Goal: Task Accomplishment & Management: Schedule a visit

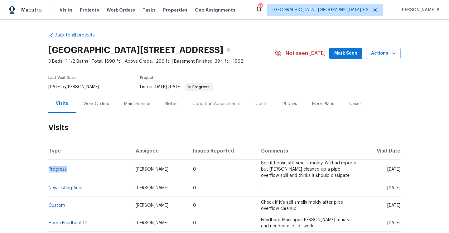
drag, startPoint x: 68, startPoint y: 168, endPoint x: 49, endPoint y: 169, distance: 19.3
click at [49, 168] on td "Progress" at bounding box center [89, 170] width 82 height 20
copy link "Progress"
click at [60, 162] on td "Progress" at bounding box center [89, 170] width 82 height 20
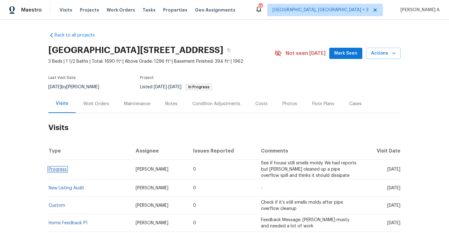
click at [62, 167] on link "Progress" at bounding box center [58, 169] width 18 height 4
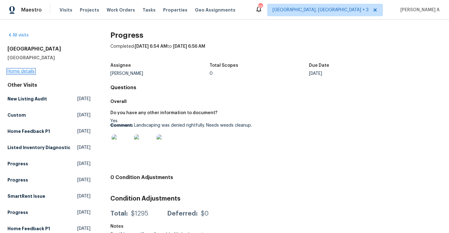
click at [27, 71] on link "Home details" at bounding box center [20, 71] width 27 height 4
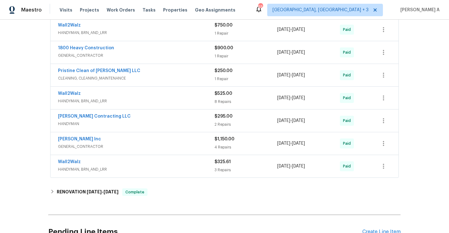
scroll to position [174, 0]
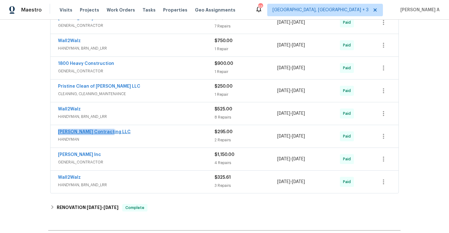
drag, startPoint x: 110, startPoint y: 133, endPoint x: 59, endPoint y: 132, distance: 51.5
click at [59, 132] on div "[PERSON_NAME] Contracting LLC" at bounding box center [136, 132] width 157 height 7
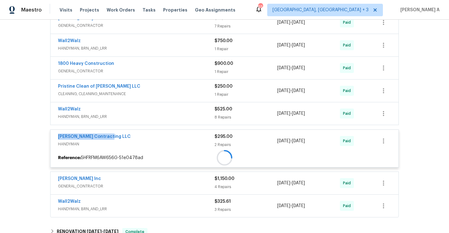
copy link "[PERSON_NAME] Contracting LLC"
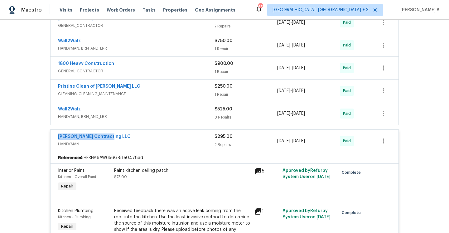
scroll to position [108, 0]
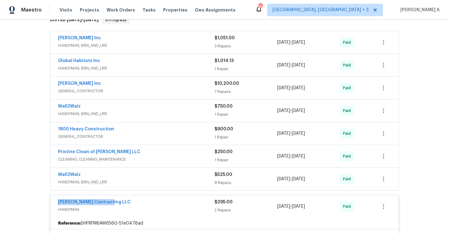
click at [191, 206] on span "HANDYMAN" at bounding box center [136, 209] width 157 height 6
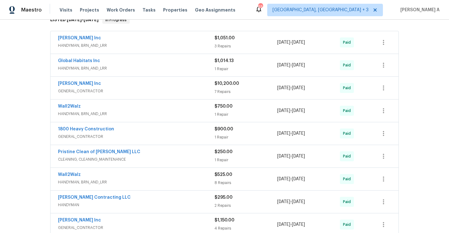
scroll to position [0, 0]
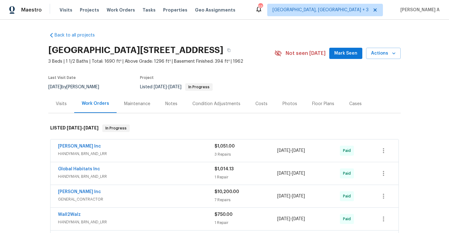
click at [60, 96] on div "Visits" at bounding box center [61, 103] width 26 height 18
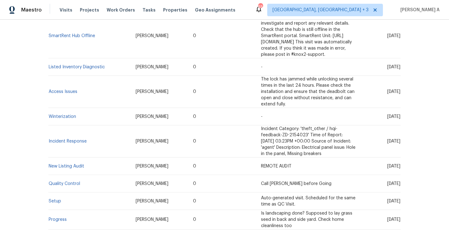
scroll to position [423, 0]
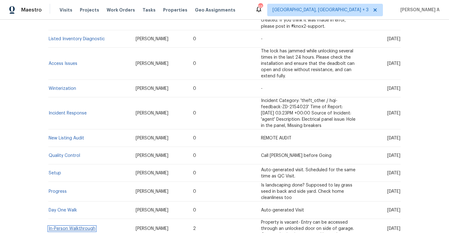
click at [86, 226] on link "In-Person Walkthrough" at bounding box center [72, 228] width 47 height 4
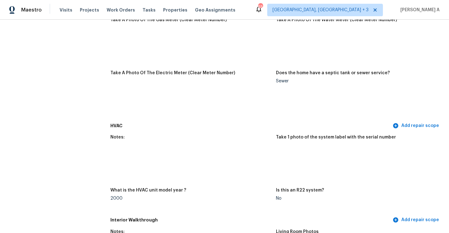
scroll to position [423, 0]
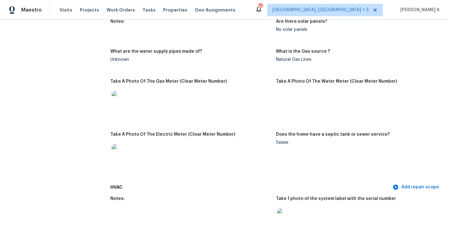
click at [287, 140] on div "Sewer" at bounding box center [356, 142] width 161 height 4
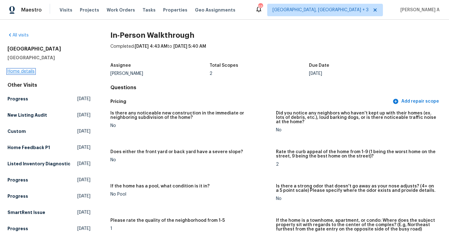
click at [21, 72] on link "Home details" at bounding box center [20, 71] width 27 height 4
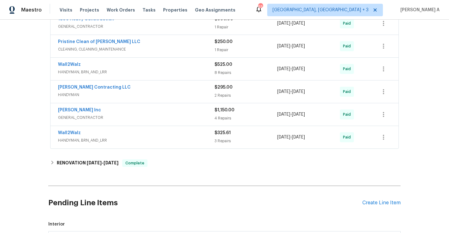
scroll to position [222, 0]
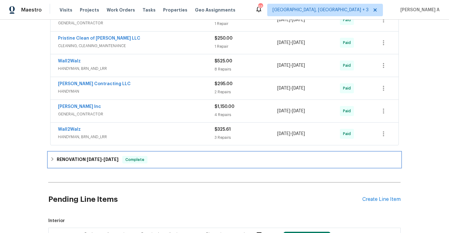
click at [127, 153] on div "RENOVATION 7/19/24 - 8/7/24 Complete" at bounding box center [224, 159] width 352 height 15
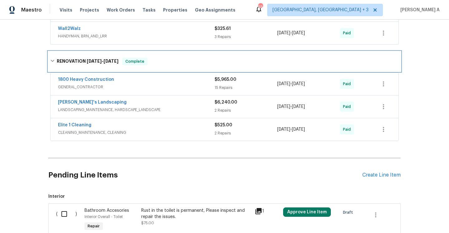
scroll to position [306, 0]
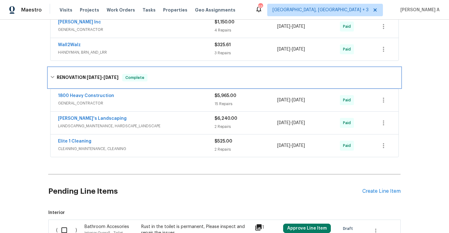
click at [114, 73] on div "RENOVATION 7/19/24 - 8/7/24 Complete" at bounding box center [224, 78] width 352 height 20
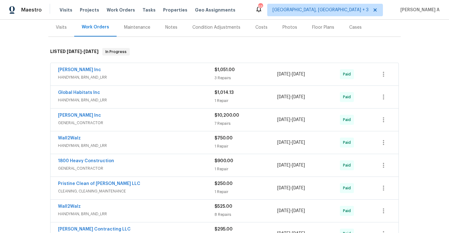
scroll to position [65, 0]
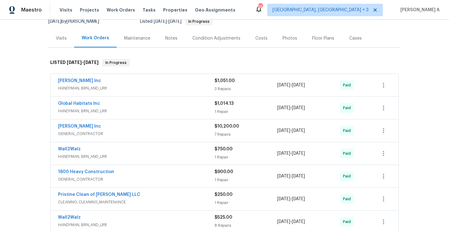
click at [110, 83] on div "Michael Radney Inc" at bounding box center [136, 81] width 157 height 7
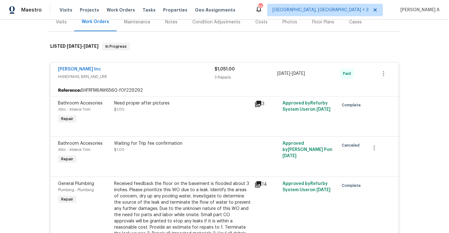
scroll to position [97, 0]
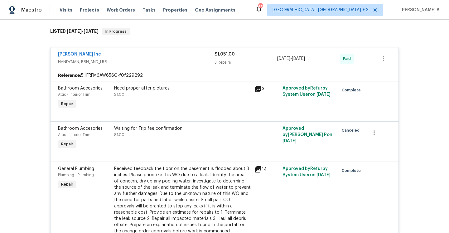
click at [118, 65] on div "Michael Radney Inc HANDYMAN, BRN_AND_LRR" at bounding box center [136, 58] width 157 height 15
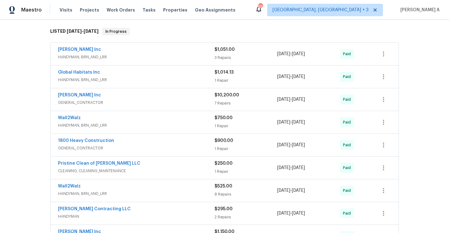
click at [126, 78] on span "HANDYMAN, BRN_AND_LRR" at bounding box center [136, 80] width 157 height 6
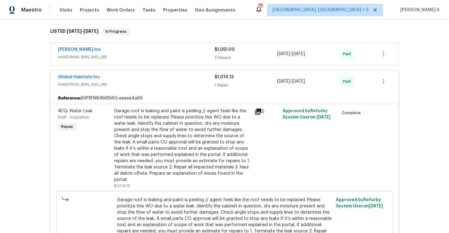
click at [126, 78] on div "Global Habitats Inc" at bounding box center [136, 77] width 157 height 7
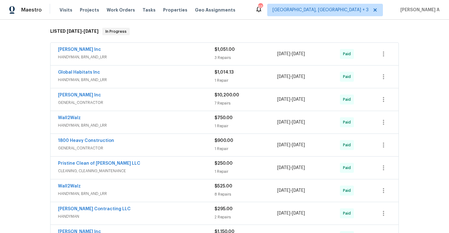
click at [127, 79] on span "HANDYMAN, BRN_AND_LRR" at bounding box center [136, 80] width 157 height 6
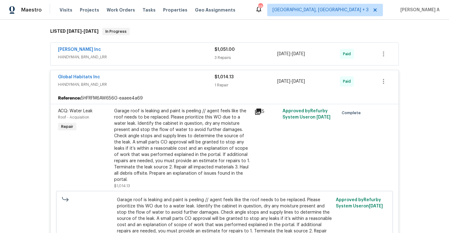
click at [127, 79] on div "Global Habitats Inc" at bounding box center [136, 77] width 157 height 7
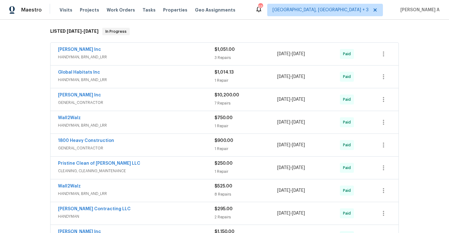
click at [130, 105] on span "GENERAL_CONTRACTOR" at bounding box center [136, 102] width 157 height 6
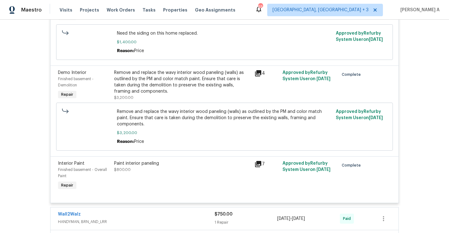
scroll to position [464, 0]
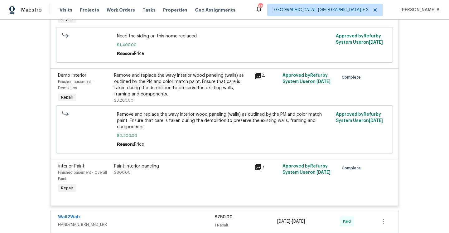
click at [165, 73] on div "Remove and replace the wavy interior wood paneling (walls) as outlined by the P…" at bounding box center [182, 84] width 137 height 25
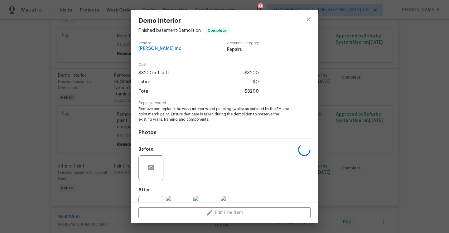
scroll to position [33, 0]
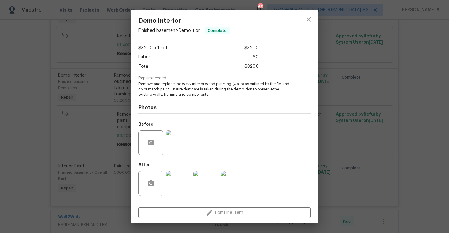
click at [182, 148] on img at bounding box center [178, 142] width 25 height 25
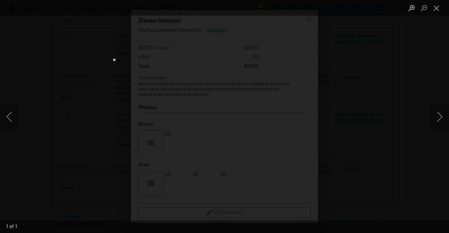
click at [337, 132] on div "Lightbox" at bounding box center [224, 116] width 449 height 233
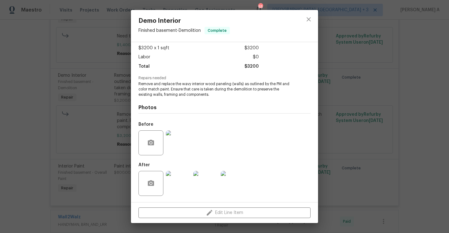
click at [174, 183] on img at bounding box center [178, 183] width 25 height 25
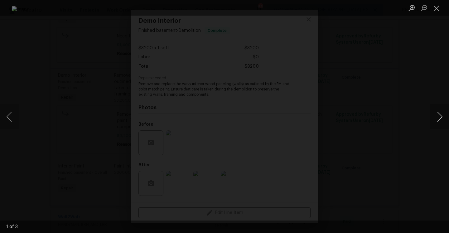
click at [443, 114] on button "Next image" at bounding box center [439, 116] width 19 height 25
click at [406, 69] on div "Lightbox" at bounding box center [224, 116] width 449 height 233
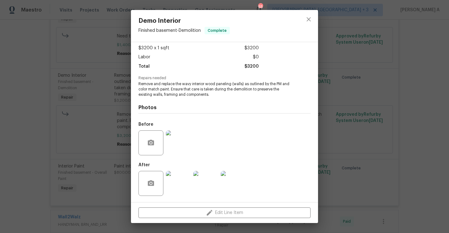
click at [175, 143] on img at bounding box center [178, 142] width 25 height 25
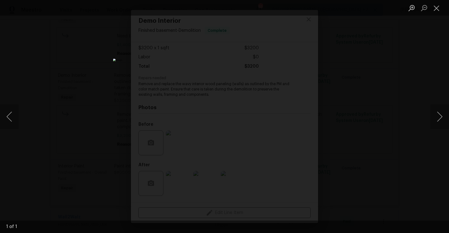
click at [371, 132] on div "Lightbox" at bounding box center [224, 116] width 449 height 233
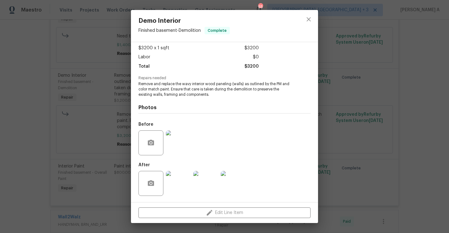
click at [188, 191] on img at bounding box center [178, 183] width 25 height 25
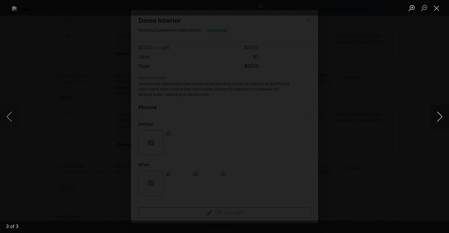
click at [439, 122] on button "Next image" at bounding box center [439, 116] width 19 height 25
click at [408, 90] on div "Lightbox" at bounding box center [224, 116] width 449 height 233
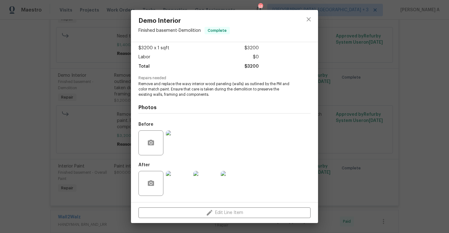
click at [123, 128] on div "Demo Interior Finished basement - Demolition Complete Vendor Michael Radney Inc…" at bounding box center [224, 116] width 449 height 233
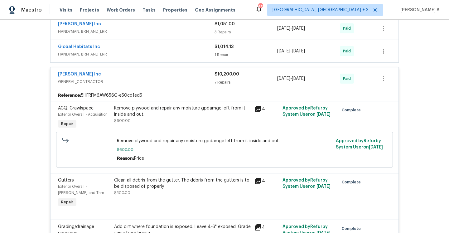
scroll to position [98, 0]
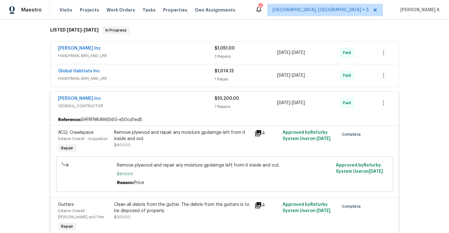
drag, startPoint x: 102, startPoint y: 103, endPoint x: 56, endPoint y: 99, distance: 45.7
click at [56, 99] on div "Michael Radney Inc GENERAL_CONTRACTOR $10,200.00 7 Repairs 5/29/2025 - 6/3/2025…" at bounding box center [225, 103] width 348 height 22
copy link "Michael Radney Inc"
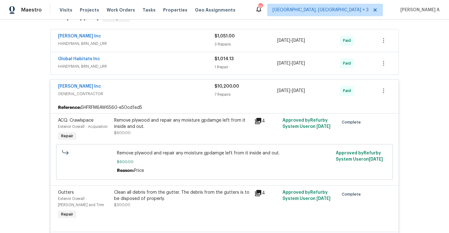
click at [124, 88] on div "Michael Radney Inc" at bounding box center [136, 86] width 157 height 7
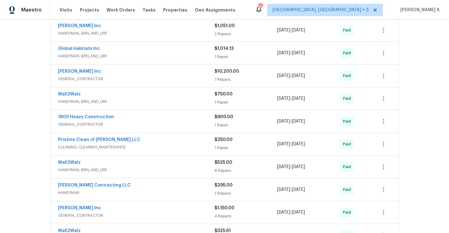
scroll to position [123, 0]
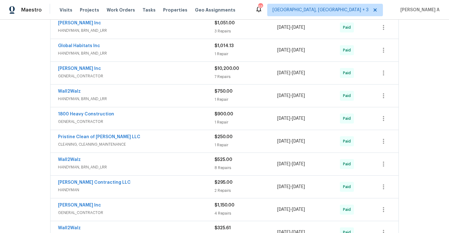
click at [131, 97] on span "HANDYMAN, BRN_AND_LRR" at bounding box center [136, 99] width 157 height 6
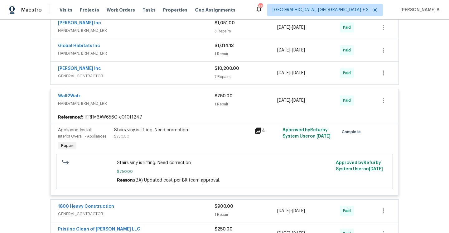
click at [130, 98] on div "Wall2Walz" at bounding box center [136, 96] width 157 height 7
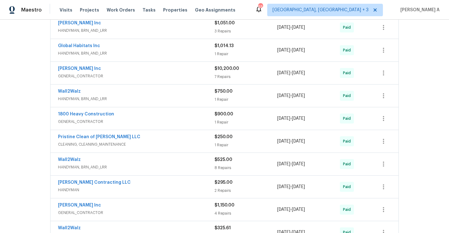
click at [130, 122] on span "GENERAL_CONTRACTOR" at bounding box center [136, 122] width 157 height 6
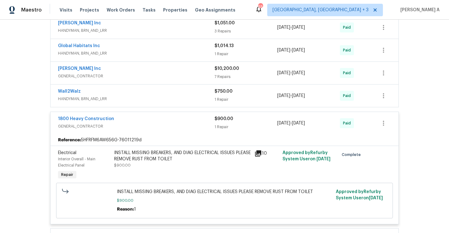
click at [130, 122] on div "1800 Heavy Construction" at bounding box center [136, 119] width 157 height 7
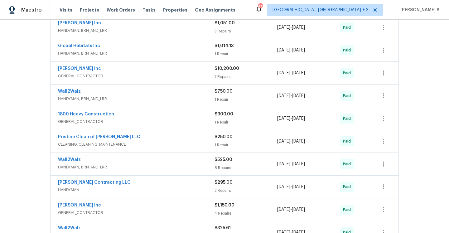
click at [131, 137] on div "Pristine Clean of Troy LLC" at bounding box center [136, 137] width 157 height 7
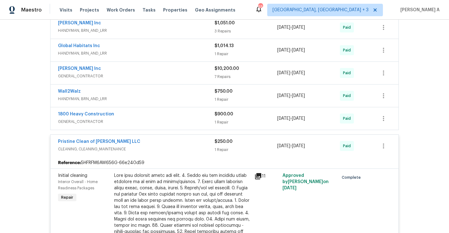
click at [131, 137] on div "Pristine Clean of Troy LLC CLEANING, CLEANING_MAINTENANCE $250.00 1 Repair 7/28…" at bounding box center [225, 146] width 348 height 22
click at [130, 139] on div "Pristine Clean of Troy LLC" at bounding box center [136, 141] width 157 height 7
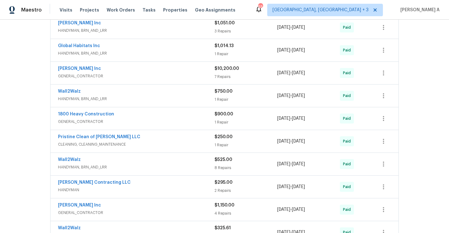
click at [141, 158] on div "Wall2Walz" at bounding box center [136, 160] width 157 height 7
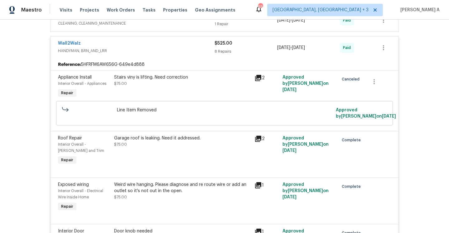
scroll to position [171, 0]
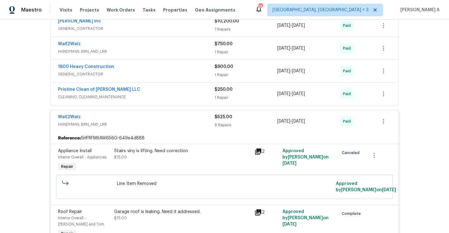
click at [139, 125] on span "HANDYMAN, BRN_AND_LRR" at bounding box center [136, 124] width 157 height 6
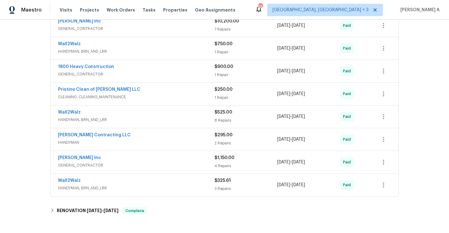
click at [142, 141] on span "HANDYMAN" at bounding box center [136, 142] width 157 height 6
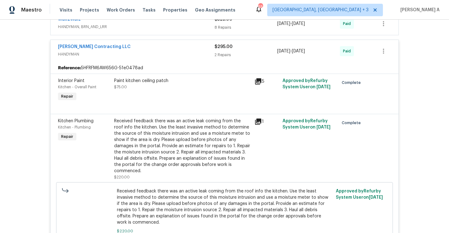
scroll to position [234, 0]
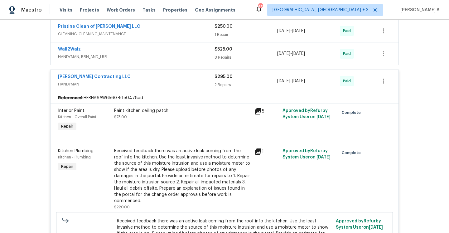
click at [136, 81] on span "HANDYMAN" at bounding box center [136, 84] width 157 height 6
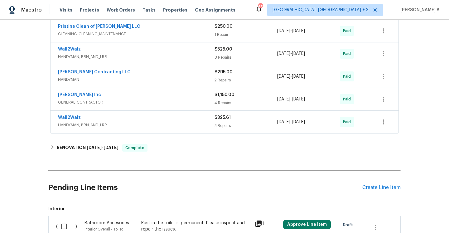
click at [138, 99] on span "GENERAL_CONTRACTOR" at bounding box center [136, 102] width 157 height 6
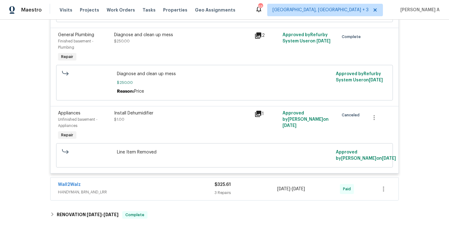
scroll to position [181, 0]
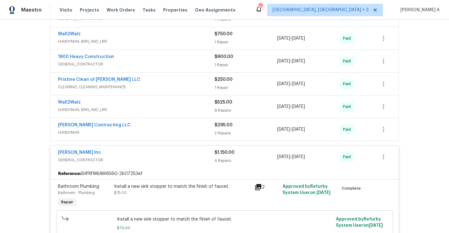
click at [150, 131] on span "HANDYMAN" at bounding box center [136, 132] width 157 height 6
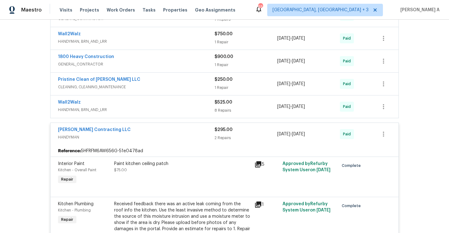
click at [150, 131] on div "Solano Contracting LLC" at bounding box center [136, 130] width 157 height 7
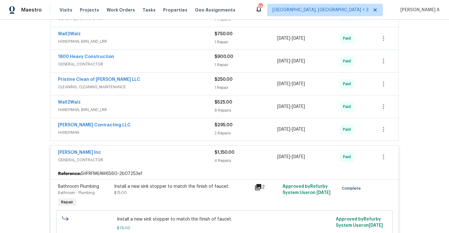
click at [159, 154] on div "Michael Radney Inc" at bounding box center [136, 152] width 157 height 7
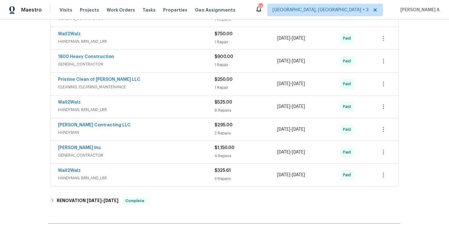
scroll to position [220, 0]
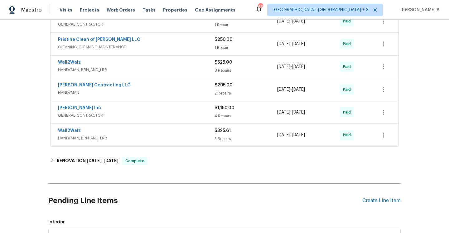
click at [154, 136] on span "HANDYMAN, BRN_AND_LRR" at bounding box center [136, 138] width 157 height 6
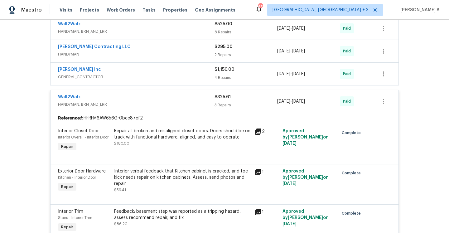
scroll to position [278, 0]
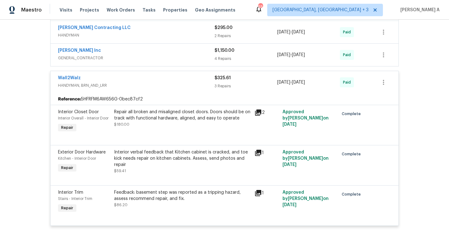
click at [148, 81] on div "Wall2Walz" at bounding box center [136, 78] width 157 height 7
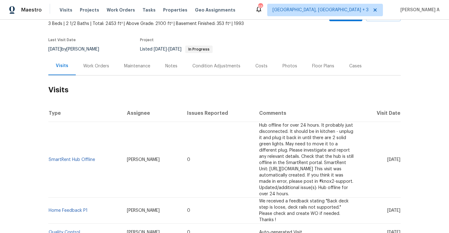
scroll to position [43, 0]
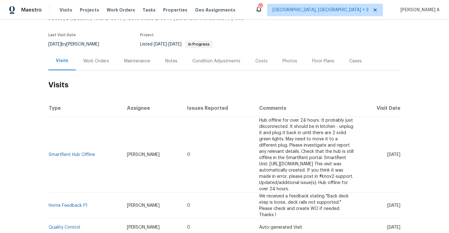
click at [85, 65] on div "Work Orders" at bounding box center [96, 61] width 41 height 18
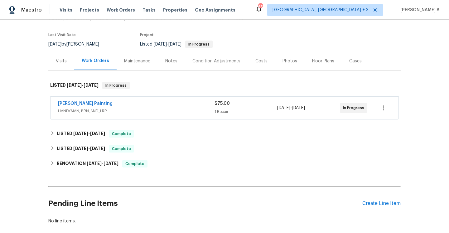
click at [111, 105] on div "Perez Painting" at bounding box center [136, 103] width 157 height 7
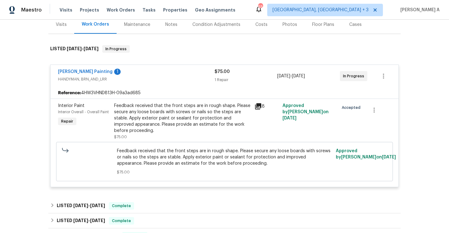
scroll to position [64, 0]
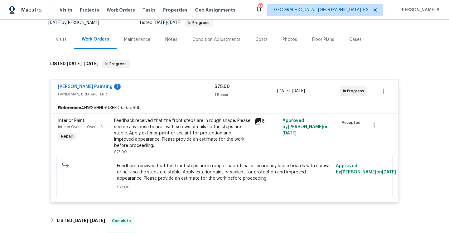
click at [131, 93] on span "HANDYMAN, BRN_AND_LRR" at bounding box center [136, 94] width 157 height 6
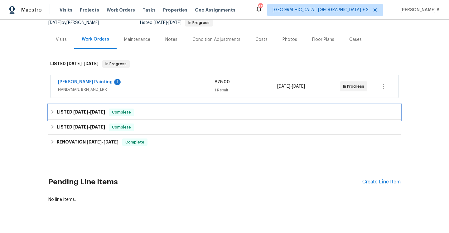
click at [130, 114] on span "Complete" at bounding box center [121, 112] width 24 height 6
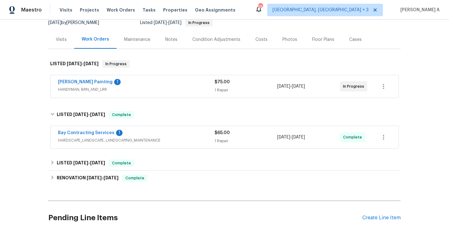
click at [141, 133] on div "Bay Contracting Services 1" at bounding box center [136, 133] width 157 height 7
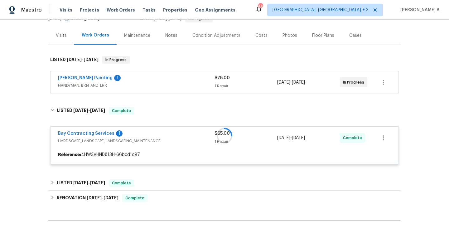
scroll to position [69, 0]
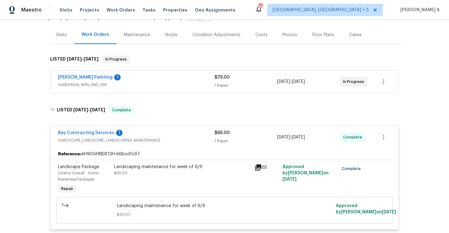
click at [141, 133] on div "Bay Contracting Services 1" at bounding box center [136, 133] width 157 height 7
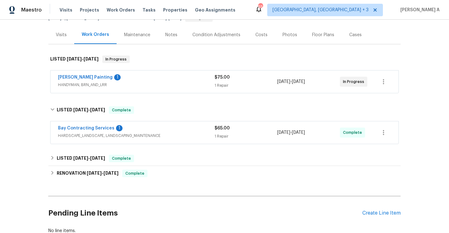
click at [143, 150] on div "Back to all projects 806 14th Ave, Pleasant Grove, AL 35127 3 Beds | 2 1/2 Bath…" at bounding box center [224, 98] width 352 height 281
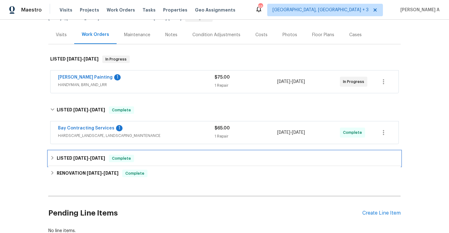
click at [144, 154] on div "LISTED 6/9/25 - 6/13/25 Complete" at bounding box center [224, 158] width 352 height 15
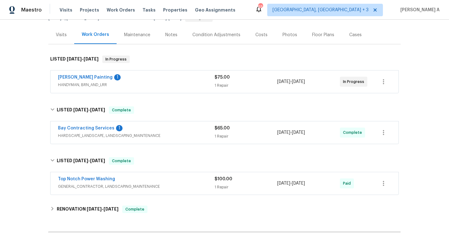
click at [156, 183] on div "Top Notch Power Washing" at bounding box center [136, 179] width 157 height 7
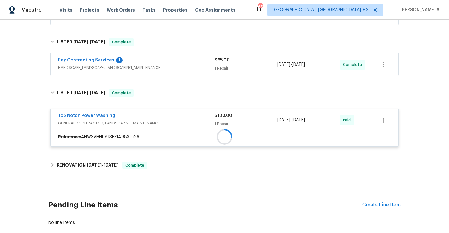
scroll to position [143, 0]
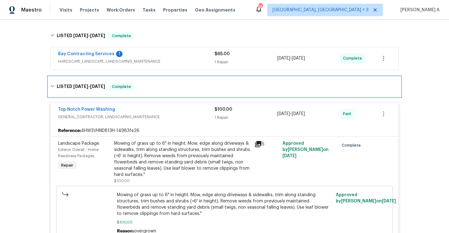
click at [136, 91] on div "LISTED 6/9/25 - 6/13/25 Complete" at bounding box center [224, 87] width 352 height 20
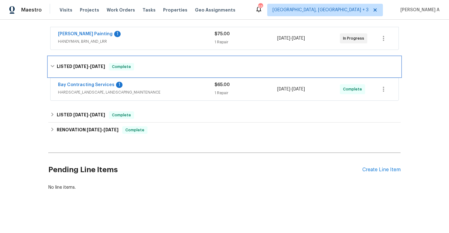
click at [127, 64] on span "Complete" at bounding box center [121, 67] width 24 height 6
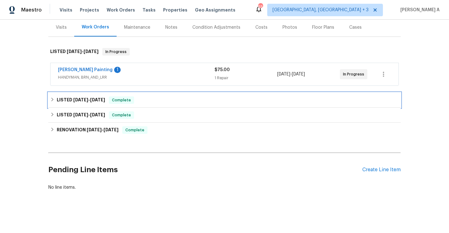
scroll to position [76, 0]
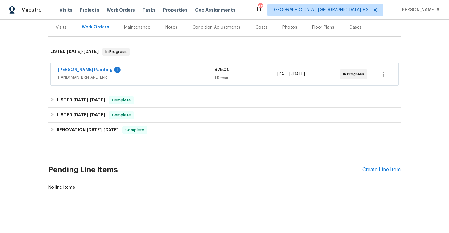
click at [67, 30] on div "Visits" at bounding box center [61, 27] width 26 height 18
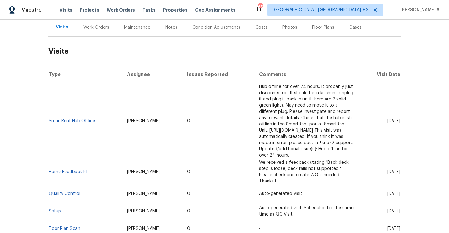
scroll to position [76, 0]
drag, startPoint x: 100, startPoint y: 114, endPoint x: 50, endPoint y: 111, distance: 50.3
click at [50, 111] on td "SmartRent Hub Offline" at bounding box center [85, 122] width 74 height 76
copy link "SmartRent Hub Offline"
click at [87, 31] on div "Work Orders" at bounding box center [96, 27] width 41 height 18
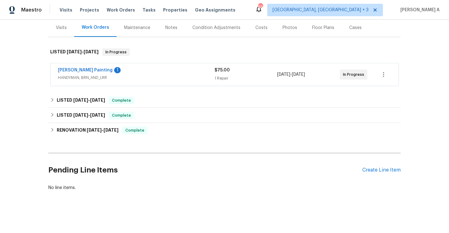
scroll to position [76, 0]
click at [89, 79] on span "HANDYMAN, BRN_AND_LRR" at bounding box center [136, 77] width 157 height 6
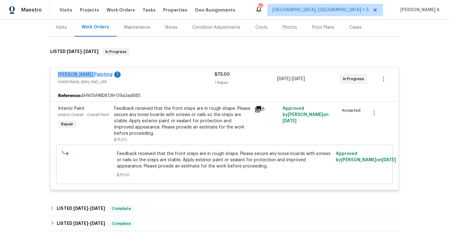
drag, startPoint x: 55, startPoint y: 75, endPoint x: 87, endPoint y: 75, distance: 31.5
click at [87, 75] on div "Perez Painting 1 HANDYMAN, BRN_AND_LRR $75.00 1 Repair 8/27/2025 - 8/29/2025 In…" at bounding box center [225, 79] width 348 height 22
copy link "Perez Painting"
click at [64, 29] on div "Visits" at bounding box center [61, 27] width 11 height 6
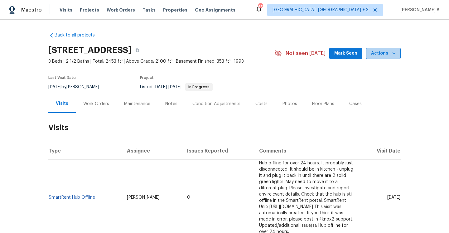
click at [397, 55] on button "Actions" at bounding box center [383, 54] width 35 height 12
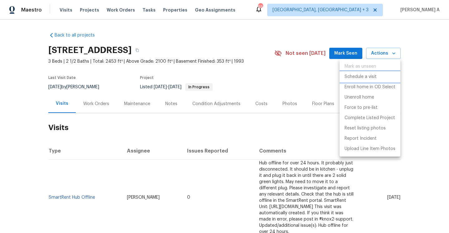
click at [381, 78] on li "Schedule a visit" at bounding box center [370, 77] width 61 height 10
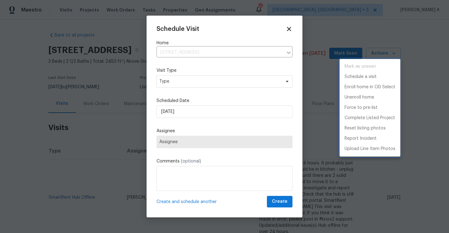
click at [213, 80] on div at bounding box center [224, 116] width 449 height 233
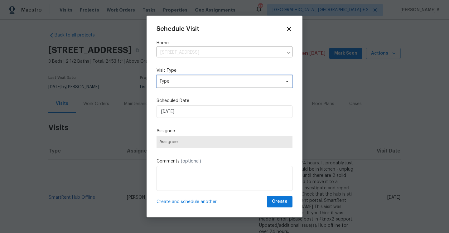
click at [213, 80] on span "Type" at bounding box center [219, 81] width 121 height 6
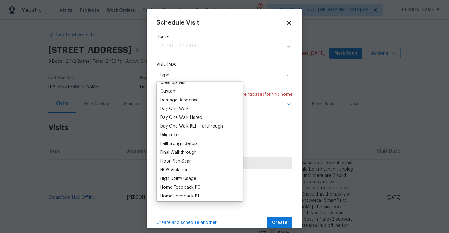
scroll to position [149, 0]
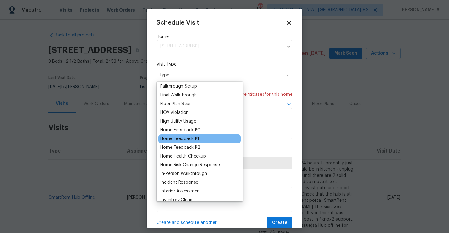
click at [190, 138] on div "Home Feedback P1" at bounding box center [179, 139] width 39 height 6
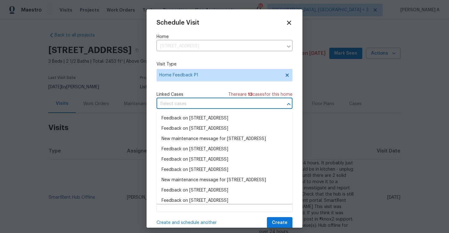
click at [184, 109] on input "text" at bounding box center [216, 104] width 119 height 10
click at [185, 114] on li "Feedback on 806 14th Ave, Pleasant Grove, AL 35127" at bounding box center [225, 118] width 136 height 10
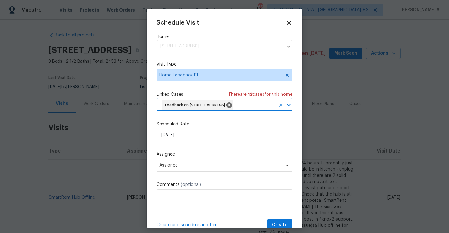
click at [189, 138] on div "Scheduled Date 8/31/2025" at bounding box center [225, 131] width 136 height 20
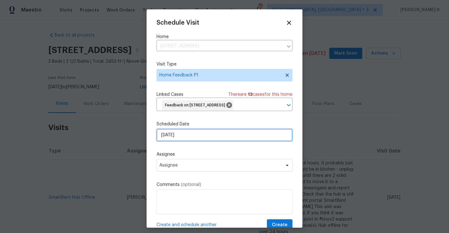
click at [192, 141] on input "8/31/2025" at bounding box center [225, 135] width 136 height 12
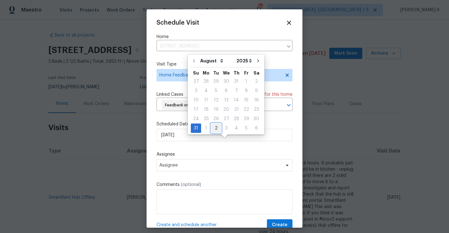
click at [213, 128] on div "2" at bounding box center [216, 128] width 10 height 9
type input "9/2/2025"
select select "8"
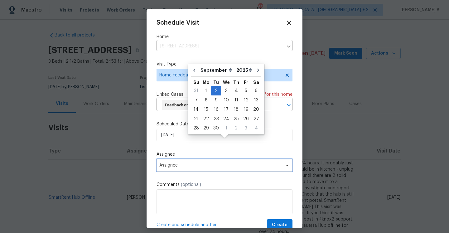
click at [205, 169] on span "Assignee" at bounding box center [225, 165] width 136 height 12
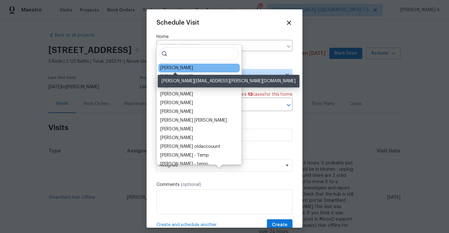
click at [172, 67] on div "[PERSON_NAME]" at bounding box center [176, 68] width 33 height 6
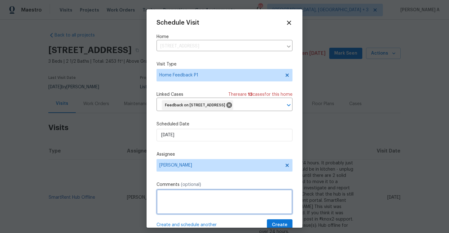
click at [201, 211] on textarea at bounding box center [225, 201] width 136 height 25
paste textarea "Bathrooms partially updated, there is urine and the toilets, and they do not wo…"
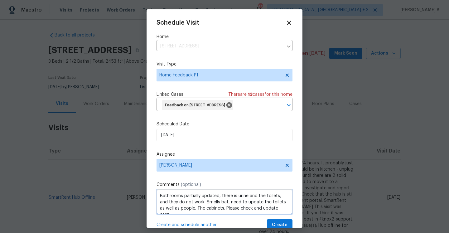
click at [0, 0] on span "Bathrooms" at bounding box center [0, 0] width 0 height 0
click at [0, 0] on qb-div "Correct the article the people." at bounding box center [0, 0] width 0 height 0
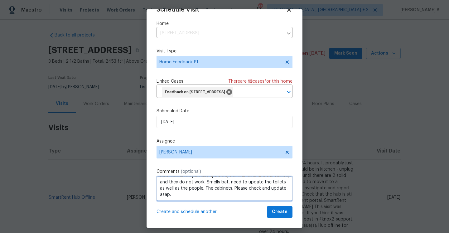
type textarea "Bathrooms are partially updated, there is urine and the toilets, and they do no…"
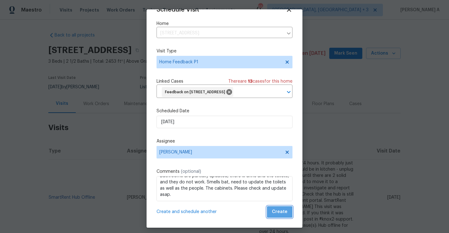
click at [281, 215] on span "Create" at bounding box center [280, 212] width 16 height 8
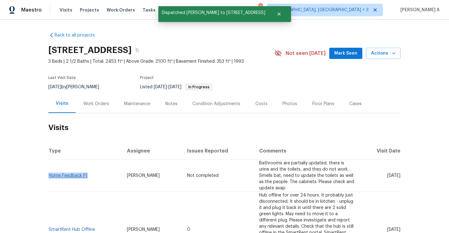
drag, startPoint x: 90, startPoint y: 172, endPoint x: 49, endPoint y: 170, distance: 41.2
click at [49, 170] on td "Home Feedback P1" at bounding box center [85, 176] width 74 height 32
copy link "Home Feedback P1"
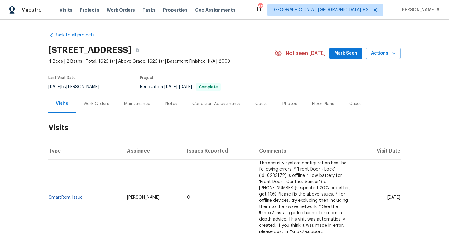
click at [87, 192] on td "SmartRent Issue" at bounding box center [85, 198] width 74 height 76
drag, startPoint x: 87, startPoint y: 195, endPoint x: 48, endPoint y: 191, distance: 39.1
click at [48, 191] on td "SmartRent Issue" at bounding box center [85, 198] width 74 height 76
copy link "SmartRent Issue"
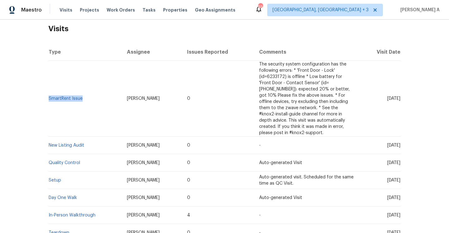
scroll to position [13, 0]
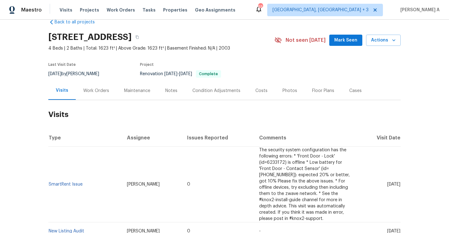
click at [101, 92] on div "Work Orders" at bounding box center [96, 91] width 26 height 6
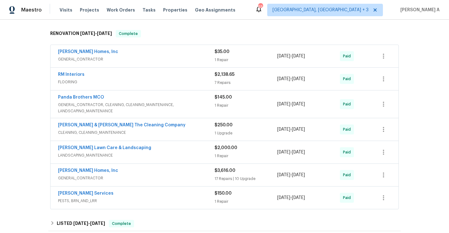
scroll to position [117, 0]
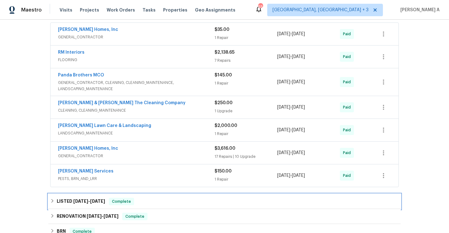
click at [155, 202] on div "LISTED 8/15/25 - 8/16/25 Complete" at bounding box center [224, 201] width 349 height 7
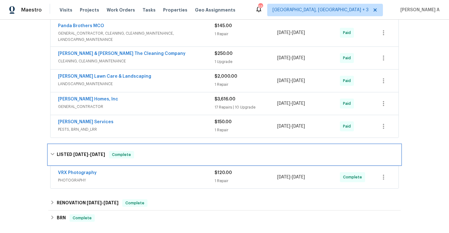
scroll to position [195, 0]
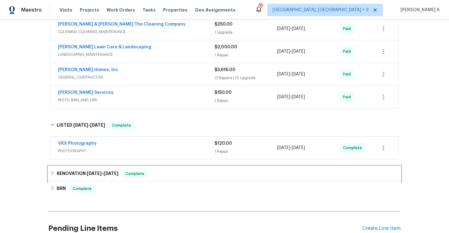
click at [140, 172] on span "Complete" at bounding box center [135, 174] width 24 height 6
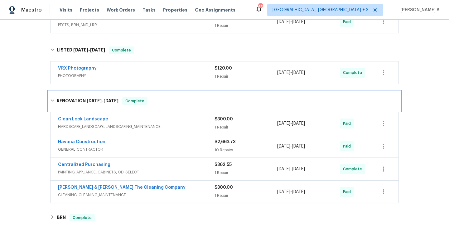
scroll to position [268, 0]
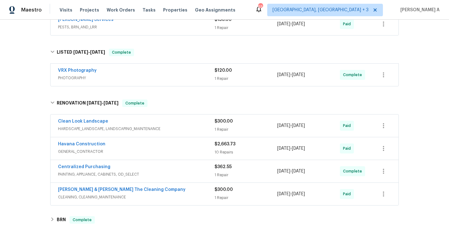
click at [111, 136] on div "Clean Look Landscape HARDSCAPE_LANDSCAPE, LANDSCAPING_MAINTENANCE $300.00 1 Rep…" at bounding box center [225, 125] width 348 height 22
click at [117, 146] on div "Havana Construction" at bounding box center [136, 144] width 157 height 7
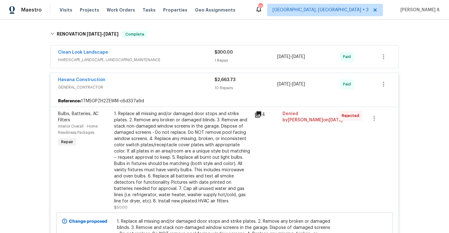
scroll to position [285, 0]
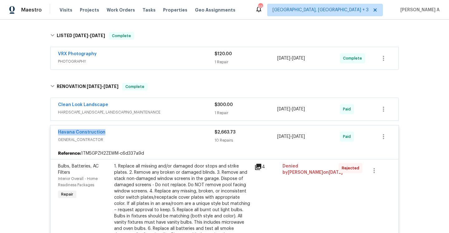
drag, startPoint x: 108, startPoint y: 135, endPoint x: 58, endPoint y: 134, distance: 49.6
click at [58, 134] on div "Havana Construction" at bounding box center [136, 132] width 157 height 7
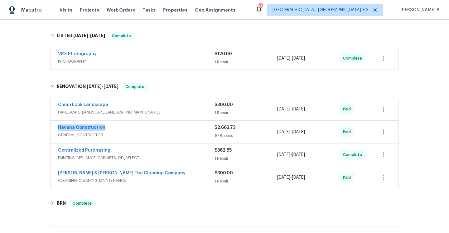
copy link "Havana Construction"
click at [160, 132] on span "GENERAL_CONTRACTOR" at bounding box center [136, 135] width 157 height 6
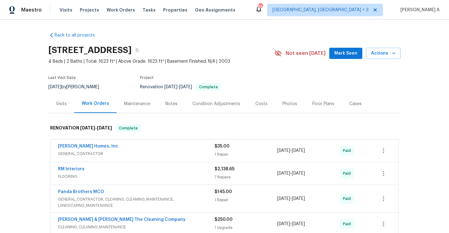
scroll to position [327, 0]
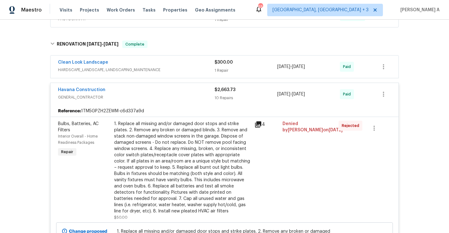
click at [142, 99] on span "GENERAL_CONTRACTOR" at bounding box center [136, 97] width 157 height 6
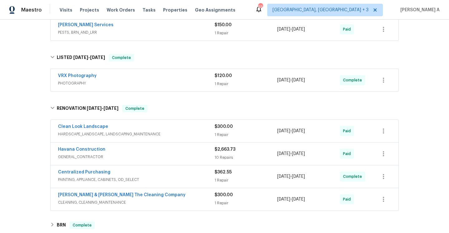
scroll to position [262, 0]
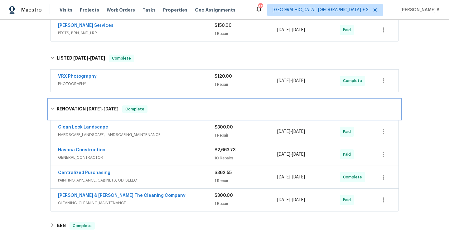
click at [145, 113] on div "RENOVATION 8/6/25 - 8/15/25 Complete" at bounding box center [224, 109] width 352 height 20
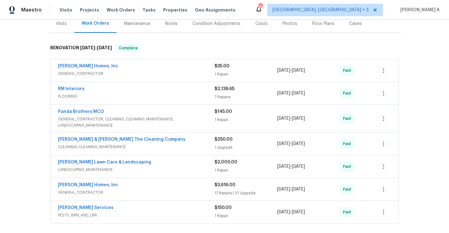
scroll to position [36, 0]
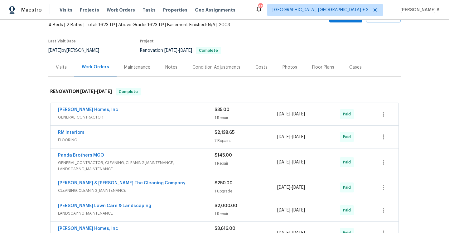
click at [58, 61] on div "Visits" at bounding box center [61, 67] width 26 height 18
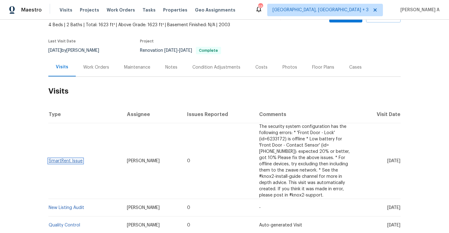
click at [77, 159] on link "SmartRent Issue" at bounding box center [66, 161] width 34 height 4
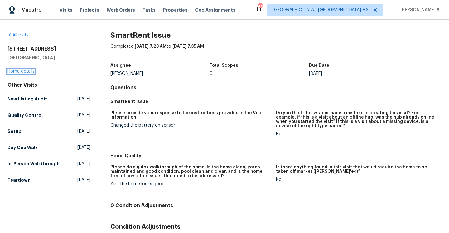
click at [26, 72] on link "Home details" at bounding box center [20, 71] width 27 height 4
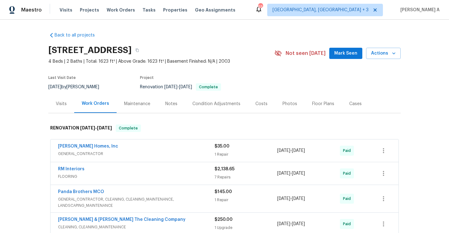
click at [68, 111] on div "Visits" at bounding box center [61, 103] width 26 height 18
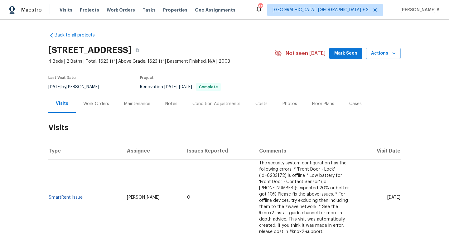
click at [83, 194] on td "SmartRent Issue" at bounding box center [85, 198] width 74 height 76
click at [77, 195] on link "SmartRent Issue" at bounding box center [66, 197] width 34 height 4
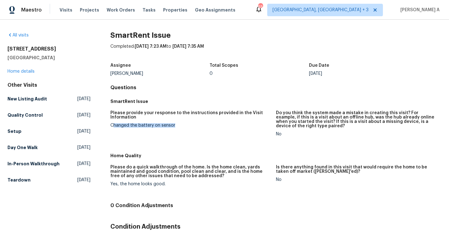
drag, startPoint x: 112, startPoint y: 125, endPoint x: 176, endPoint y: 127, distance: 63.6
click at [176, 127] on div "Changed the battery on sensor" at bounding box center [190, 125] width 161 height 4
copy div "hanged the battery on sensor"
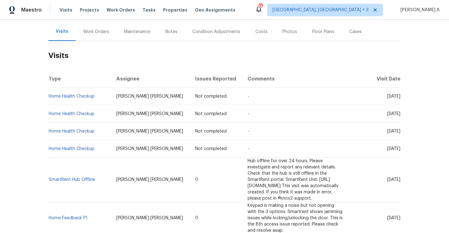
scroll to position [108, 0]
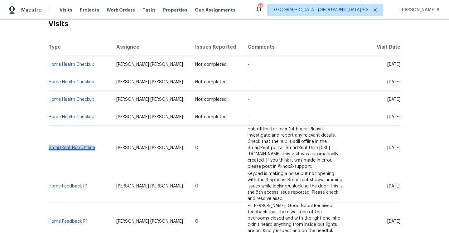
drag, startPoint x: 100, startPoint y: 145, endPoint x: 50, endPoint y: 145, distance: 49.9
click at [50, 145] on td "SmartRent Hub Offline" at bounding box center [79, 148] width 63 height 45
copy link "SmartRent Hub Offline"
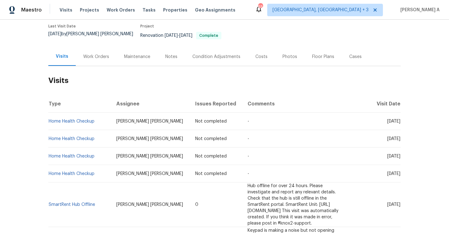
click at [94, 54] on div "Work Orders" at bounding box center [96, 57] width 26 height 6
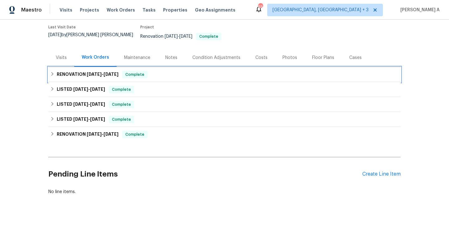
click at [119, 73] on h6 "RENOVATION 7/14/25 - 7/14/25" at bounding box center [88, 74] width 62 height 7
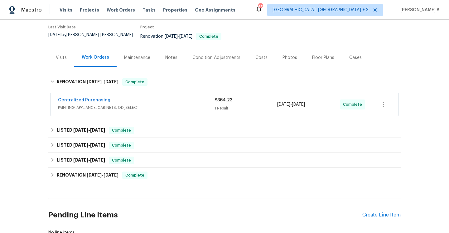
click at [123, 104] on span "PAINTING, APPLIANCE, CABINETS, OD_SELECT" at bounding box center [136, 107] width 157 height 6
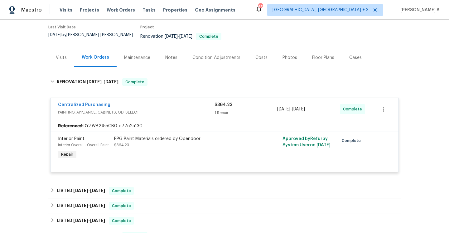
click at [124, 102] on div "Centralized Purchasing" at bounding box center [136, 105] width 157 height 7
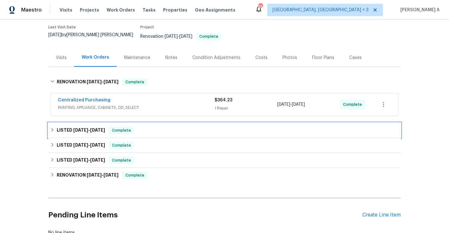
click at [127, 127] on span "Complete" at bounding box center [121, 130] width 24 height 6
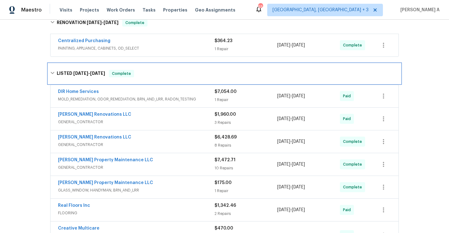
scroll to position [145, 0]
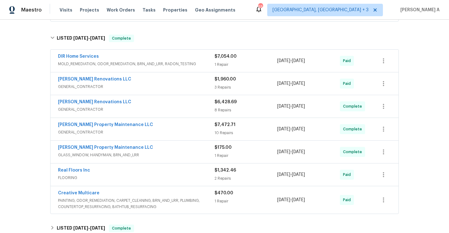
click at [126, 84] on span "GENERAL_CONTRACTOR" at bounding box center [136, 87] width 157 height 6
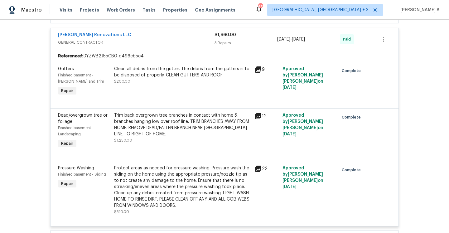
scroll to position [190, 0]
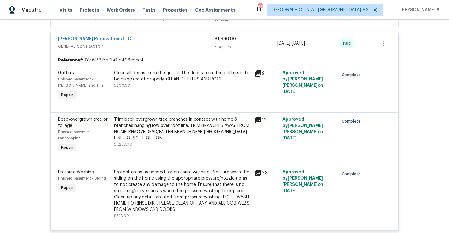
click at [125, 43] on span "GENERAL_CONTRACTOR" at bounding box center [136, 46] width 157 height 6
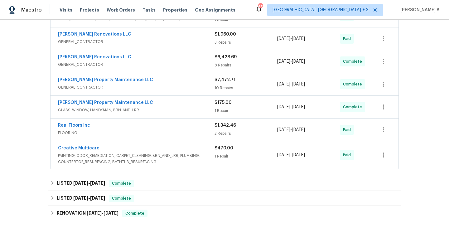
click at [130, 56] on div "Aseem Renovations LLC" at bounding box center [136, 57] width 157 height 7
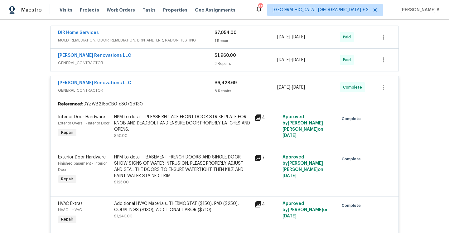
scroll to position [135, 0]
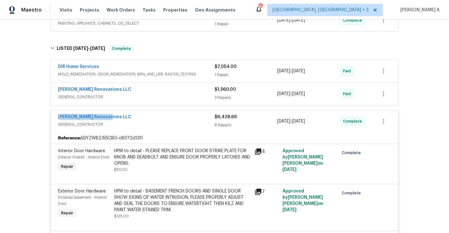
drag, startPoint x: 113, startPoint y: 114, endPoint x: 60, endPoint y: 115, distance: 53.0
click at [60, 115] on div "Aseem Renovations LLC" at bounding box center [136, 117] width 157 height 7
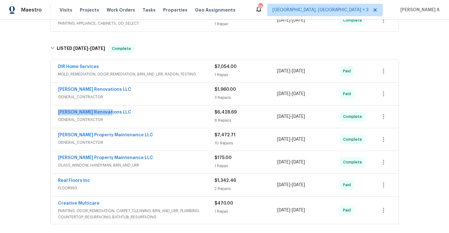
copy link "Aseem Renovations LLC"
click at [177, 117] on span "GENERAL_CONTRACTOR" at bounding box center [136, 120] width 157 height 6
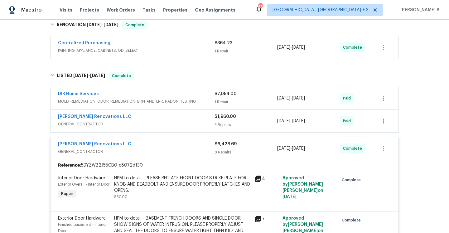
click at [164, 141] on div "Aseem Renovations LLC" at bounding box center [136, 144] width 157 height 7
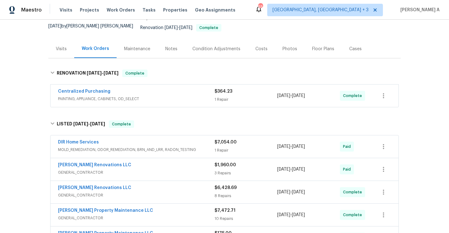
scroll to position [0, 0]
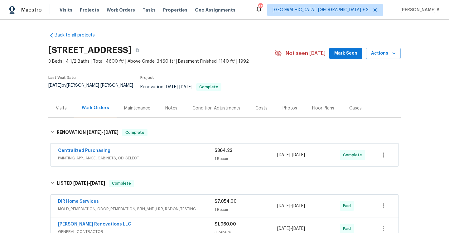
click at [71, 102] on div "Visits" at bounding box center [61, 108] width 26 height 18
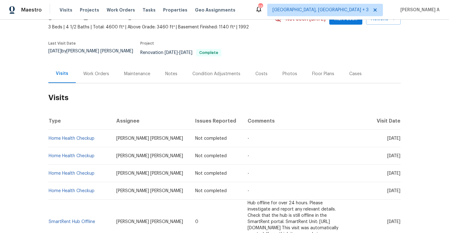
scroll to position [63, 0]
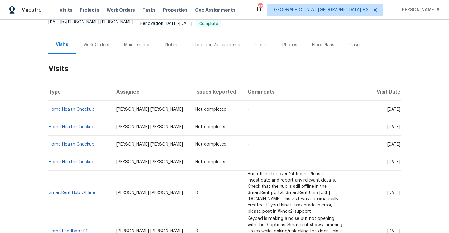
click at [92, 187] on td "SmartRent Hub Offline" at bounding box center [79, 193] width 63 height 45
click at [92, 191] on link "SmartRent Hub Offline" at bounding box center [72, 193] width 46 height 4
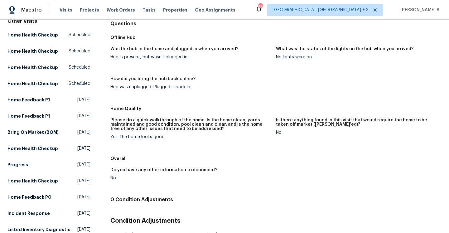
scroll to position [36, 0]
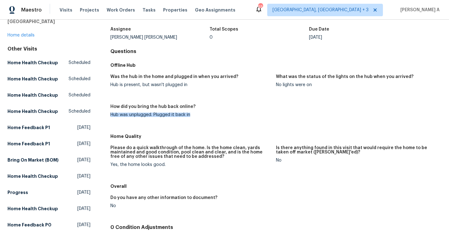
drag, startPoint x: 109, startPoint y: 114, endPoint x: 195, endPoint y: 114, distance: 85.1
click at [195, 114] on div "All visits 9174 Retreat Pass Jonesboro, GA 30236 Home details Other Visits Home…" at bounding box center [224, 229] width 434 height 467
copy div "Hub was unplugged. Plugged it back in"
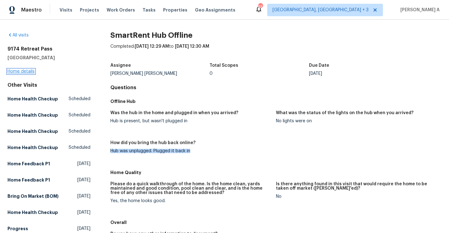
click at [29, 72] on link "Home details" at bounding box center [20, 71] width 27 height 4
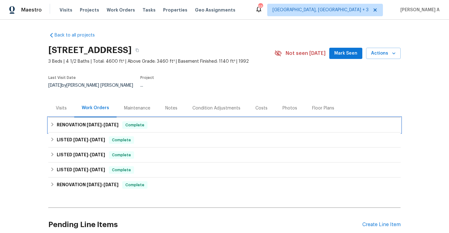
click at [101, 124] on div "RENOVATION 7/14/25 - 7/14/25 Complete" at bounding box center [224, 125] width 352 height 15
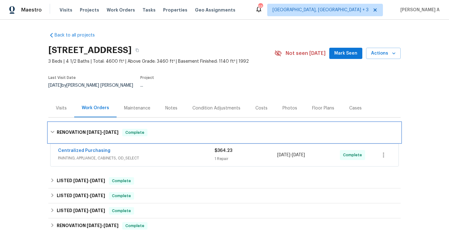
click at [101, 129] on h6 "RENOVATION 7/14/25 - 7/14/25" at bounding box center [88, 132] width 62 height 7
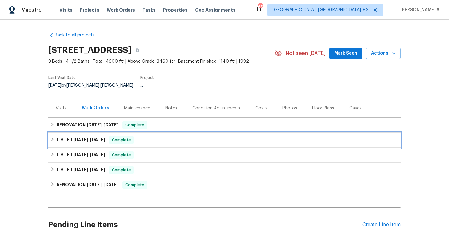
click at [114, 141] on div "LISTED 6/28/25 - 8/27/25 Complete" at bounding box center [224, 140] width 352 height 15
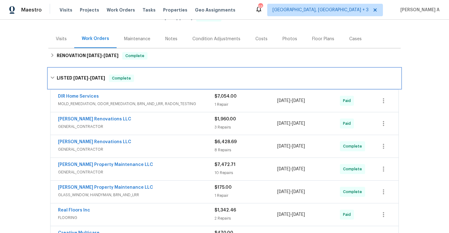
scroll to position [97, 0]
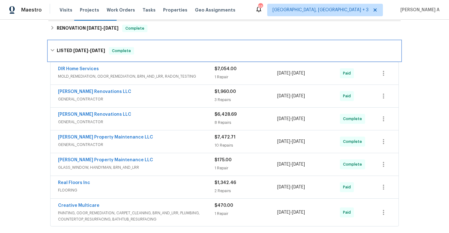
click at [133, 51] on div "LISTED 6/28/25 - 8/27/25 Complete" at bounding box center [224, 51] width 352 height 20
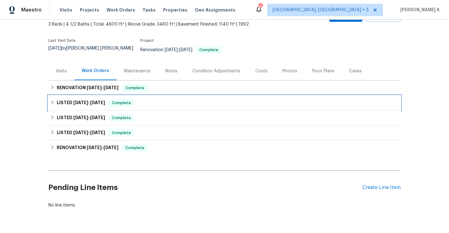
scroll to position [5, 0]
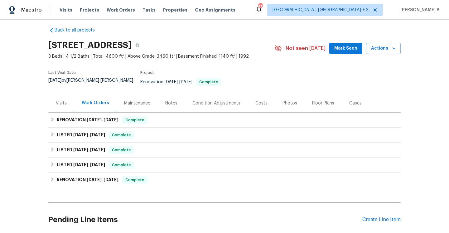
click at [70, 95] on div "Visits" at bounding box center [61, 103] width 26 height 18
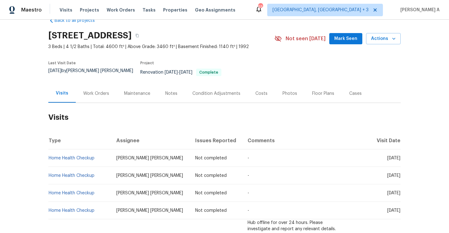
scroll to position [4, 0]
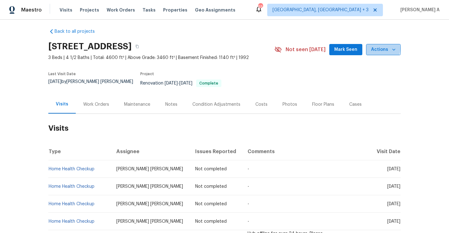
click at [380, 48] on span "Actions" at bounding box center [383, 50] width 25 height 8
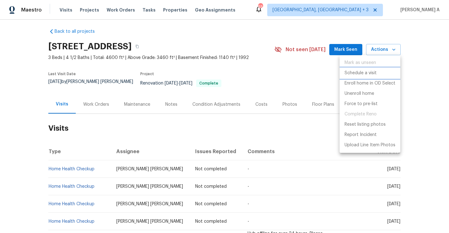
click at [377, 70] on li "Schedule a visit" at bounding box center [370, 73] width 61 height 10
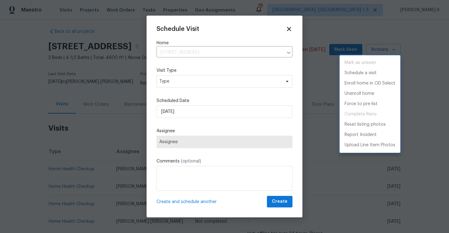
click at [196, 81] on div at bounding box center [224, 116] width 449 height 233
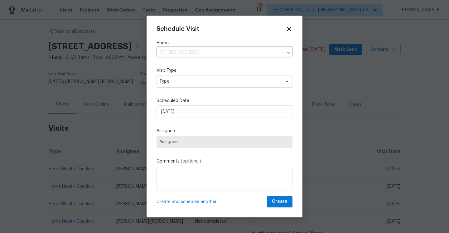
click at [196, 85] on div "Schedule Visit Home 9174 Retreat Pass, Jonesboro, GA 30236 ​ Visit Type Type Sc…" at bounding box center [225, 117] width 136 height 182
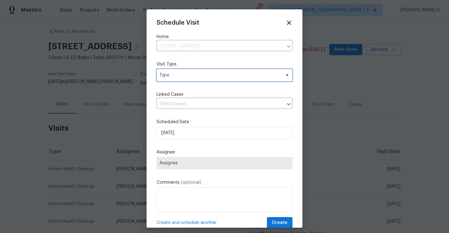
click at [195, 78] on span "Type" at bounding box center [225, 75] width 136 height 12
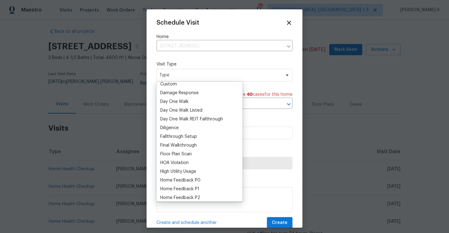
scroll to position [166, 0]
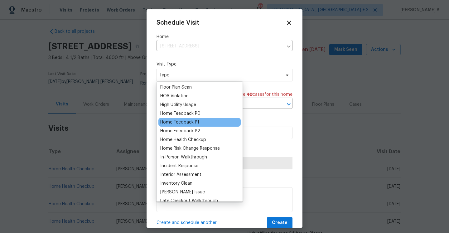
click at [193, 121] on div "Home Feedback P1" at bounding box center [179, 122] width 39 height 6
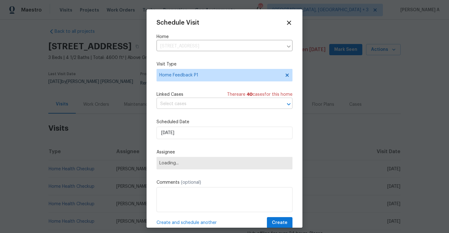
click at [193, 108] on input "text" at bounding box center [216, 104] width 119 height 10
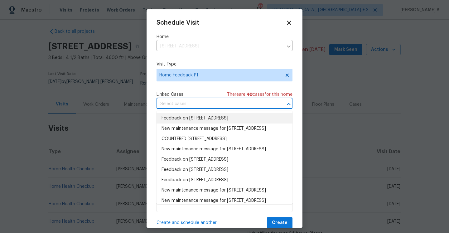
click at [193, 117] on li "Feedback on 9174 Retreat Pass, Jonesboro, GA 30236" at bounding box center [225, 118] width 136 height 10
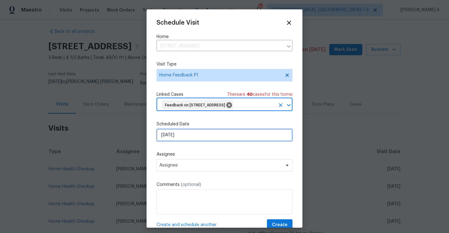
click at [196, 141] on input "[DATE]" at bounding box center [225, 135] width 136 height 12
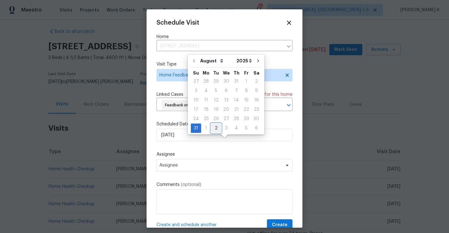
click at [211, 128] on div "2" at bounding box center [216, 128] width 10 height 9
type input "[DATE]"
select select "8"
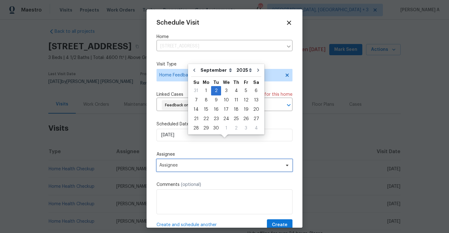
click at [213, 171] on span "Assignee" at bounding box center [225, 165] width 136 height 12
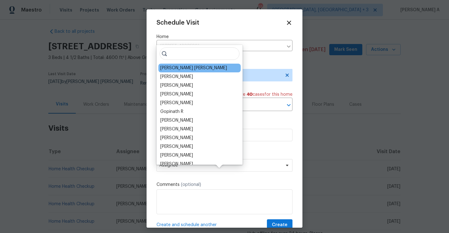
click at [181, 70] on div "[PERSON_NAME] [PERSON_NAME]" at bounding box center [193, 68] width 67 height 6
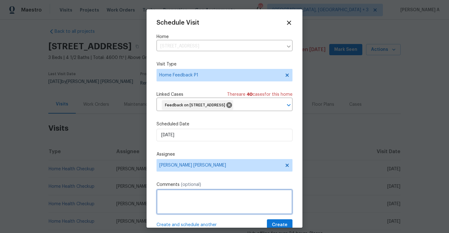
click at [179, 214] on textarea at bounding box center [225, 201] width 136 height 25
paste textarea "Caller reached us to report access issues , keypad has issues , not able yo ope…"
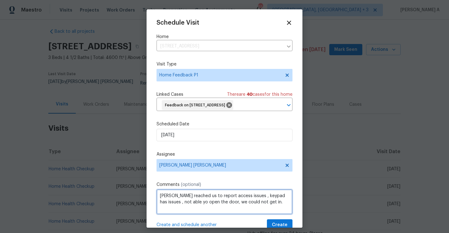
paste textarea "Smartrent hub offline visit was completed and updated Hub was unplugged. Plugge…"
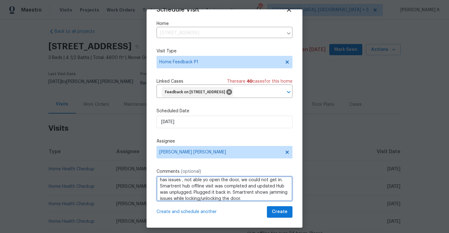
scroll to position [23, 0]
type textarea "Caller reached us to report access issues , keypad has issues , not able yo ope…"
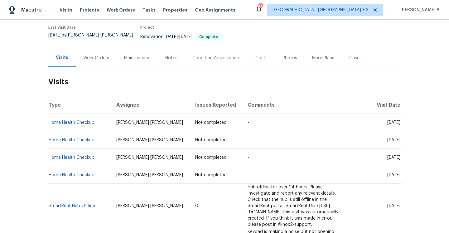
scroll to position [13, 0]
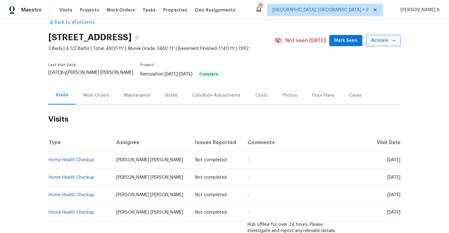
click at [379, 37] on span "Actions" at bounding box center [383, 41] width 25 height 8
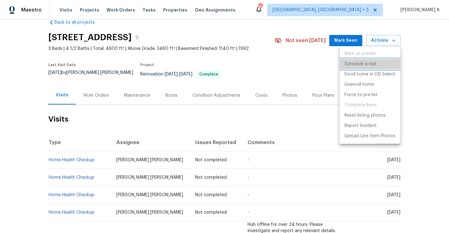
click at [377, 63] on li "Schedule a visit" at bounding box center [370, 64] width 61 height 10
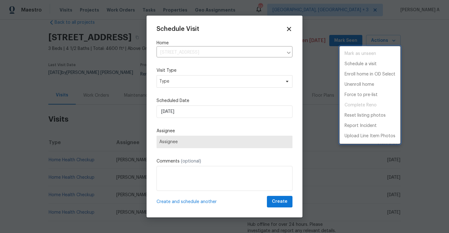
click at [192, 82] on div at bounding box center [224, 116] width 449 height 233
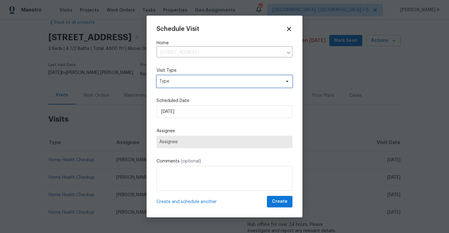
click at [192, 82] on span "Type" at bounding box center [219, 81] width 121 height 6
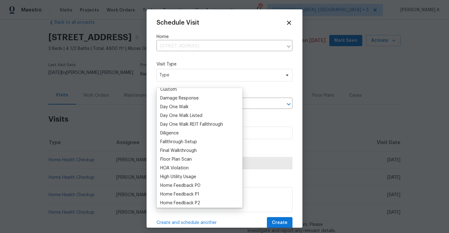
scroll to position [181, 0]
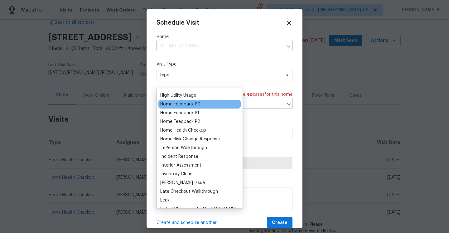
click at [190, 105] on div "Home Feedback P0" at bounding box center [180, 104] width 40 height 6
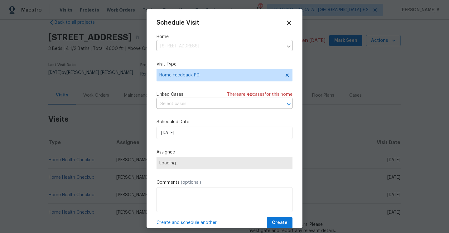
click at [190, 109] on div "Schedule Visit Home [STREET_ADDRESS] ​ Visit Type Home Feedback P0 Linked Cases…" at bounding box center [225, 123] width 136 height 209
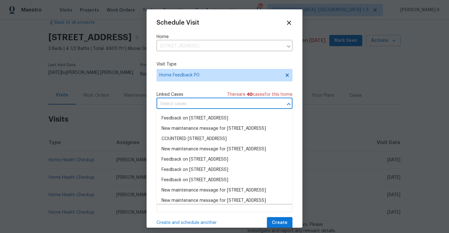
click at [190, 106] on input "text" at bounding box center [216, 104] width 119 height 10
click at [190, 117] on li "Feedback on 9174 Retreat Pass, Jonesboro, GA 30236" at bounding box center [225, 118] width 136 height 10
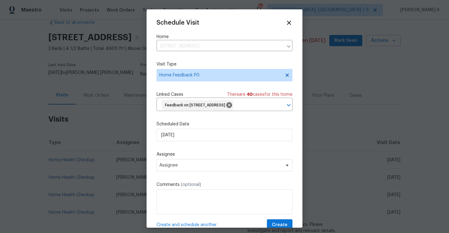
click at [190, 127] on label "Scheduled Date" at bounding box center [225, 124] width 136 height 6
click at [194, 141] on input "8/31/2025" at bounding box center [225, 135] width 136 height 12
click at [197, 169] on span "Assignee" at bounding box center [225, 165] width 136 height 12
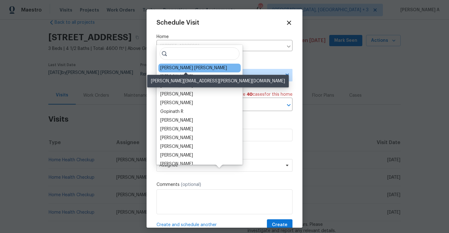
click at [172, 66] on div "Marcos Ricardo Resendiz" at bounding box center [193, 68] width 67 height 6
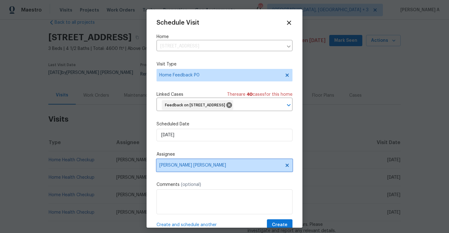
click at [184, 171] on span "Marcos Ricardo Resendiz" at bounding box center [225, 165] width 136 height 12
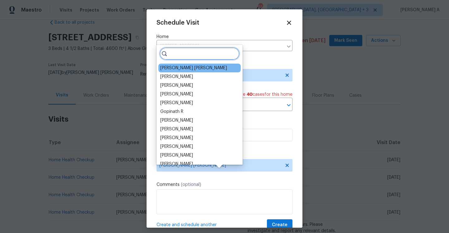
click at [179, 54] on input "search" at bounding box center [200, 53] width 80 height 12
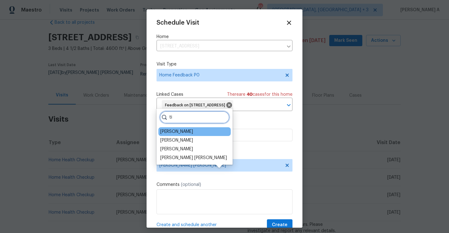
type input "ti"
click at [191, 130] on div "Tim Godfrey" at bounding box center [194, 131] width 72 height 9
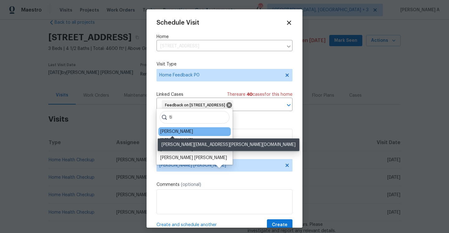
click at [175, 130] on div "Tim Godfrey" at bounding box center [176, 131] width 33 height 6
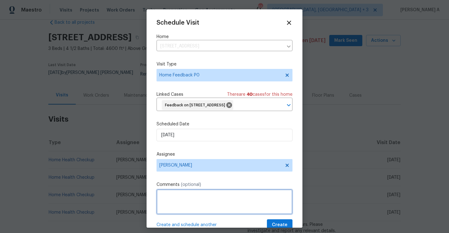
click at [188, 204] on textarea at bounding box center [225, 201] width 136 height 25
paste textarea "Caller reached us to report access issues , keypad has issues , not able yo ope…"
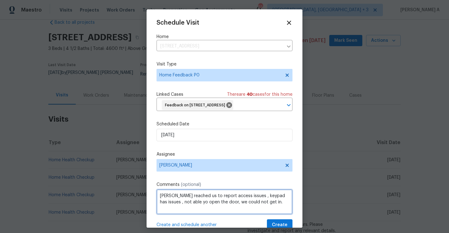
paste textarea "This is the 9th access issue reported"
paste textarea "Smartrent shows jamming issues while locking/unlocking the door."
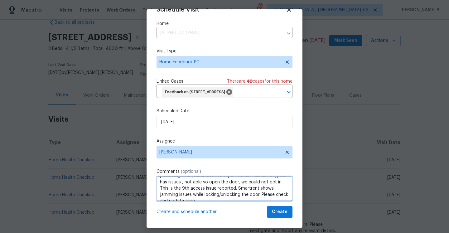
scroll to position [23, 0]
type textarea "Caller reached us to report access issues , keypad has issues , not able yo ope…"
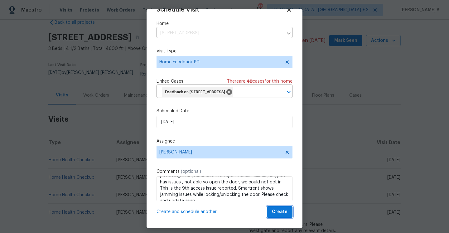
click at [274, 215] on span "Create" at bounding box center [280, 212] width 16 height 8
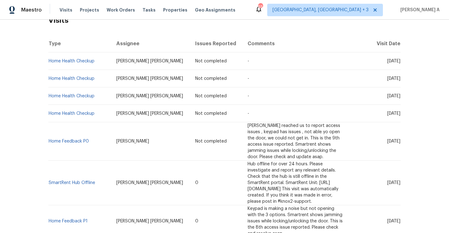
scroll to position [129, 0]
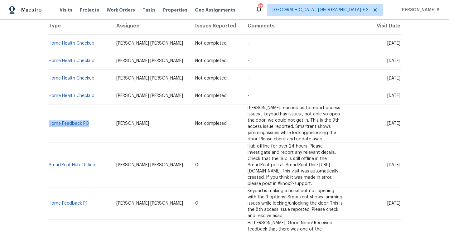
drag, startPoint x: 90, startPoint y: 121, endPoint x: 50, endPoint y: 119, distance: 40.0
click at [50, 119] on td "Home Feedback P0" at bounding box center [79, 123] width 63 height 38
copy link "Home Feedback P0"
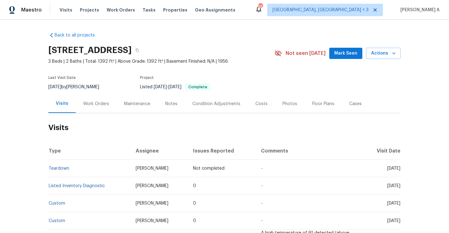
click at [89, 108] on div "Work Orders" at bounding box center [96, 103] width 41 height 18
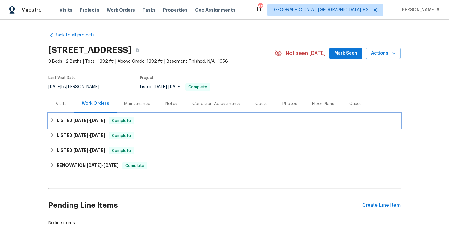
click at [99, 126] on div "LISTED [DATE] - [DATE] Complete" at bounding box center [224, 120] width 352 height 15
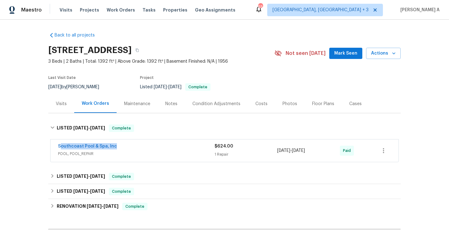
drag, startPoint x: 121, startPoint y: 144, endPoint x: 60, endPoint y: 143, distance: 61.1
click at [60, 143] on div "Southcoast Pool & Spa, Inc" at bounding box center [136, 146] width 157 height 7
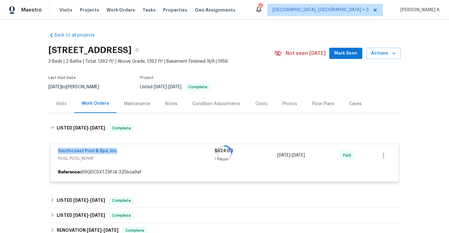
copy link "Southcoast Pool & Spa, Inc"
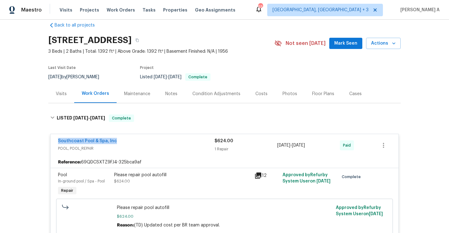
scroll to position [19, 0]
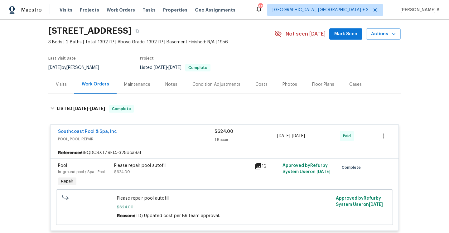
click at [60, 80] on div "Visits" at bounding box center [61, 84] width 26 height 18
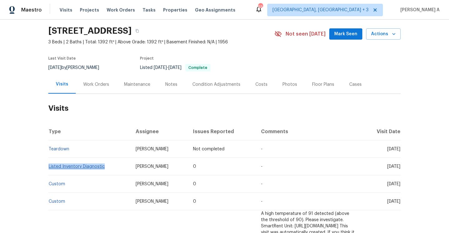
drag, startPoint x: 74, startPoint y: 178, endPoint x: 49, endPoint y: 169, distance: 26.5
click at [49, 169] on td "Listed Inventory Diagnostic" at bounding box center [89, 166] width 82 height 17
copy link "Listed Inventory Diagnostic"
click at [64, 169] on link "Listed Inventory Diagnostic" at bounding box center [77, 166] width 56 height 4
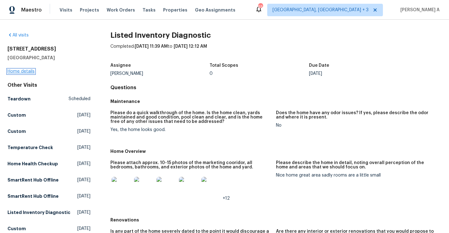
click at [27, 70] on link "Home details" at bounding box center [20, 71] width 27 height 4
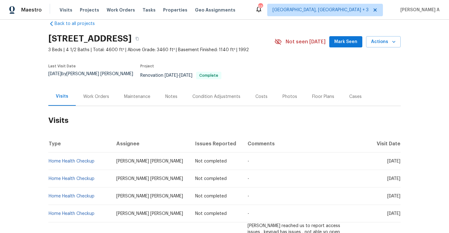
scroll to position [9, 0]
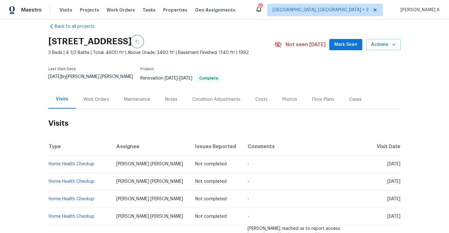
click at [139, 41] on icon "button" at bounding box center [137, 42] width 4 height 4
click at [69, 9] on span "Visits" at bounding box center [66, 10] width 13 height 6
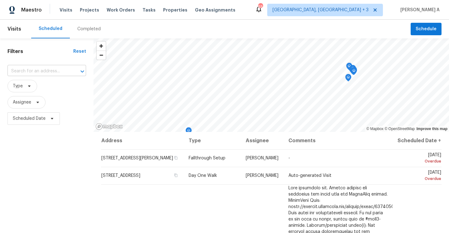
click at [66, 74] on input "text" at bounding box center [37, 71] width 61 height 10
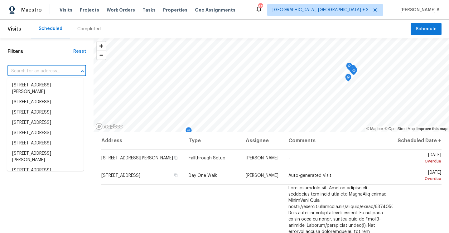
paste input "[STREET_ADDRESS]"
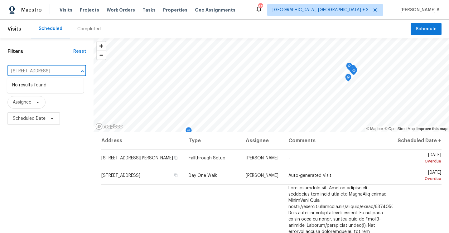
type input "[STREET_ADDRESS]"
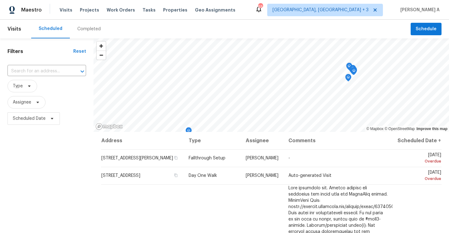
scroll to position [0, 0]
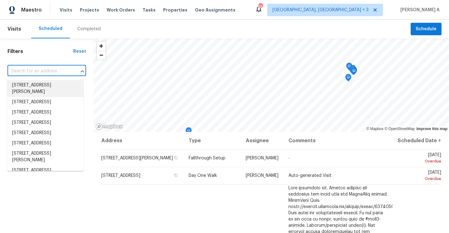
paste input "[STREET_ADDRESS]"
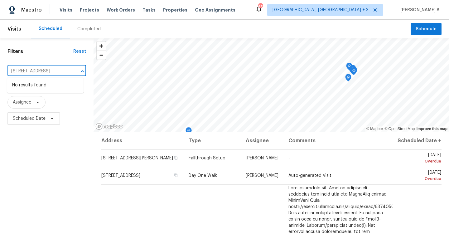
type input "[STREET_ADDRESS]"
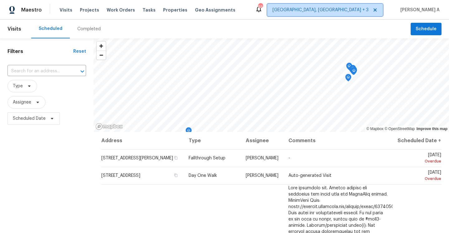
click at [352, 12] on span "[GEOGRAPHIC_DATA], [GEOGRAPHIC_DATA] + 3" at bounding box center [321, 10] width 96 height 6
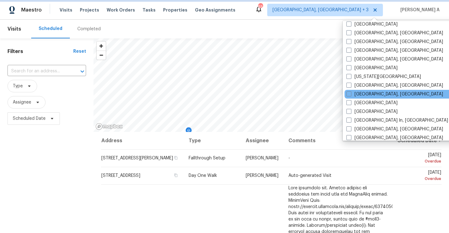
scroll to position [205, 0]
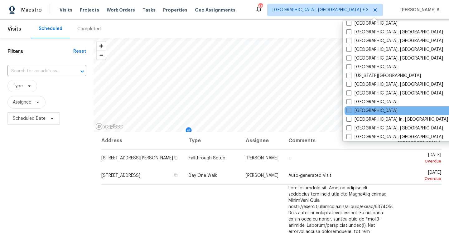
click at [376, 109] on label "[GEOGRAPHIC_DATA]" at bounding box center [371, 111] width 51 height 6
click at [351, 109] on input "[GEOGRAPHIC_DATA]" at bounding box center [348, 110] width 4 height 4
checkbox input "true"
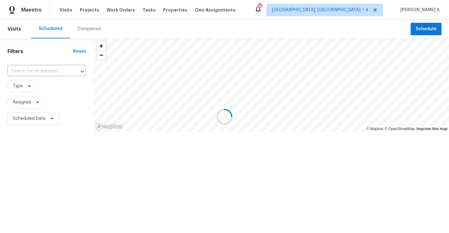
click at [57, 69] on div at bounding box center [224, 116] width 449 height 233
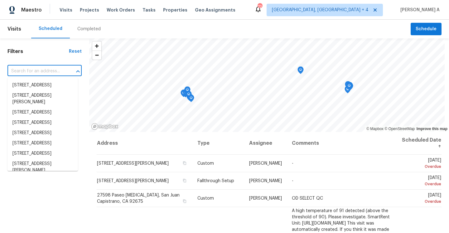
click at [55, 70] on input "text" at bounding box center [35, 71] width 57 height 10
paste input "[STREET_ADDRESS]"
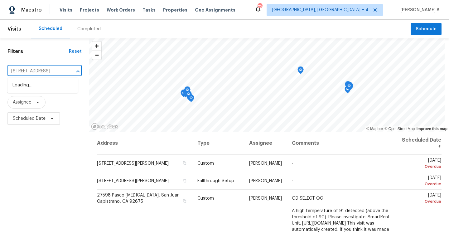
scroll to position [0, 32]
type input "[STREET_ADDRESS]"
click at [389, 2] on div "Maestro Visits Projects Work Orders Tasks Properties Geo Assignments 72 [GEOGRA…" at bounding box center [224, 10] width 449 height 20
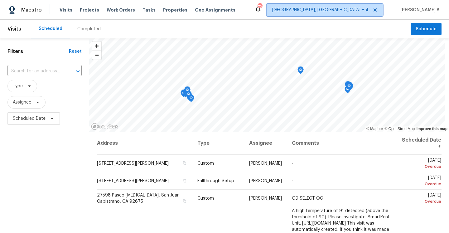
click at [383, 7] on span "[GEOGRAPHIC_DATA], [GEOGRAPHIC_DATA] + 4" at bounding box center [325, 10] width 116 height 12
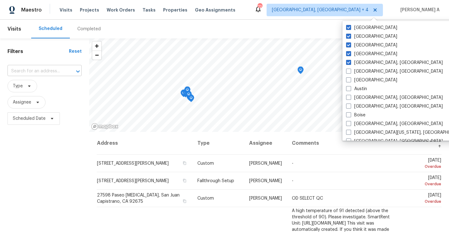
click at [56, 72] on input "text" at bounding box center [35, 71] width 57 height 10
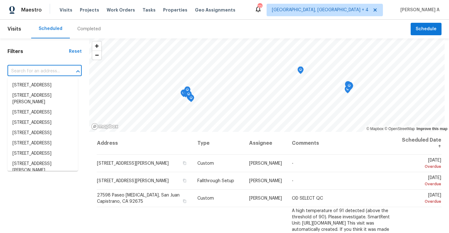
paste input "[STREET_ADDRESS]"
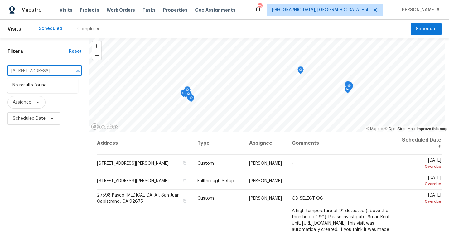
type input "9174 Retreat Pass, Jonesboro, GA 30236"
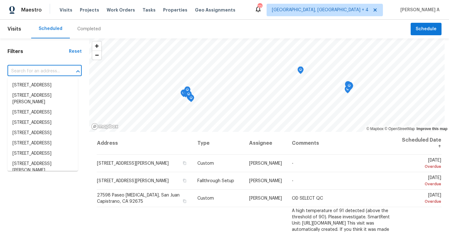
scroll to position [0, 0]
paste input "[STREET_ADDRESS]"
type input "8755 Penfield Ave, Northridge, CA 91324"
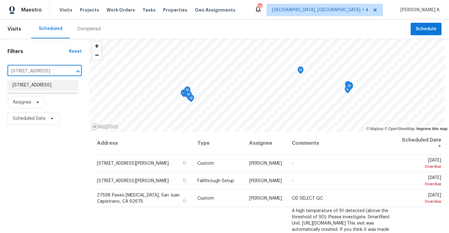
click at [57, 85] on li "8755 Penfield Ave, Northridge, CA 91324" at bounding box center [42, 85] width 70 height 10
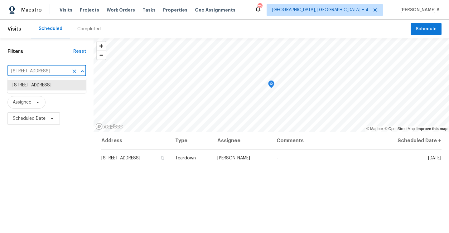
click at [68, 70] on input "8755 Penfield Ave, Northridge, CA 91324" at bounding box center [37, 71] width 61 height 10
paste input "[STREET_ADDRESS]"
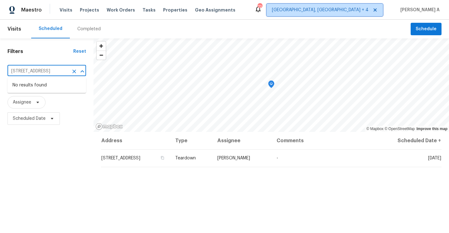
type input "8755 Penfield Ave, Northridge, CA 91324"
click at [369, 7] on span "Albuquerque, NM + 4" at bounding box center [320, 10] width 97 height 6
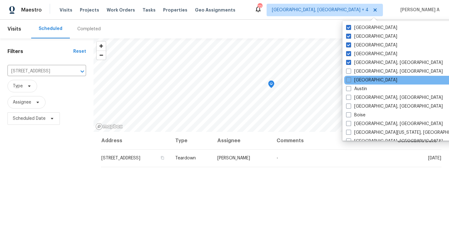
click at [365, 83] on div "Atlanta" at bounding box center [407, 80] width 126 height 9
click at [364, 81] on label "Atlanta" at bounding box center [371, 80] width 51 height 6
click at [350, 81] on input "Atlanta" at bounding box center [348, 79] width 4 height 4
checkbox input "true"
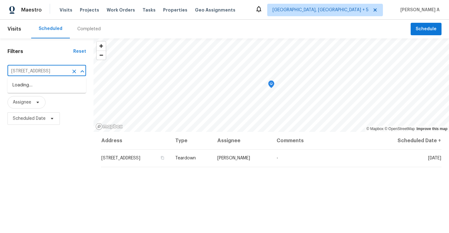
click at [40, 71] on input "8755 Penfield Ave, Northridge, CA 91324" at bounding box center [37, 71] width 61 height 10
click at [46, 90] on li "8755 Penfield Ave, Northridge, CA 91324" at bounding box center [46, 85] width 79 height 10
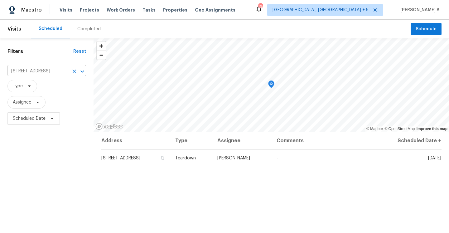
click at [61, 75] on input "8755 Penfield Ave, Northridge, CA 91324" at bounding box center [37, 71] width 61 height 10
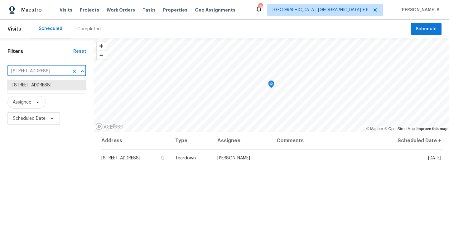
click at [61, 75] on input "8755 Penfield Ave, Northridge, CA 91324" at bounding box center [37, 71] width 61 height 10
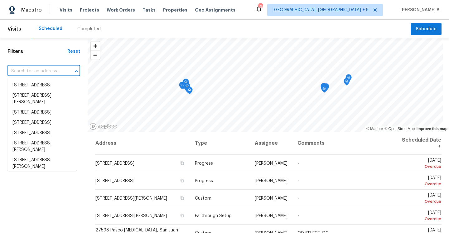
click at [43, 70] on input "text" at bounding box center [34, 71] width 55 height 10
paste input "[STREET_ADDRESS]"
type input "[STREET_ADDRESS]"
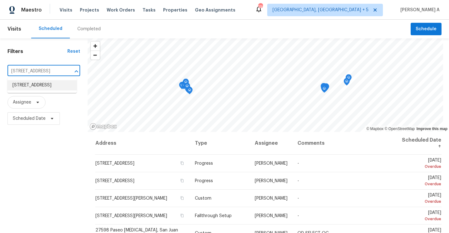
click at [48, 84] on li "[STREET_ADDRESS]" at bounding box center [41, 85] width 69 height 10
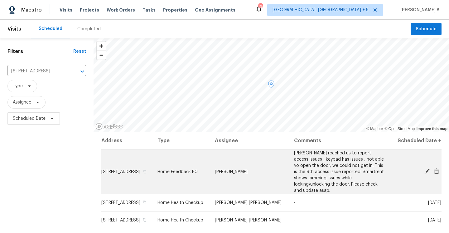
click at [427, 173] on icon at bounding box center [427, 171] width 5 height 5
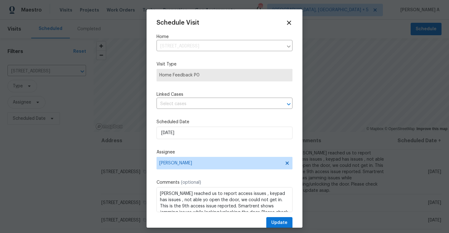
click at [256, 175] on div "Schedule Visit Home 9174 Retreat Pass, Jonesboro, GA 30236 ​ Visit Type Home Fe…" at bounding box center [225, 123] width 136 height 209
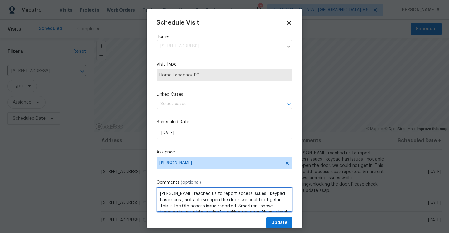
click at [256, 199] on textarea "[PERSON_NAME] reached us to report access issues , keypad has issues , not able…" at bounding box center [225, 199] width 136 height 25
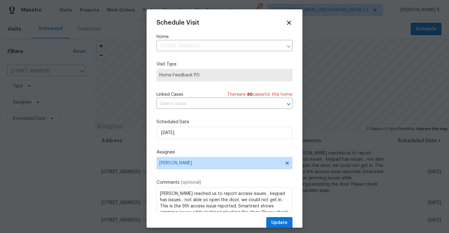
click at [286, 26] on div "Schedule Visit Home 9174 Retreat Pass, Jonesboro, GA 30236 ​ Visit Type Home Fe…" at bounding box center [225, 123] width 136 height 209
click at [289, 25] on icon at bounding box center [288, 22] width 7 height 7
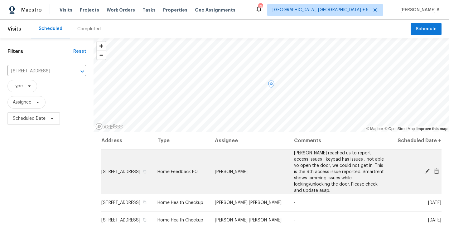
click at [437, 173] on icon at bounding box center [437, 171] width 6 height 6
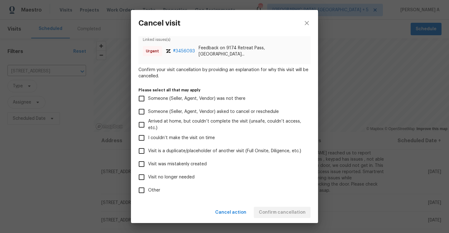
scroll to position [51, 0]
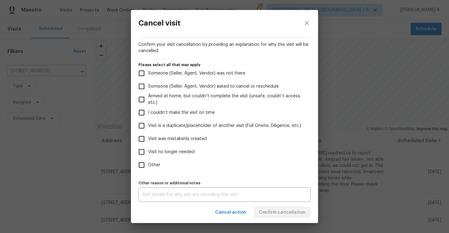
click at [186, 136] on span "Visit was mistakenly created" at bounding box center [177, 139] width 59 height 7
click at [148, 136] on input "Visit was mistakenly created" at bounding box center [141, 138] width 13 height 13
click at [186, 136] on span "Visit was mistakenly created" at bounding box center [177, 139] width 59 height 7
click at [148, 136] on input "Visit was mistakenly created" at bounding box center [141, 138] width 13 height 13
checkbox input "false"
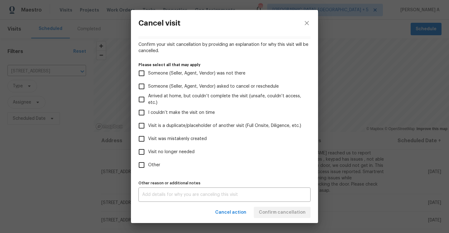
click at [186, 150] on span "Visit no longer needed" at bounding box center [171, 152] width 46 height 7
click at [148, 150] on input "Visit no longer needed" at bounding box center [141, 151] width 13 height 13
checkbox input "true"
click at [163, 162] on label "Other" at bounding box center [220, 164] width 171 height 13
click at [148, 162] on input "Other" at bounding box center [141, 164] width 13 height 13
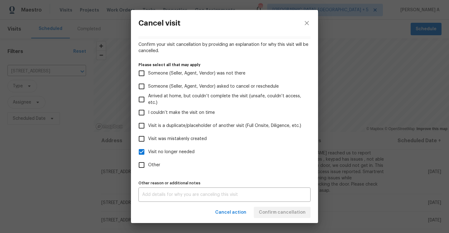
checkbox input "true"
click at [177, 187] on div "x Other reason or additional notes" at bounding box center [224, 194] width 172 height 14
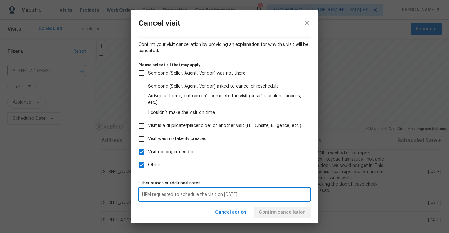
type textarea "HPM requested to schedule the visit on Sep 2nd."
click at [173, 152] on span "Visit no longer needed" at bounding box center [171, 152] width 46 height 7
click at [148, 152] on input "Visit no longer needed" at bounding box center [141, 151] width 13 height 13
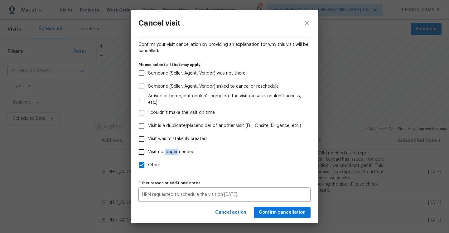
click at [173, 152] on span "Visit no longer needed" at bounding box center [171, 152] width 46 height 7
click at [148, 152] on input "Visit no longer needed" at bounding box center [141, 151] width 13 height 13
checkbox input "true"
click at [285, 210] on span "Confirm cancellation" at bounding box center [282, 213] width 47 height 8
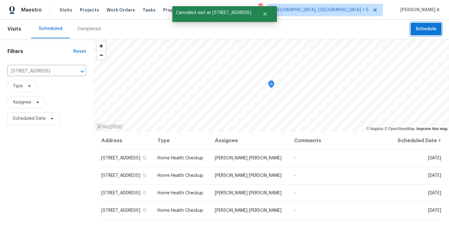
click at [423, 29] on span "Schedule" at bounding box center [426, 29] width 21 height 8
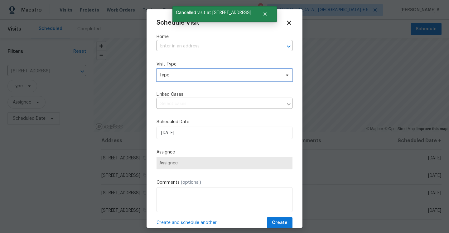
click at [189, 76] on span "Type" at bounding box center [219, 75] width 121 height 6
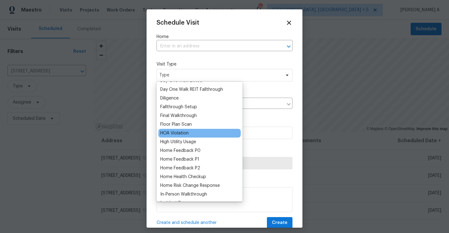
scroll to position [130, 0]
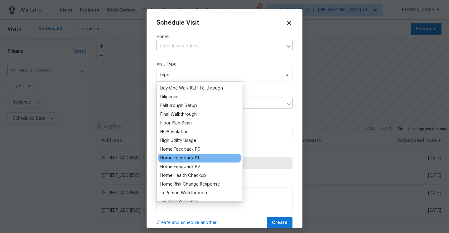
click at [198, 157] on div "Home Feedback P1" at bounding box center [179, 158] width 39 height 6
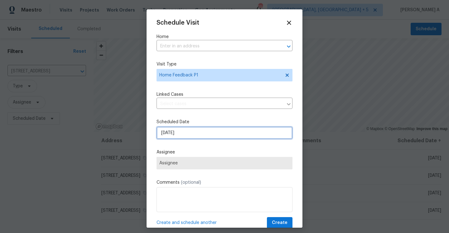
click at [192, 130] on input "8/31/2025" at bounding box center [225, 133] width 136 height 12
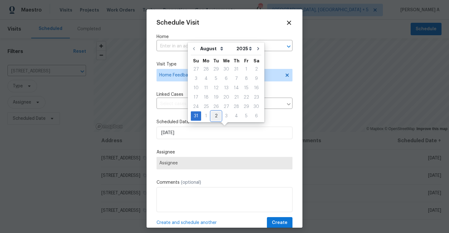
click at [215, 118] on div "2" at bounding box center [216, 116] width 10 height 9
type input "[DATE]"
select select "8"
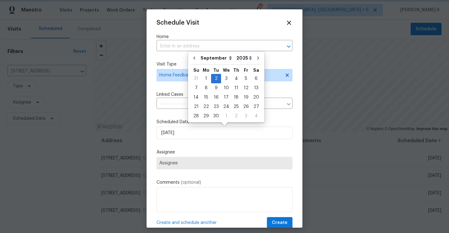
click at [107, 61] on div at bounding box center [224, 116] width 449 height 233
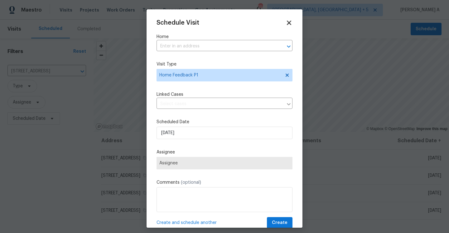
click at [288, 24] on icon at bounding box center [289, 23] width 4 height 4
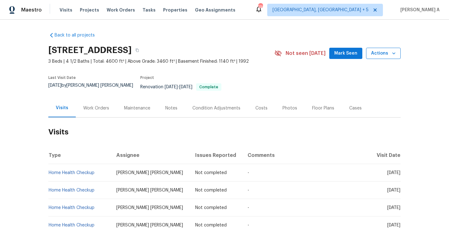
click at [376, 59] on button "Actions" at bounding box center [383, 54] width 35 height 12
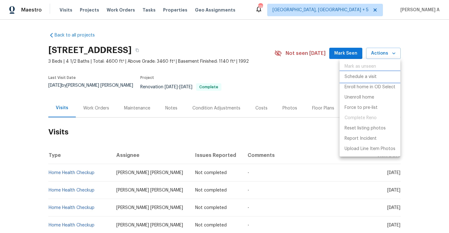
click at [372, 75] on p "Schedule a visit" at bounding box center [361, 77] width 32 height 7
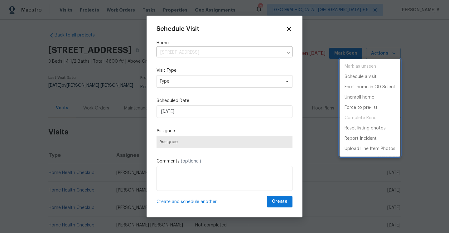
click at [201, 84] on div at bounding box center [224, 116] width 449 height 233
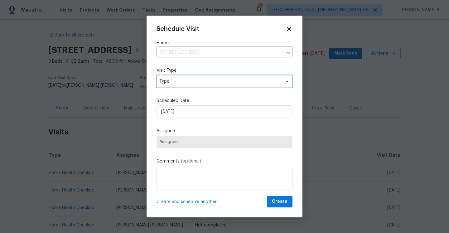
click at [201, 84] on span "Type" at bounding box center [219, 81] width 121 height 6
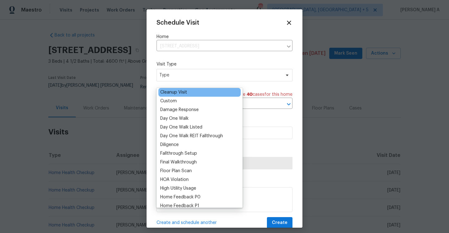
scroll to position [94, 0]
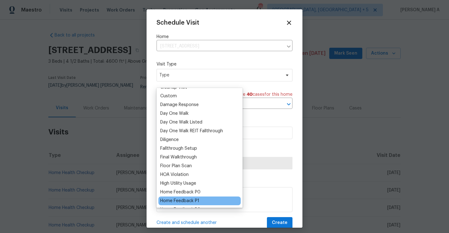
click at [195, 199] on div "Home Feedback P1" at bounding box center [179, 201] width 39 height 6
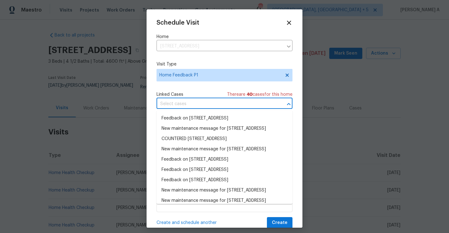
click at [188, 104] on input "text" at bounding box center [216, 104] width 119 height 10
click at [189, 118] on li "Feedback on 9174 Retreat Pass, Jonesboro, GA 30236" at bounding box center [225, 118] width 136 height 10
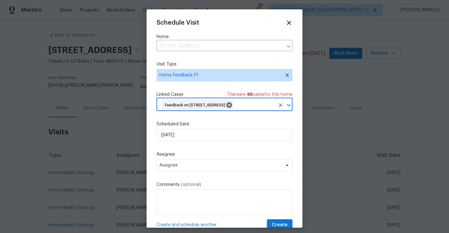
click at [189, 138] on div "Scheduled Date 8/31/2025" at bounding box center [225, 131] width 136 height 20
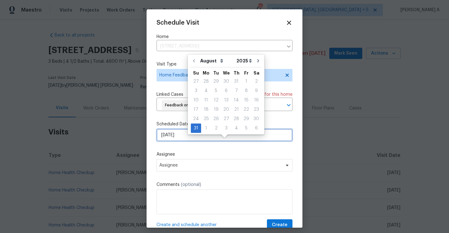
click at [191, 141] on input "[DATE]" at bounding box center [225, 135] width 136 height 12
click at [215, 128] on div "2" at bounding box center [216, 128] width 10 height 9
type input "9/2/2025"
select select "8"
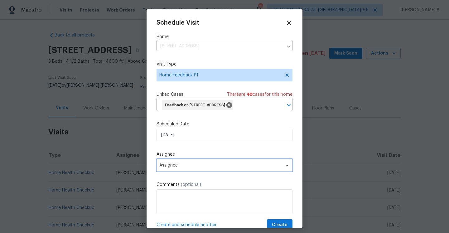
click at [206, 172] on span "Assignee" at bounding box center [225, 165] width 136 height 12
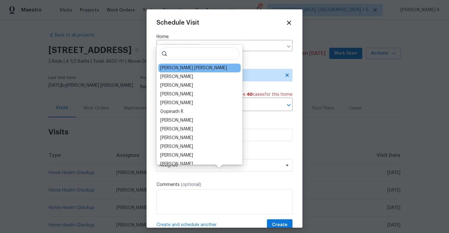
click at [172, 66] on div "Marcos Ricardo Resendiz" at bounding box center [193, 68] width 67 height 6
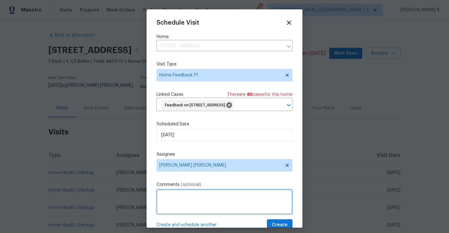
click at [201, 211] on textarea at bounding box center [225, 201] width 136 height 25
paste textarea "Caller reached us to report access issues , keypad has issues , not able yo ope…"
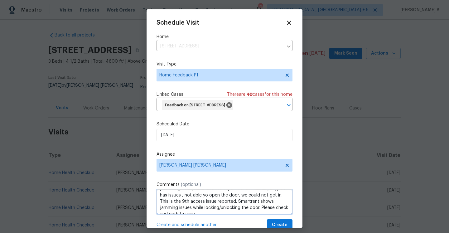
scroll to position [23, 0]
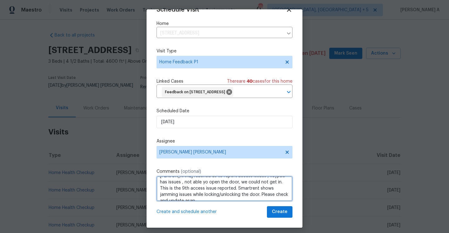
type textarea "Caller reached us to report access issues , keypad has issues , not able yo ope…"
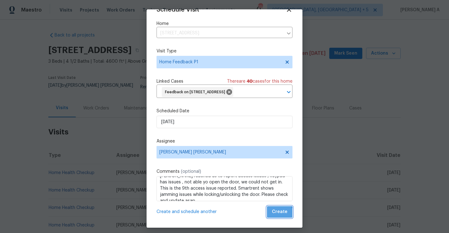
click at [275, 215] on span "Create" at bounding box center [280, 212] width 16 height 8
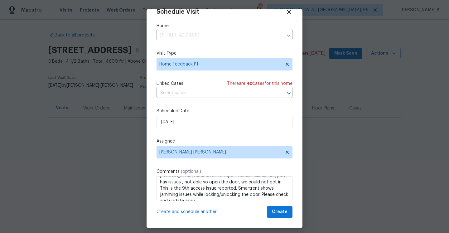
scroll to position [11, 0]
click at [115, 144] on div at bounding box center [224, 116] width 449 height 233
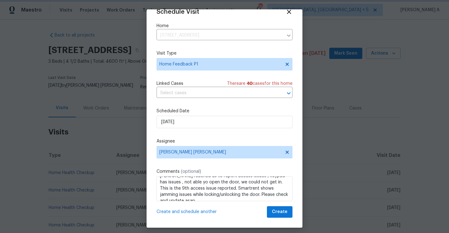
click at [115, 145] on div at bounding box center [224, 116] width 449 height 233
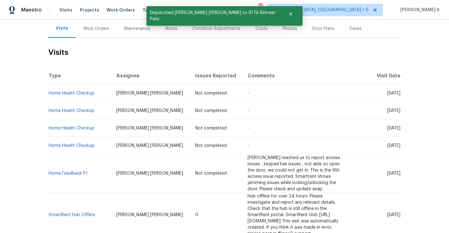
scroll to position [104, 0]
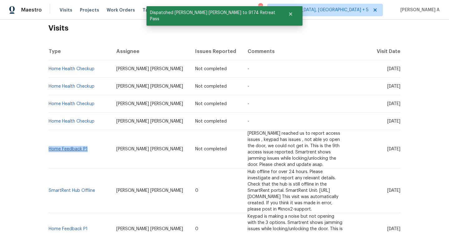
drag, startPoint x: 91, startPoint y: 143, endPoint x: 50, endPoint y: 142, distance: 41.5
click at [50, 142] on td "Home Feedback P1" at bounding box center [79, 149] width 63 height 38
copy link "Home Feedback P1"
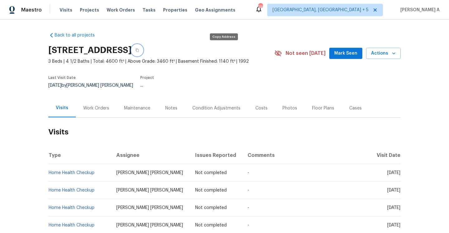
click at [139, 51] on icon "button" at bounding box center [137, 50] width 3 height 3
click at [143, 50] on button "button" at bounding box center [137, 50] width 11 height 11
click at [28, 6] on div "Maestro" at bounding box center [21, 10] width 42 height 12
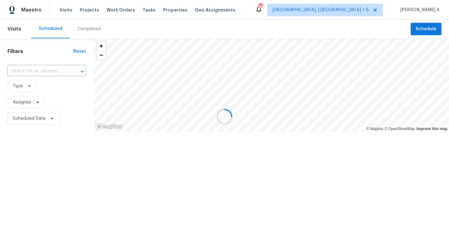
click at [28, 7] on div at bounding box center [224, 116] width 449 height 233
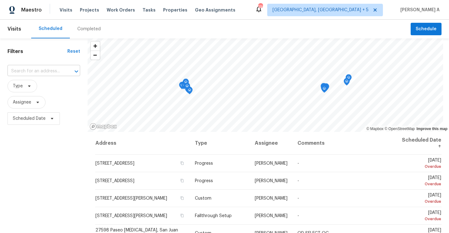
click at [64, 72] on div at bounding box center [72, 71] width 16 height 9
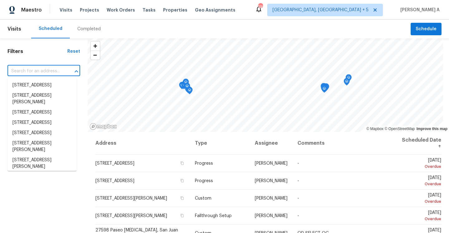
paste input "[STREET_ADDRESS]"
type input "[STREET_ADDRESS]"
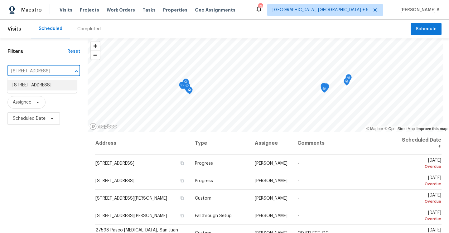
click at [59, 89] on li "[STREET_ADDRESS]" at bounding box center [41, 85] width 69 height 10
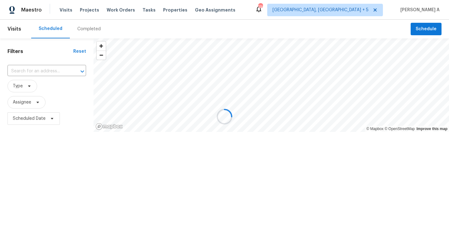
type input "[STREET_ADDRESS]"
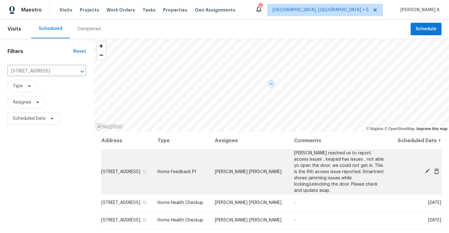
click at [429, 174] on icon at bounding box center [427, 171] width 6 height 6
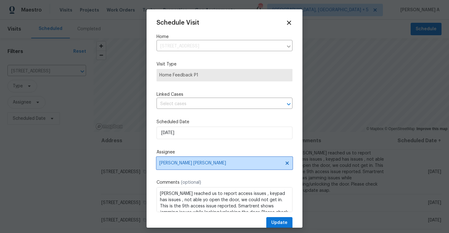
click at [214, 163] on span "Marcos Ricardo Resendiz" at bounding box center [220, 163] width 122 height 5
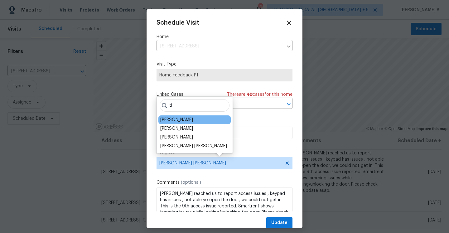
type input "ti"
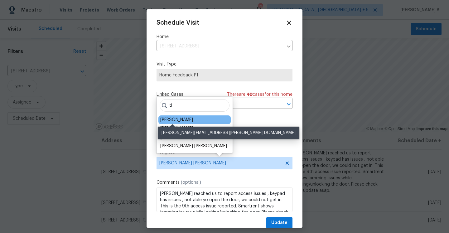
click at [185, 118] on div "Tim Godfrey" at bounding box center [176, 120] width 33 height 6
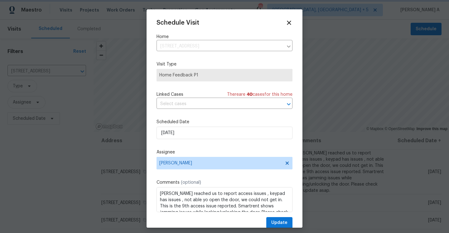
scroll to position [7, 0]
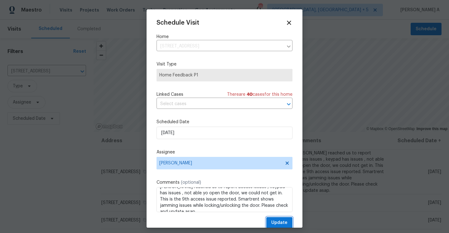
click at [287, 224] on span "Update" at bounding box center [279, 223] width 16 height 8
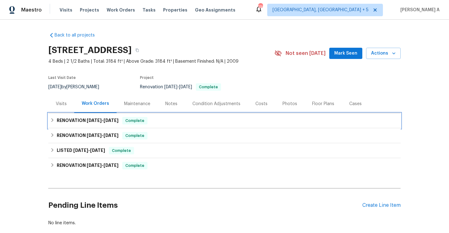
click at [67, 117] on h6 "RENOVATION [DATE] - [DATE]" at bounding box center [88, 120] width 62 height 7
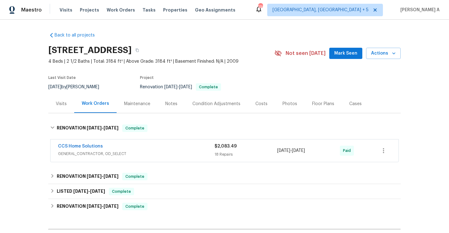
click at [66, 109] on div "Visits" at bounding box center [61, 103] width 26 height 18
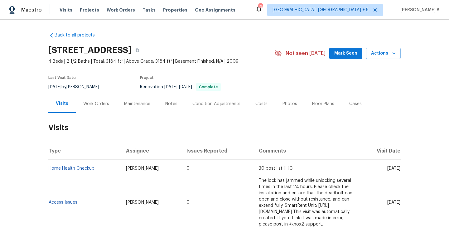
click at [86, 108] on div "Work Orders" at bounding box center [96, 103] width 41 height 18
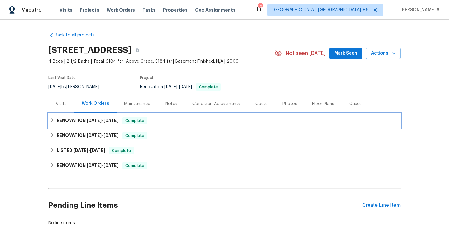
click at [96, 125] on div "RENOVATION [DATE] - [DATE] Complete" at bounding box center [224, 120] width 352 height 15
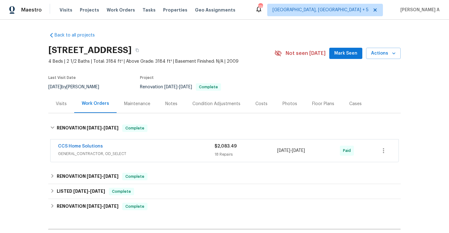
click at [95, 151] on span "GENERAL_CONTRACTOR, OD_SELECT" at bounding box center [136, 154] width 157 height 6
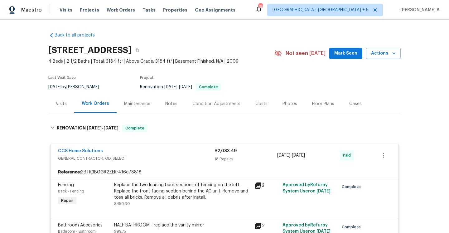
click at [140, 156] on span "GENERAL_CONTRACTOR, OD_SELECT" at bounding box center [136, 158] width 157 height 6
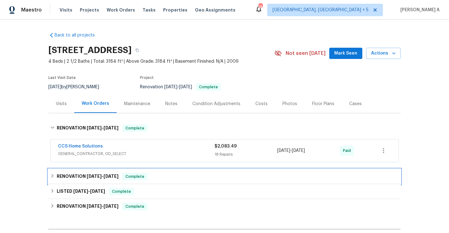
click at [150, 183] on div "RENOVATION [DATE] - [DATE] Complete" at bounding box center [224, 176] width 352 height 15
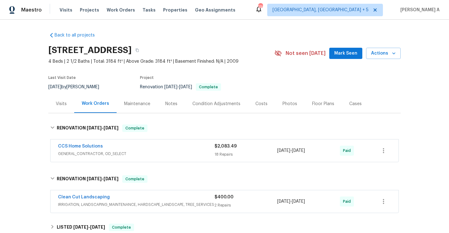
click at [151, 194] on div "Clean Cut Landscaping" at bounding box center [136, 197] width 157 height 7
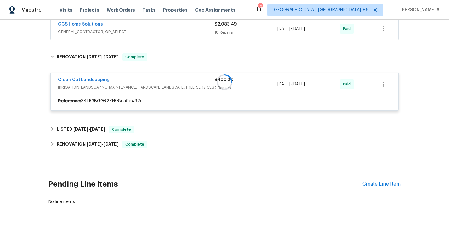
scroll to position [136, 0]
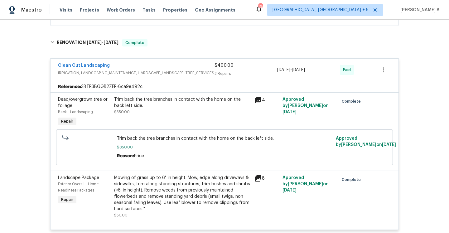
click at [155, 70] on span "IRRIGATION, LANDSCAPING_MAINTENANCE, HARDSCAPE_LANDSCAPE, TREE_SERVICES" at bounding box center [136, 73] width 157 height 6
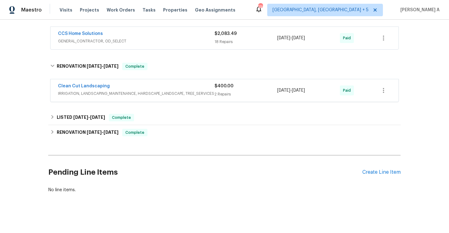
scroll to position [112, 0]
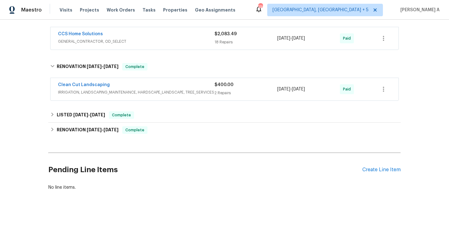
click at [151, 106] on div "Back to all projects 4210 Forest Rain Ln, Humble, TX 77346 4 Beds | 2 1/2 Baths…" at bounding box center [224, 55] width 352 height 281
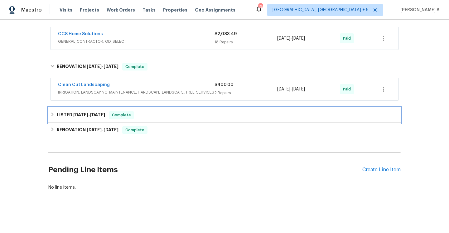
click at [151, 114] on div "LISTED 6/26/25 - 6/27/25 Complete" at bounding box center [224, 114] width 349 height 7
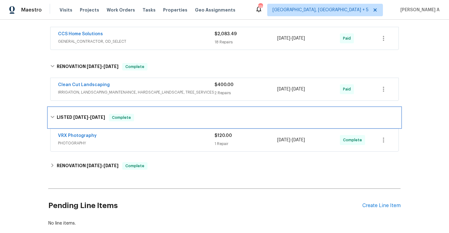
click at [151, 114] on div "LISTED 6/26/25 - 6/27/25 Complete" at bounding box center [224, 117] width 349 height 7
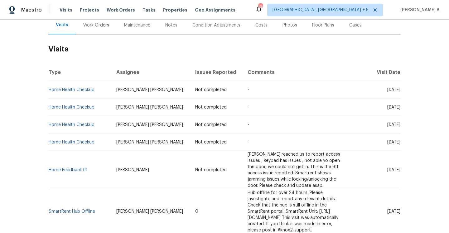
scroll to position [85, 0]
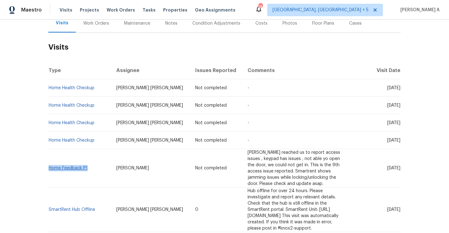
drag, startPoint x: 93, startPoint y: 164, endPoint x: 50, endPoint y: 163, distance: 42.7
click at [50, 163] on td "Home Feedback P1" at bounding box center [79, 168] width 63 height 38
copy link "Home Feedback P1"
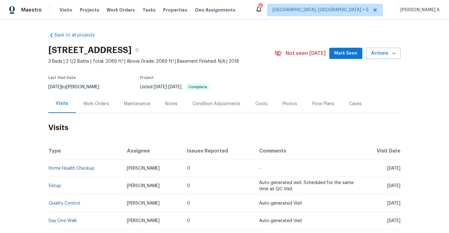
click at [83, 103] on div "Work Orders" at bounding box center [96, 104] width 26 height 6
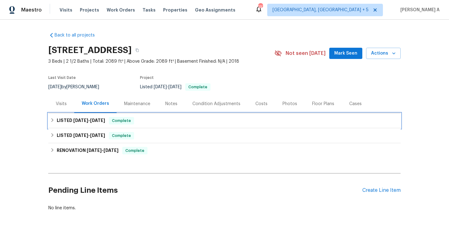
click at [94, 117] on h6 "LISTED [DATE] - [DATE]" at bounding box center [81, 120] width 48 height 7
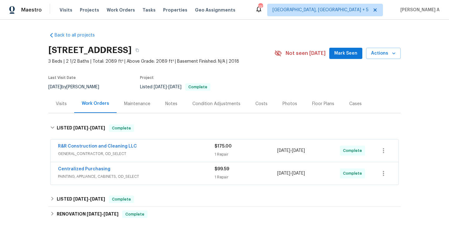
click at [125, 152] on span "GENERAL_CONTRACTOR, OD_SELECT" at bounding box center [136, 154] width 157 height 6
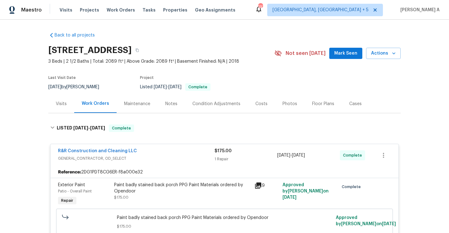
click at [173, 159] on span "GENERAL_CONTRACTOR, OD_SELECT" at bounding box center [136, 158] width 157 height 6
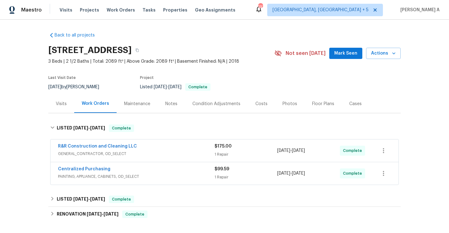
click at [173, 168] on div "Centralized Purchasing" at bounding box center [136, 169] width 157 height 7
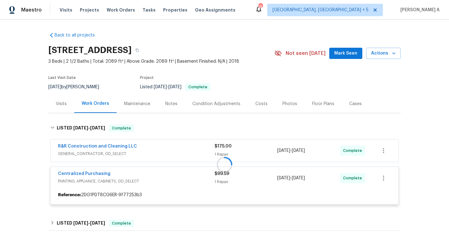
scroll to position [80, 0]
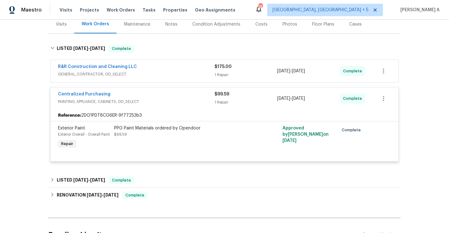
click at [148, 99] on span "PAINTING, APPLIANCE, CABINETS, OD_SELECT" at bounding box center [136, 102] width 157 height 6
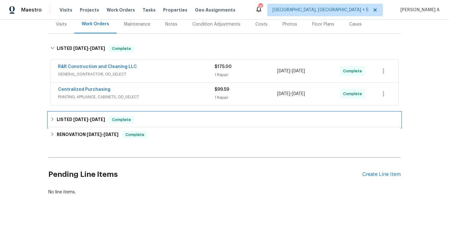
click at [149, 125] on div "LISTED [DATE] - [DATE] Complete" at bounding box center [224, 119] width 352 height 15
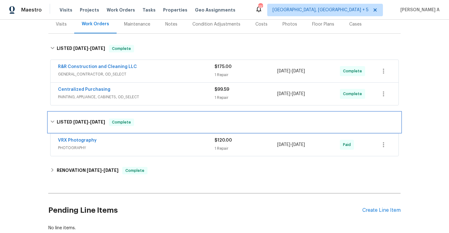
click at [149, 125] on div "LISTED [DATE] - [DATE] Complete" at bounding box center [224, 122] width 349 height 7
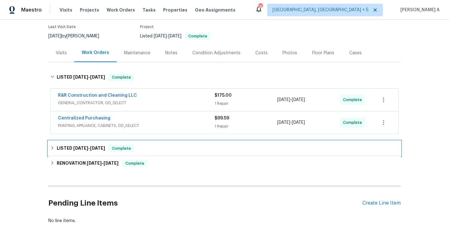
scroll to position [27, 0]
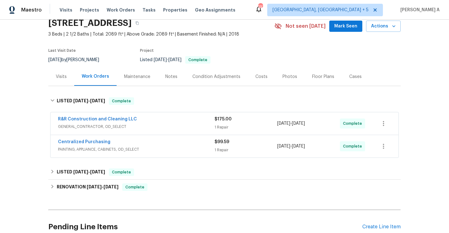
click at [65, 79] on div "Visits" at bounding box center [61, 77] width 11 height 6
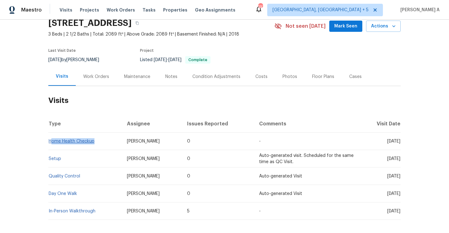
drag, startPoint x: 98, startPoint y: 143, endPoint x: 51, endPoint y: 141, distance: 47.7
click at [51, 141] on td "Home Health Checkup" at bounding box center [85, 141] width 74 height 17
copy link "Home Health Checkup"
click at [94, 82] on div "Work Orders" at bounding box center [96, 76] width 41 height 18
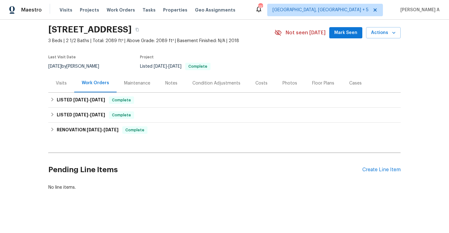
scroll to position [21, 0]
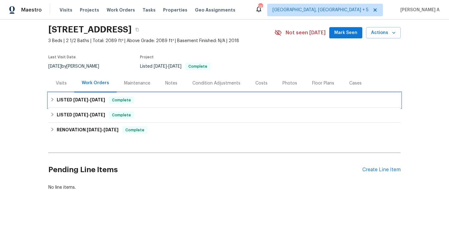
click at [97, 101] on span "[DATE]" at bounding box center [97, 100] width 15 height 4
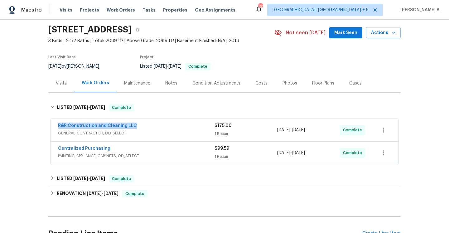
drag, startPoint x: 139, startPoint y: 124, endPoint x: 58, endPoint y: 128, distance: 81.8
click at [58, 128] on div "R&R Construction and Cleaning LLC" at bounding box center [136, 126] width 157 height 7
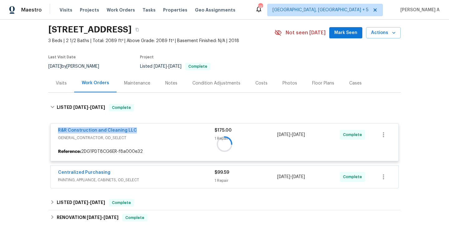
copy link "R&R Construction and Cleaning LLC"
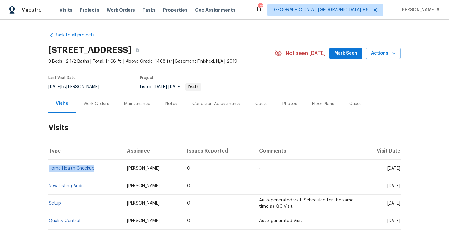
drag, startPoint x: 99, startPoint y: 169, endPoint x: 49, endPoint y: 168, distance: 49.6
click at [49, 168] on td "Home Health Checkup" at bounding box center [85, 168] width 74 height 17
copy link "Home Health Checkup"
click at [88, 104] on div "Work Orders" at bounding box center [96, 104] width 26 height 6
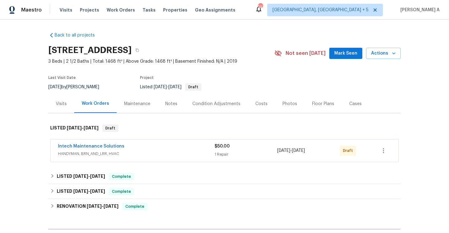
click at [122, 150] on div "Intech Maintenance Solutions" at bounding box center [136, 146] width 157 height 7
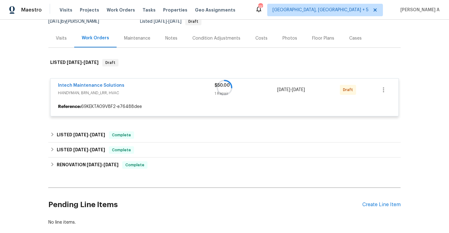
scroll to position [70, 0]
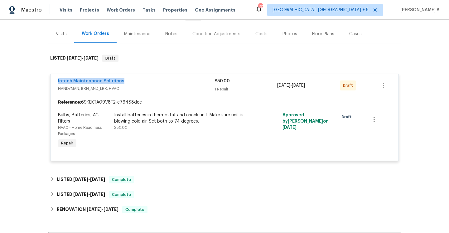
drag, startPoint x: 55, startPoint y: 82, endPoint x: 123, endPoint y: 82, distance: 67.7
click at [123, 82] on div "Intech Maintenance Solutions HANDYMAN, BRN_AND_LRR, HVAC $50.00 1 Repair 8/15/2…" at bounding box center [225, 85] width 348 height 22
copy link "Intech Maintenance Solutions"
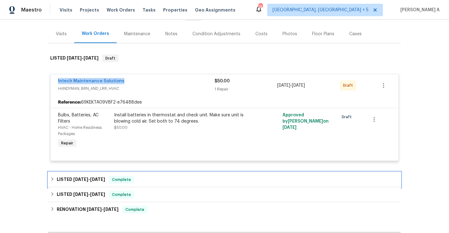
click at [148, 175] on div "LISTED 7/14/25 - 7/15/25 Complete" at bounding box center [224, 179] width 352 height 15
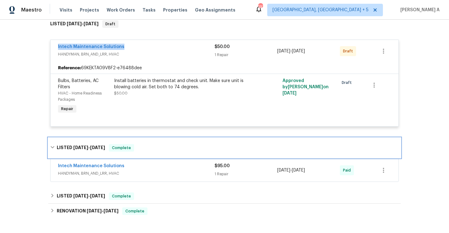
scroll to position [146, 0]
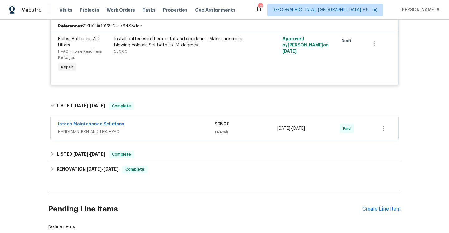
click at [142, 136] on div "Intech Maintenance Solutions HANDYMAN, BRN_AND_LRR, HVAC" at bounding box center [136, 128] width 157 height 15
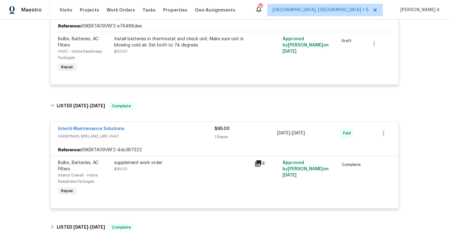
click at [142, 137] on span "HANDYMAN, BRN_AND_LRR, HVAC" at bounding box center [136, 136] width 157 height 6
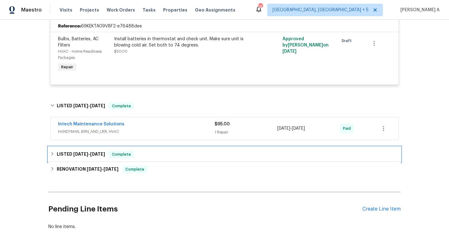
click at [144, 156] on div "LISTED 6/23/25 - 7/1/25 Complete" at bounding box center [224, 154] width 349 height 7
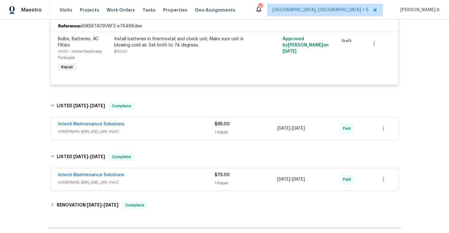
click at [148, 182] on span "HANDYMAN, BRN_AND_LRR, HVAC" at bounding box center [136, 182] width 157 height 6
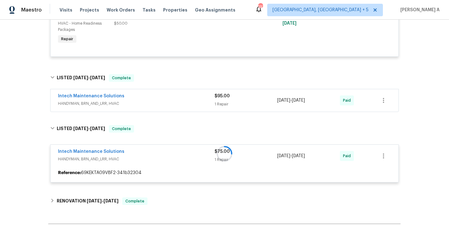
scroll to position [201, 0]
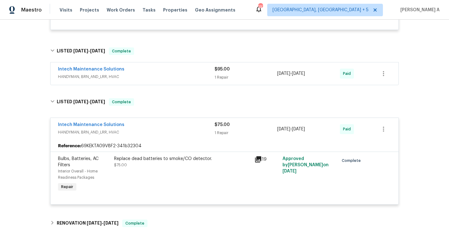
click at [150, 128] on div "Intech Maintenance Solutions" at bounding box center [136, 125] width 157 height 7
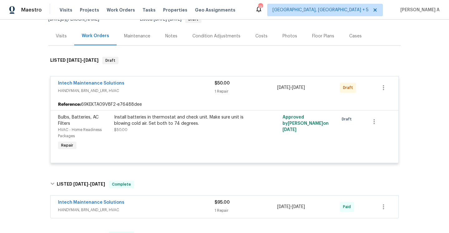
scroll to position [54, 0]
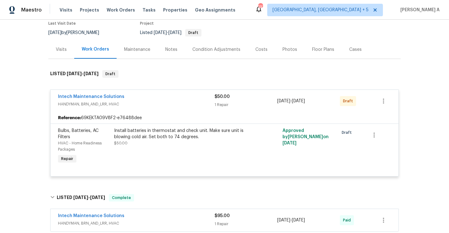
click at [58, 49] on div "Visits" at bounding box center [61, 49] width 11 height 6
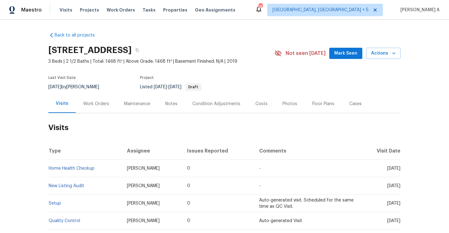
click at [372, 62] on div "744 Dawsons Park Way, Lexington, SC 29072 3 Beds | 2 1/2 Baths | Total: 1468 ft…" at bounding box center [224, 53] width 352 height 22
click at [372, 59] on div "744 Dawsons Park Way, Lexington, SC 29072 3 Beds | 2 1/2 Baths | Total: 1468 ft…" at bounding box center [224, 53] width 352 height 22
click at [372, 58] on button "Actions" at bounding box center [383, 54] width 35 height 12
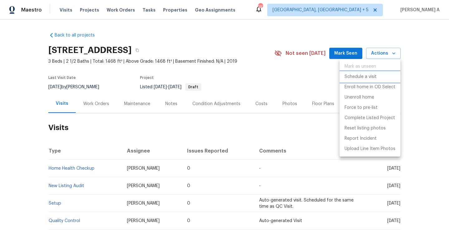
click at [356, 75] on p "Schedule a visit" at bounding box center [361, 77] width 32 height 7
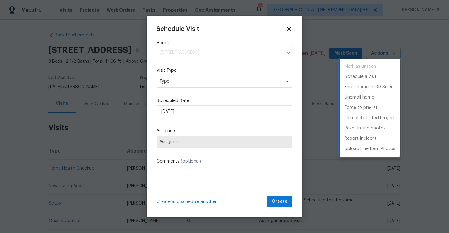
click at [246, 79] on div at bounding box center [224, 116] width 449 height 233
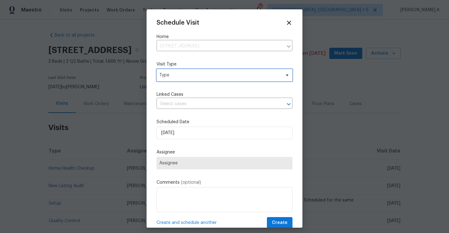
click at [246, 79] on span "Type" at bounding box center [225, 75] width 136 height 12
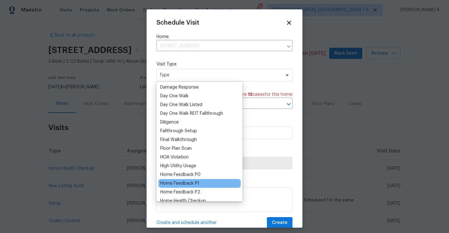
scroll to position [109, 0]
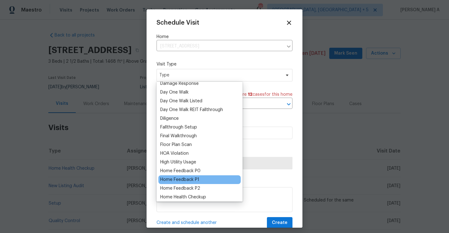
click at [192, 177] on div "Home Feedback P1" at bounding box center [179, 180] width 39 height 6
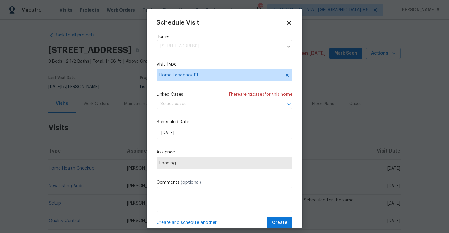
click at [184, 104] on input "text" at bounding box center [216, 104] width 119 height 10
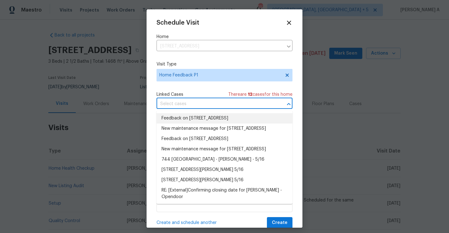
click at [188, 115] on li "Feedback on 744 Dawsons Park Way, Lexington, SC 29072" at bounding box center [225, 118] width 136 height 10
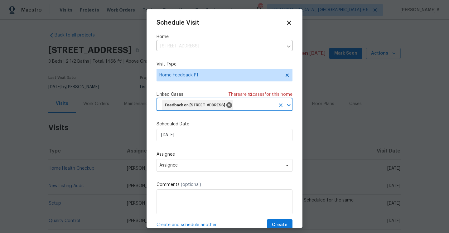
click at [191, 127] on label "Scheduled Date" at bounding box center [225, 124] width 136 height 6
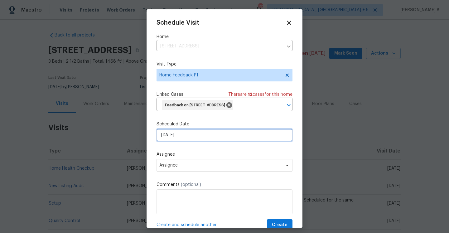
click at [191, 141] on input "[DATE]" at bounding box center [225, 135] width 136 height 12
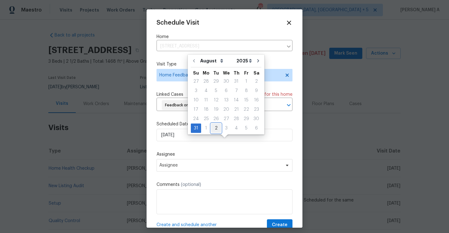
click at [211, 129] on div "2" at bounding box center [216, 128] width 10 height 9
type input "9/2/2025"
select select "8"
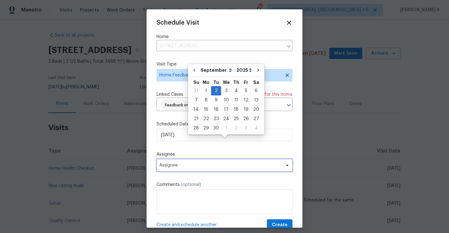
click at [206, 168] on span "Assignee" at bounding box center [220, 165] width 122 height 5
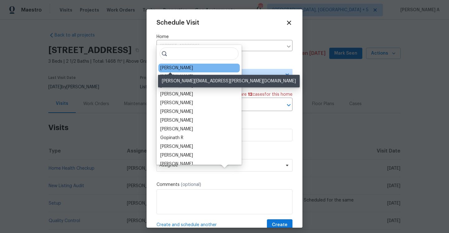
click at [171, 70] on div "Kati Dunn" at bounding box center [176, 68] width 33 height 6
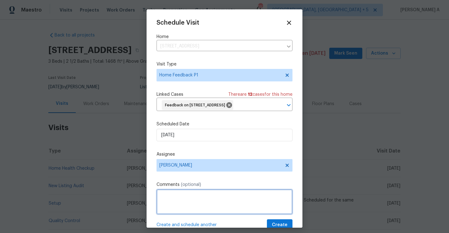
click at [203, 202] on textarea at bounding box center [225, 201] width 136 height 25
paste textarea "No access keypad and no code provided couldnt get inside"
click at [0, 0] on span "provided" at bounding box center [0, 0] width 0 height 0
click at [287, 208] on textarea "No access keypad and no code provided couldn't get inside" at bounding box center [225, 201] width 136 height 25
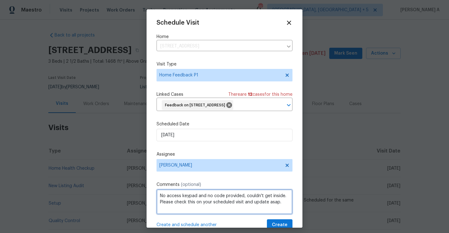
scroll to position [23, 0]
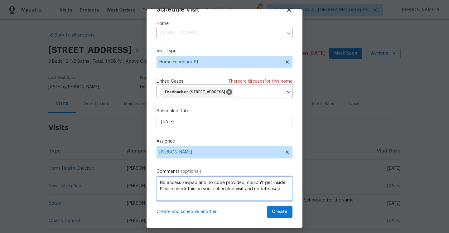
type textarea "No access keypad and no code provided, couldn't get inside. Please check this o…"
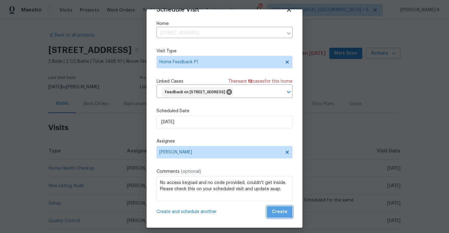
click at [275, 208] on button "Create" at bounding box center [280, 212] width 26 height 12
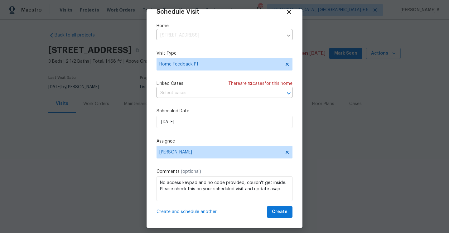
scroll to position [11, 0]
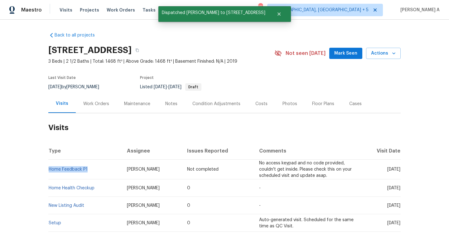
drag, startPoint x: 93, startPoint y: 170, endPoint x: 48, endPoint y: 169, distance: 44.3
click at [48, 169] on td "Home Feedback P1" at bounding box center [85, 170] width 74 height 20
copy link "Home Feedback P1"
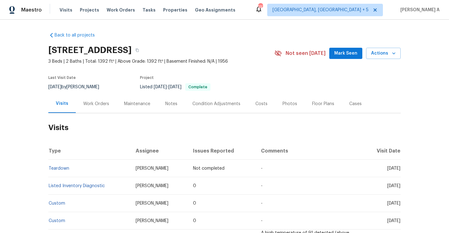
click at [96, 104] on div "Work Orders" at bounding box center [96, 104] width 26 height 6
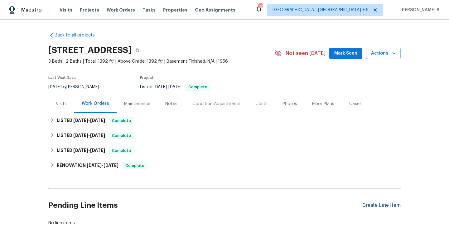
click at [367, 207] on div "Create Line Item" at bounding box center [381, 205] width 38 height 6
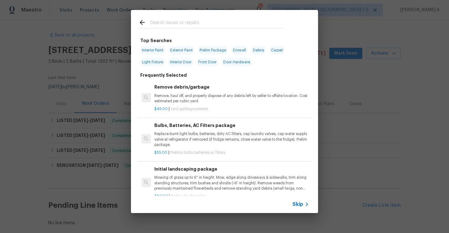
click at [304, 203] on icon at bounding box center [306, 204] width 7 height 7
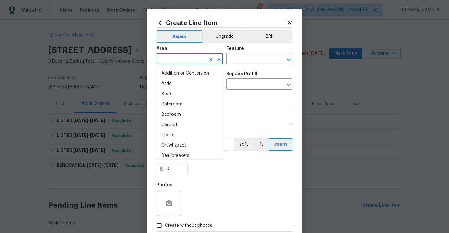
click at [180, 62] on input "text" at bounding box center [181, 60] width 49 height 10
type input "g"
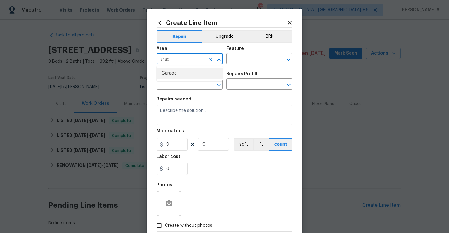
click at [179, 69] on li "Garage" at bounding box center [190, 73] width 66 height 10
type input "Garage"
click at [257, 67] on div "Area Garage ​ Feature ​" at bounding box center [225, 55] width 136 height 25
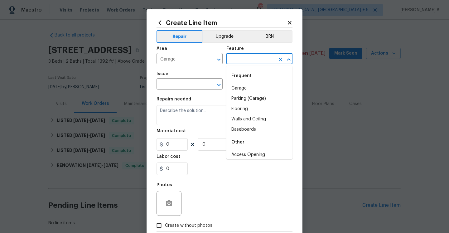
click at [254, 60] on input "text" at bounding box center [250, 60] width 49 height 10
click at [255, 92] on li "Garage" at bounding box center [259, 88] width 66 height 10
type input "Garage"
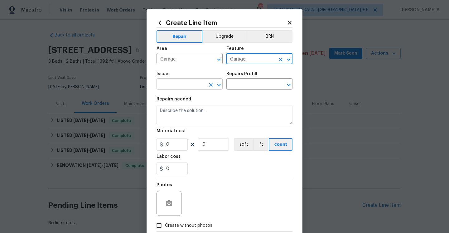
click at [192, 89] on input "text" at bounding box center [181, 85] width 49 height 10
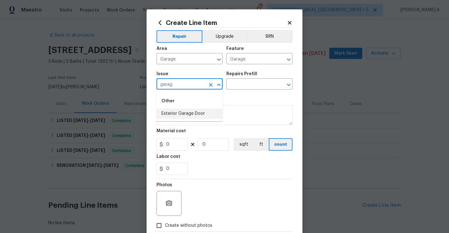
click at [195, 111] on li "Exterior Garage Door" at bounding box center [190, 114] width 66 height 10
type input "Exterior Garage Door"
click at [245, 85] on input "text" at bounding box center [250, 85] width 49 height 10
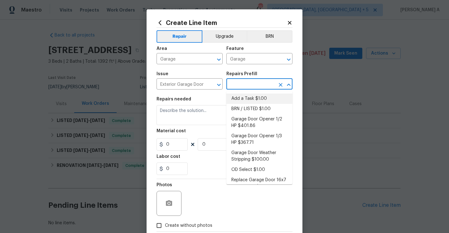
click at [247, 96] on li "Add a Task $1.00" at bounding box center [259, 99] width 66 height 10
type input "Interior Door"
type input "Add a Task $1.00"
type textarea "HPM to detail"
type input "1"
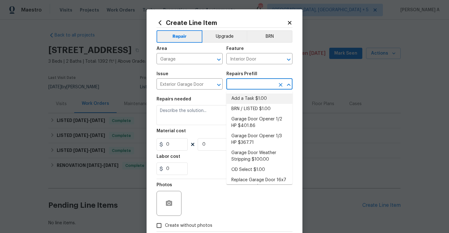
type input "1"
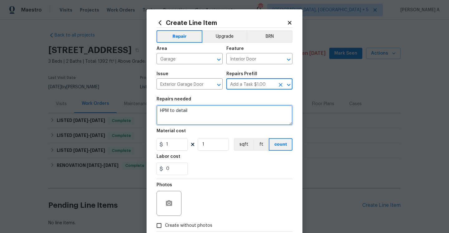
click at [243, 116] on textarea "HPM to detail" at bounding box center [225, 115] width 136 height 20
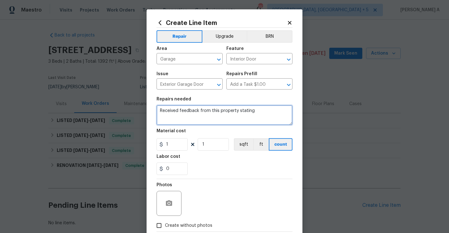
paste textarea "not able to access garage // no garage opener // side door to garage is locked …"
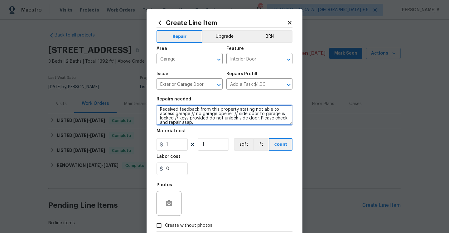
type textarea "Received feedback from this property stating not able to access garage // no ga…"
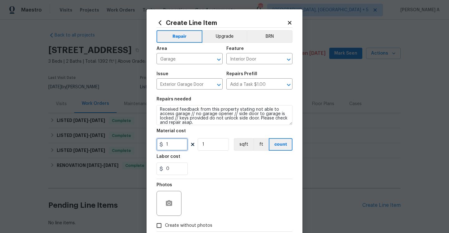
click at [179, 144] on input "1" at bounding box center [172, 144] width 31 height 12
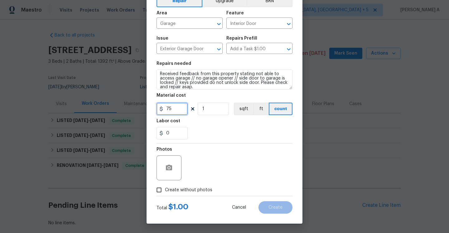
type input "75"
click at [192, 191] on span "Create without photos" at bounding box center [188, 190] width 47 height 7
click at [165, 191] on input "Create without photos" at bounding box center [159, 190] width 12 height 12
checkbox input "true"
click at [212, 165] on textarea at bounding box center [239, 167] width 106 height 25
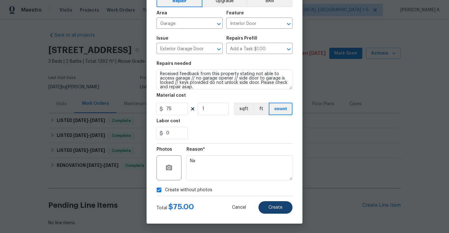
type textarea "Na"
click at [280, 206] on span "Create" at bounding box center [275, 207] width 14 height 5
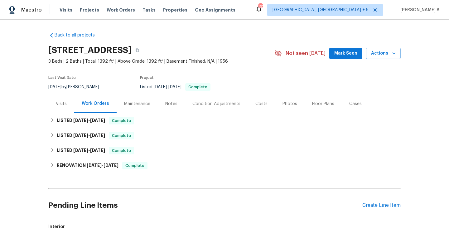
scroll to position [119, 0]
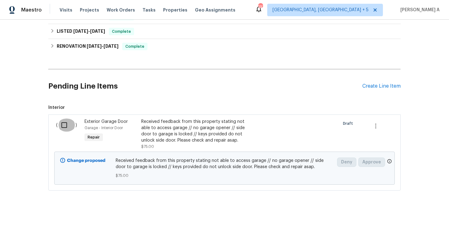
click at [68, 125] on input "checkbox" at bounding box center [67, 125] width 18 height 13
checkbox input "true"
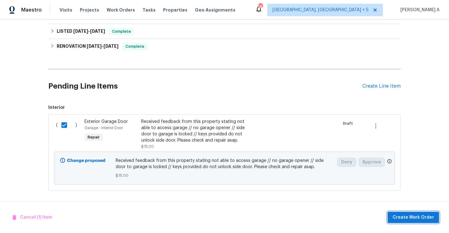
click at [406, 215] on span "Create Work Order" at bounding box center [413, 218] width 41 height 8
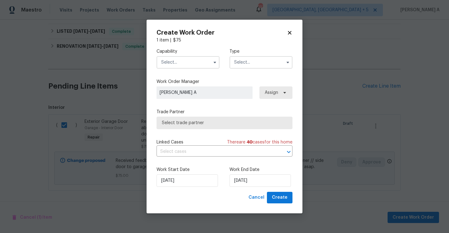
click at [178, 70] on div "Capability Type" at bounding box center [225, 58] width 136 height 30
click at [178, 68] on input "text" at bounding box center [188, 62] width 63 height 12
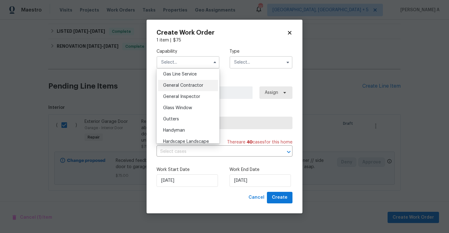
scroll to position [290, 0]
click at [189, 83] on span "General Contractor" at bounding box center [183, 84] width 40 height 4
type input "General Contractor"
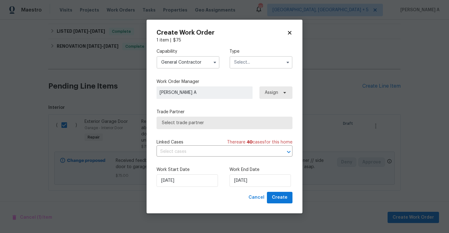
click at [241, 68] on input "text" at bounding box center [261, 62] width 63 height 12
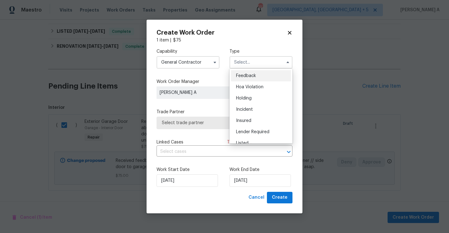
click at [243, 74] on span "Feedback" at bounding box center [246, 76] width 20 height 4
type input "Feedback"
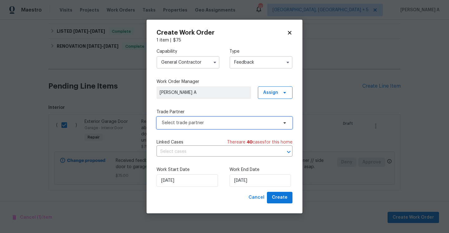
click at [214, 126] on span "Select trade partner" at bounding box center [220, 123] width 116 height 6
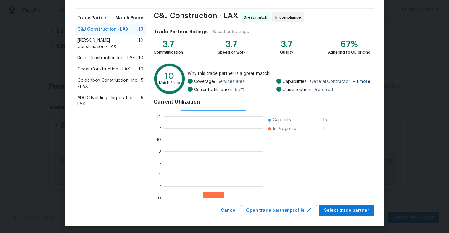
scroll to position [42, 0]
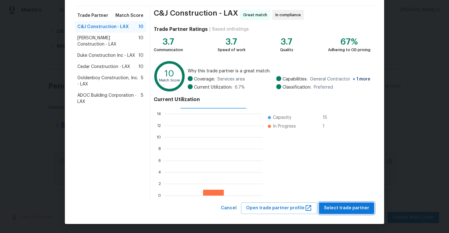
click at [336, 209] on span "Select trade partner" at bounding box center [346, 208] width 45 height 8
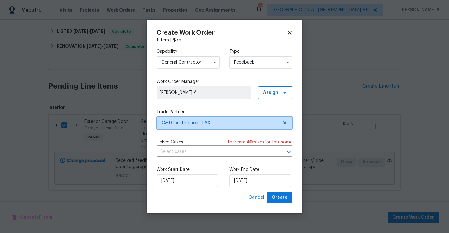
scroll to position [0, 0]
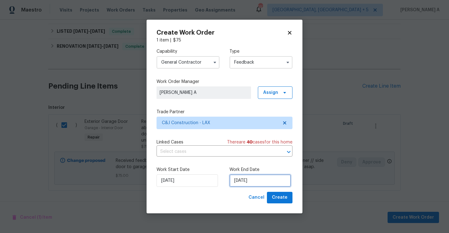
click at [236, 179] on input "8/31/2025" at bounding box center [260, 180] width 61 height 12
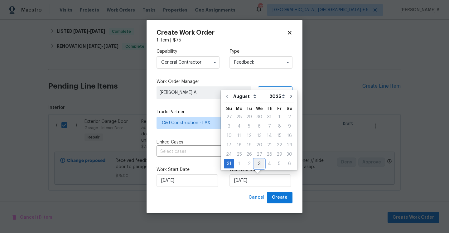
click at [254, 164] on div "3" at bounding box center [259, 163] width 10 height 9
type input "9/3/2025"
select select "8"
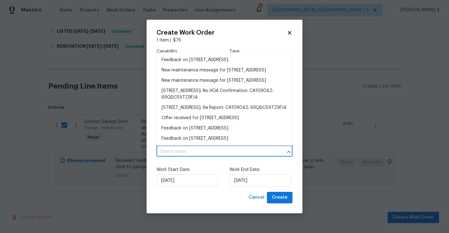
click at [187, 152] on input "text" at bounding box center [216, 152] width 119 height 10
click at [187, 61] on li "Feedback on 8755 Penfield Ave, Northridge, CA 91324" at bounding box center [225, 60] width 136 height 10
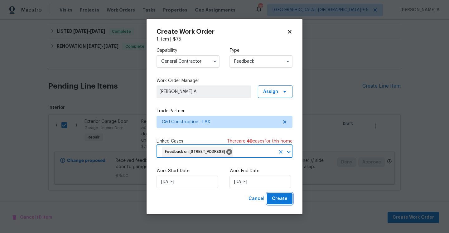
click at [285, 203] on span "Create" at bounding box center [280, 199] width 16 height 8
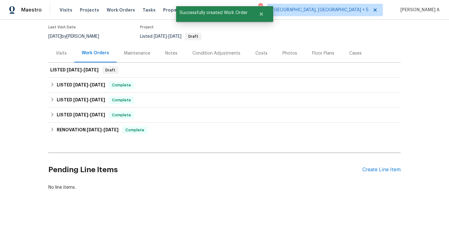
scroll to position [51, 0]
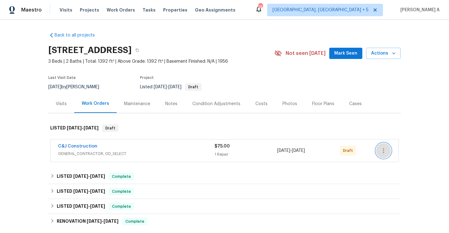
click at [382, 155] on button "button" at bounding box center [383, 150] width 15 height 15
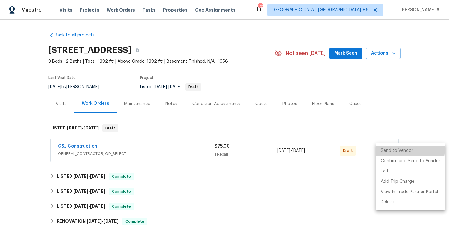
click at [380, 148] on li "Send to Vendor" at bounding box center [411, 151] width 70 height 10
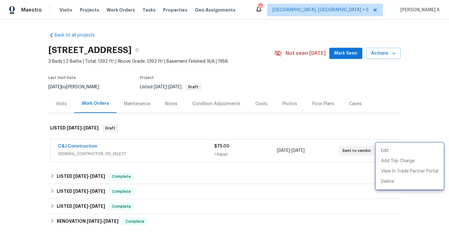
click at [281, 130] on div at bounding box center [224, 116] width 449 height 233
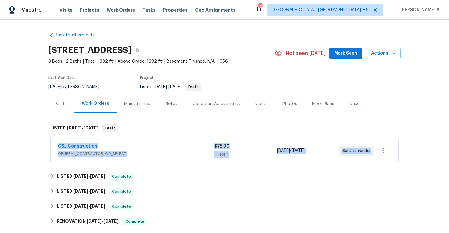
drag, startPoint x: 56, startPoint y: 148, endPoint x: 370, endPoint y: 149, distance: 313.1
click at [370, 149] on div "C&J Construction GENERAL_CONTRACTOR, OD_SELECT $75.00 1 Repair 8/31/2025 - 9/3/…" at bounding box center [225, 150] width 348 height 22
copy div "C&J Construction GENERAL_CONTRACTOR, OD_SELECT $75.00 1 Repair 8/31/2025 - 9/3/…"
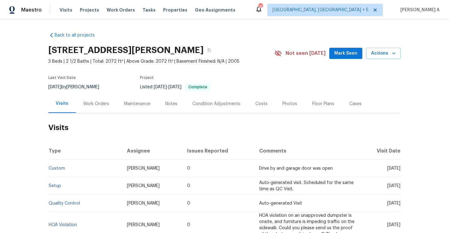
click at [93, 99] on div "Work Orders" at bounding box center [96, 103] width 41 height 18
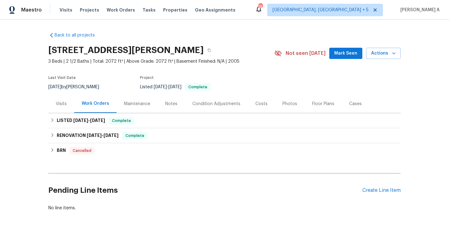
click at [69, 104] on div "Visits" at bounding box center [61, 103] width 26 height 18
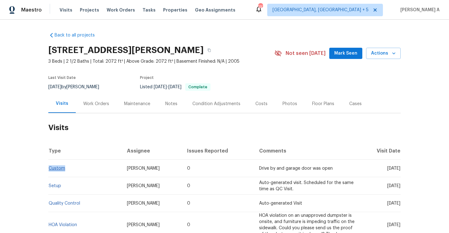
drag, startPoint x: 71, startPoint y: 169, endPoint x: 49, endPoint y: 169, distance: 21.5
click at [49, 169] on td "Custom" at bounding box center [85, 168] width 74 height 17
copy link "Custom"
click at [96, 96] on div "Work Orders" at bounding box center [96, 103] width 41 height 18
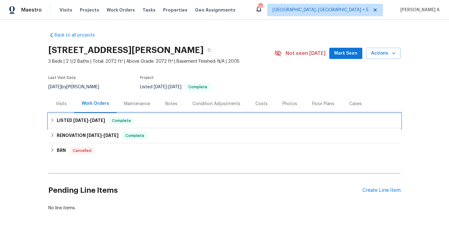
click at [102, 122] on span "6/13/25" at bounding box center [97, 120] width 15 height 4
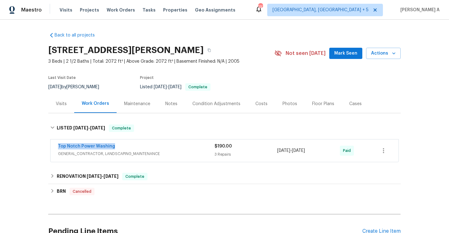
drag, startPoint x: 118, startPoint y: 147, endPoint x: 56, endPoint y: 145, distance: 61.8
click at [56, 145] on div "Top Notch Power Washing GENERAL_CONTRACTOR, LANDSCAPING_MAINTENANCE $190.00 3 R…" at bounding box center [225, 150] width 348 height 22
copy link "Top Notch Power Washing"
click at [159, 154] on span "GENERAL_CONTRACTOR, LANDSCAPING_MAINTENANCE" at bounding box center [136, 154] width 157 height 6
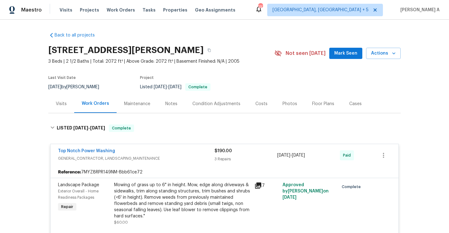
click at [57, 99] on div "Visits" at bounding box center [61, 103] width 26 height 18
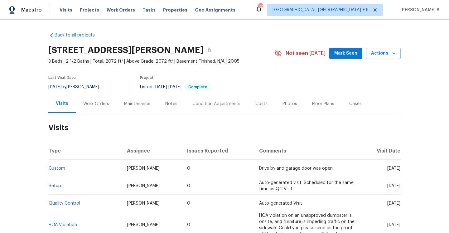
click at [385, 59] on div "5882 Forest Lakes Cv, Sterrett, AL 35147 3 Beds | 2 1/2 Baths | Total: 2072 ft²…" at bounding box center [224, 53] width 352 height 22
click at [385, 57] on button "Actions" at bounding box center [383, 54] width 35 height 12
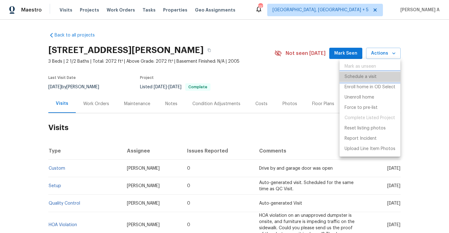
click at [354, 80] on p "Schedule a visit" at bounding box center [361, 77] width 32 height 7
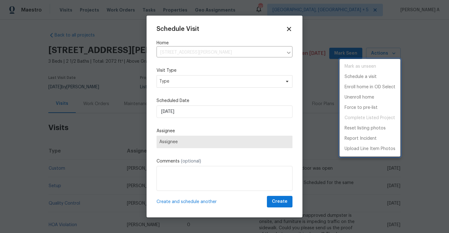
click at [218, 84] on div at bounding box center [224, 116] width 449 height 233
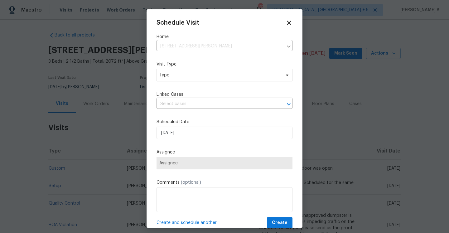
click at [216, 83] on div "Schedule Visit Home 5882 Forest Lakes Cv, Sterrett, AL 35147 ​ Visit Type Type …" at bounding box center [225, 123] width 136 height 209
click at [215, 80] on span "Type" at bounding box center [225, 75] width 136 height 12
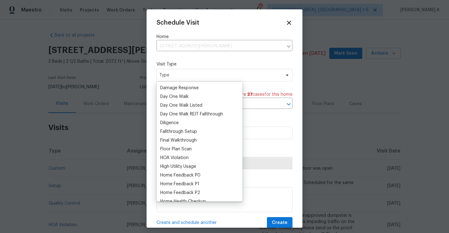
scroll to position [110, 0]
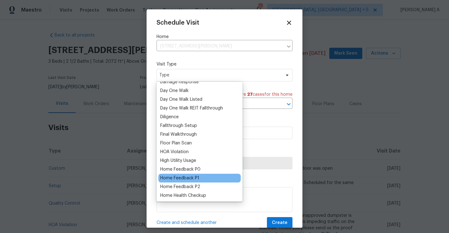
click at [195, 178] on div "Home Feedback P1" at bounding box center [179, 178] width 39 height 6
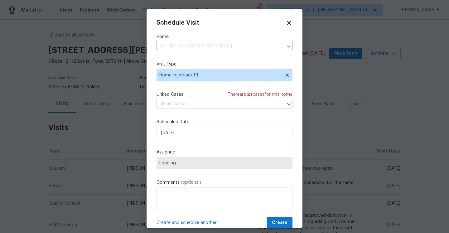
click at [194, 107] on input "text" at bounding box center [216, 104] width 119 height 10
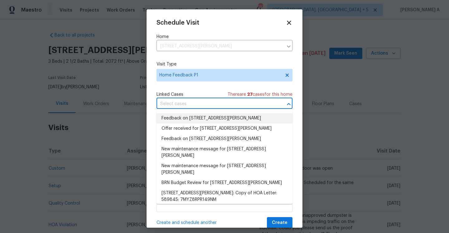
click at [195, 119] on li "Feedback on 5882 Forest Lakes Cv, Sterrett, AL 35147" at bounding box center [225, 118] width 136 height 10
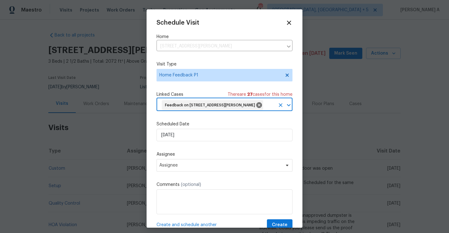
click at [195, 138] on div "Scheduled Date 8/31/2025" at bounding box center [225, 131] width 136 height 20
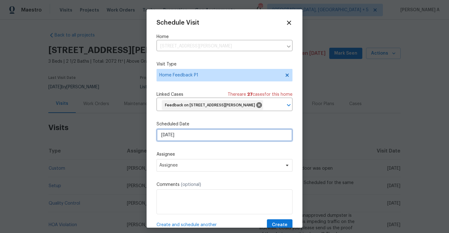
click at [197, 141] on input "8/31/2025" at bounding box center [225, 135] width 136 height 12
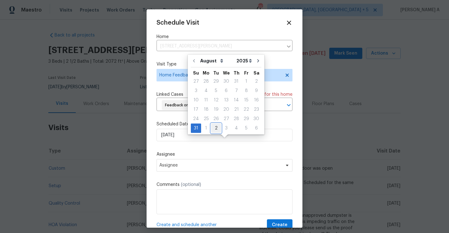
click at [214, 128] on div "2" at bounding box center [216, 128] width 10 height 9
type input "9/2/2025"
select select "8"
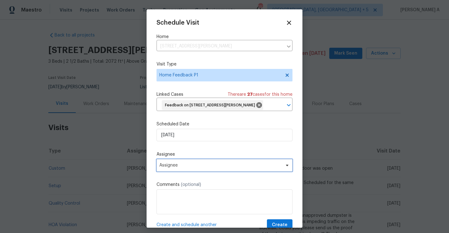
click at [202, 169] on span "Assignee" at bounding box center [225, 165] width 136 height 12
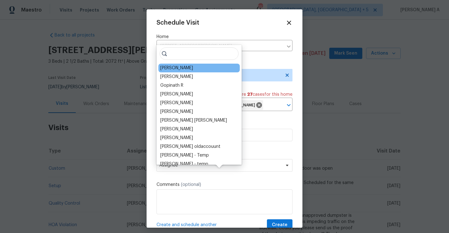
click at [177, 68] on div "Brian Holloway" at bounding box center [176, 68] width 33 height 6
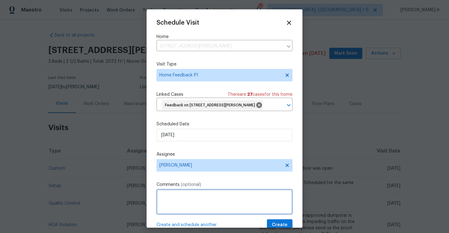
click at [205, 203] on textarea at bounding box center [225, 201] width 136 height 25
paste textarea "Home had awful smell coming from bathroom on main floor couldn?t stand being in…"
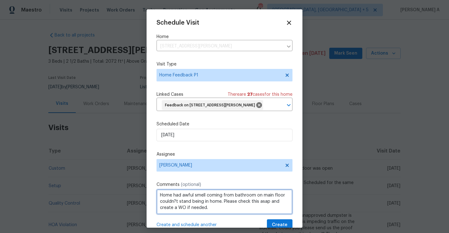
scroll to position [23, 0]
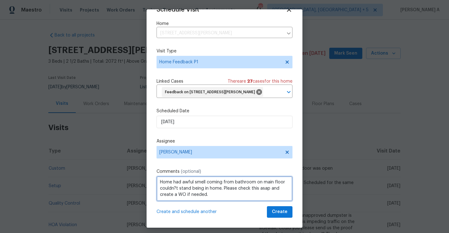
type textarea "Home had awful smell coming from bathroom on main floor couldn?t stand being in…"
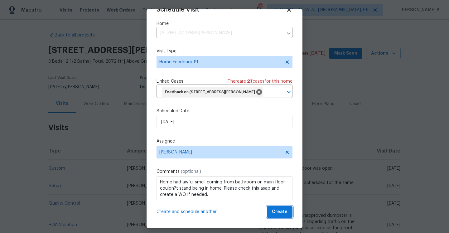
click at [277, 215] on span "Create" at bounding box center [280, 212] width 16 height 8
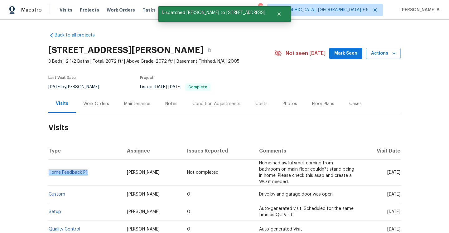
drag, startPoint x: 92, startPoint y: 173, endPoint x: 49, endPoint y: 173, distance: 42.7
click at [49, 173] on td "Home Feedback P1" at bounding box center [85, 173] width 74 height 26
copy link "Home Feedback P1"
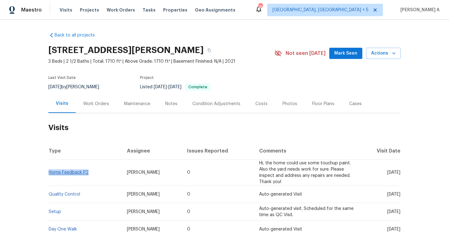
drag, startPoint x: 90, startPoint y: 173, endPoint x: 49, endPoint y: 173, distance: 41.5
click at [49, 173] on td "Home Feedback P2" at bounding box center [85, 173] width 74 height 26
copy link "Home Feedback P2"
click at [95, 107] on div "Work Orders" at bounding box center [96, 103] width 41 height 18
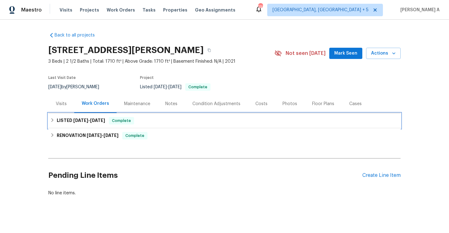
click at [99, 125] on div "LISTED 5/15/25 - 5/15/25 Complete" at bounding box center [224, 120] width 352 height 15
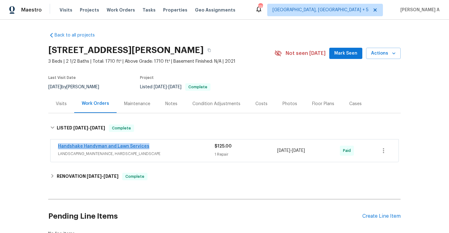
drag, startPoint x: 147, startPoint y: 148, endPoint x: 58, endPoint y: 146, distance: 88.6
click at [58, 146] on div "Handshake Handyman and Lawn Services" at bounding box center [136, 146] width 157 height 7
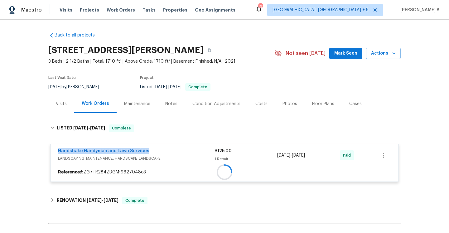
copy link "Handshake Handyman and Lawn Services"
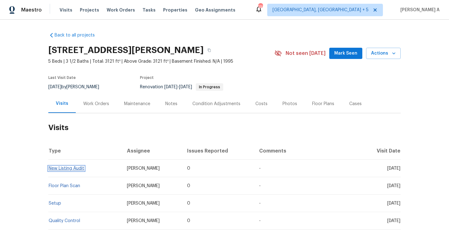
click at [81, 167] on link "New Listing Audit" at bounding box center [67, 168] width 36 height 4
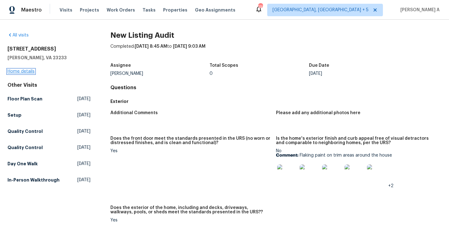
click at [27, 70] on link "Home details" at bounding box center [20, 71] width 27 height 4
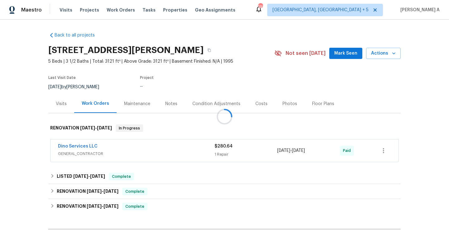
click at [141, 152] on div at bounding box center [224, 116] width 449 height 233
click at [141, 152] on span "GENERAL_CONTRACTOR" at bounding box center [136, 154] width 157 height 6
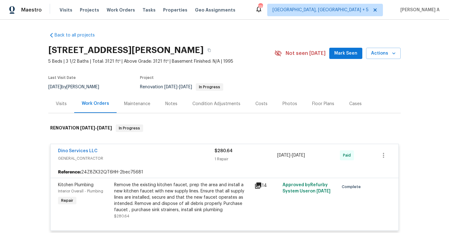
click at [64, 114] on div "Back to all projects 3621 Rolridge Rd, Henrico, VA 23233 5 Beds | 3 1/2 Baths |…" at bounding box center [224, 210] width 352 height 366
click at [64, 110] on div "Visits" at bounding box center [61, 103] width 26 height 18
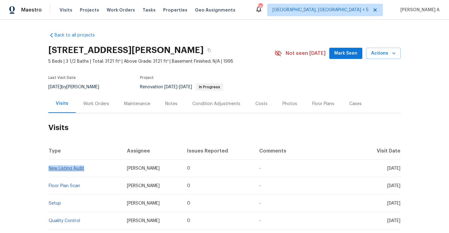
drag, startPoint x: 90, startPoint y: 168, endPoint x: 49, endPoint y: 167, distance: 40.6
click at [49, 167] on td "New Listing Audit" at bounding box center [85, 168] width 74 height 17
copy link "New Listing Audit"
click at [94, 99] on div "Work Orders" at bounding box center [96, 103] width 41 height 18
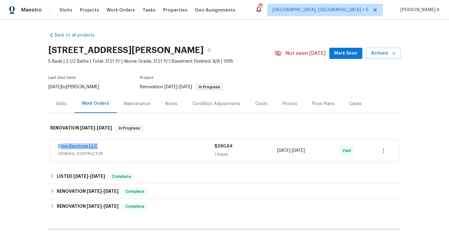
drag, startPoint x: 104, startPoint y: 145, endPoint x: 60, endPoint y: 144, distance: 44.3
click at [60, 144] on div "Dino Services LLC" at bounding box center [136, 146] width 157 height 7
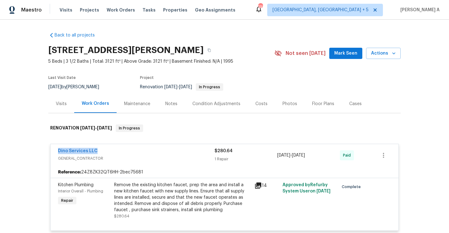
copy link "Dino Services LLC"
click at [60, 96] on div "Visits" at bounding box center [61, 103] width 26 height 18
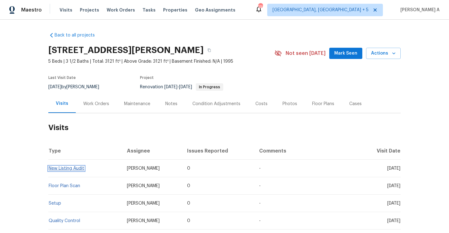
click at [82, 169] on link "New Listing Audit" at bounding box center [67, 168] width 36 height 4
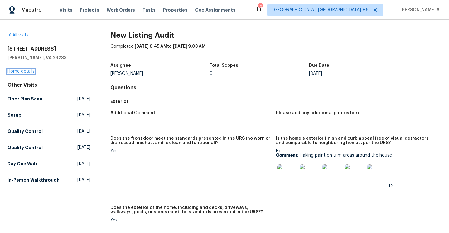
click at [31, 70] on link "Home details" at bounding box center [20, 71] width 27 height 4
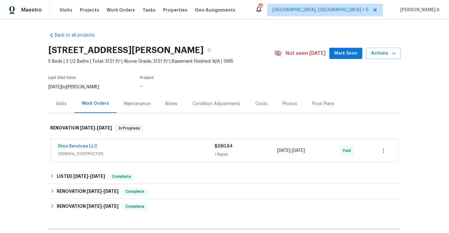
click at [128, 150] on div "Dino Services LLC" at bounding box center [136, 146] width 157 height 7
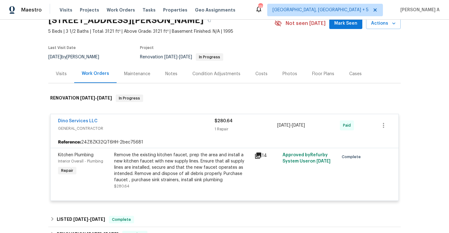
scroll to position [44, 0]
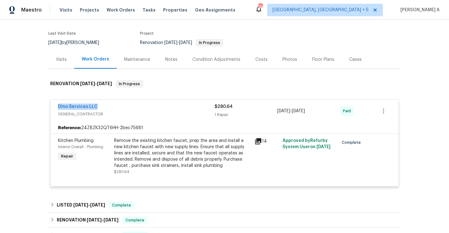
drag, startPoint x: 57, startPoint y: 107, endPoint x: 100, endPoint y: 107, distance: 42.7
click at [100, 107] on div "Dino Services LLC GENERAL_CONTRACTOR $280.64 1 Repair 7/16/2025 - 7/16/2025 Paid" at bounding box center [225, 111] width 348 height 22
copy link "Dino Services LLC"
click at [148, 148] on div "Remove the existing kitchen faucet, prep the area and install a new kitchen fau…" at bounding box center [182, 153] width 137 height 31
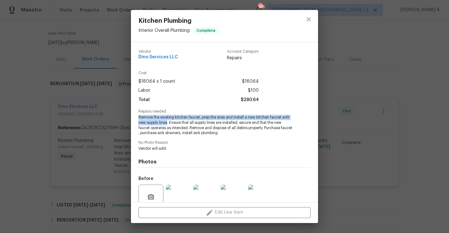
drag, startPoint x: 138, startPoint y: 116, endPoint x: 168, endPoint y: 122, distance: 29.8
click at [168, 122] on span "Remove the existing kitchen faucet, prep the area and install a new kitchen fau…" at bounding box center [215, 125] width 155 height 21
copy span "Remove the existing kitchen faucet, prep the area and install a new kitchen fau…"
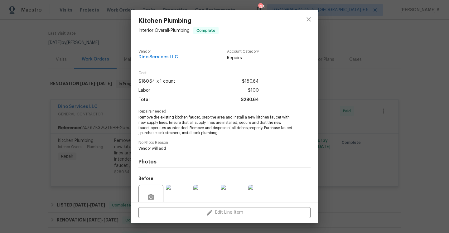
click at [104, 116] on div "Kitchen Plumbing Interior Overall - Plumbing Complete Vendor Dino Services LLC …" at bounding box center [224, 116] width 449 height 233
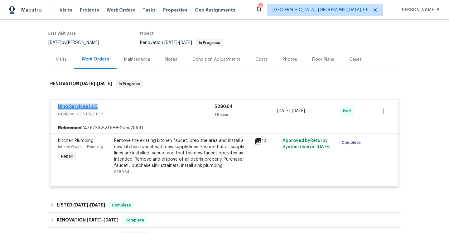
drag, startPoint x: 99, startPoint y: 108, endPoint x: 59, endPoint y: 107, distance: 39.9
click at [58, 107] on div "Dino Services LLC" at bounding box center [136, 107] width 157 height 7
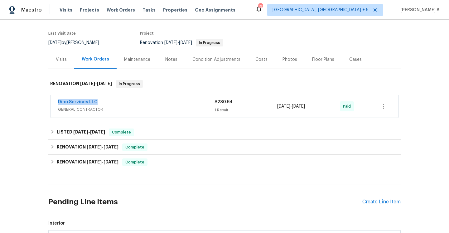
copy link "Dino Services LLC"
click at [111, 98] on div "Dino Services LLC GENERAL_CONTRACTOR $280.64 1 Repair 7/16/2025 - 7/16/2025 Paid" at bounding box center [225, 106] width 348 height 22
click at [116, 113] on div "Dino Services LLC GENERAL_CONTRACTOR" at bounding box center [136, 106] width 157 height 15
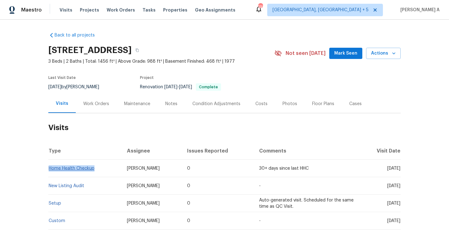
drag, startPoint x: 97, startPoint y: 173, endPoint x: 50, endPoint y: 169, distance: 47.6
click at [50, 169] on td "Home Health Checkup" at bounding box center [85, 168] width 74 height 17
copy link "Home Health Checkup"
click at [99, 97] on div "Work Orders" at bounding box center [96, 103] width 41 height 18
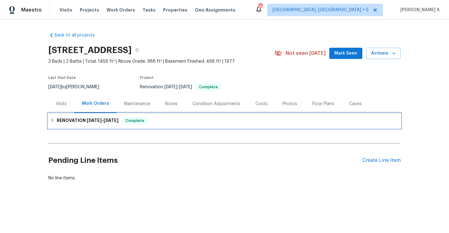
click at [110, 123] on h6 "RENOVATION [DATE] - [DATE]" at bounding box center [88, 120] width 62 height 7
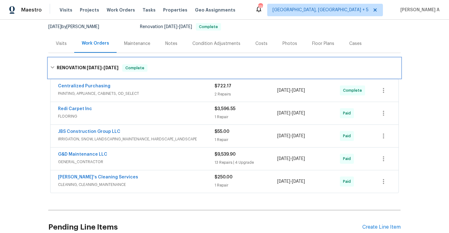
scroll to position [81, 0]
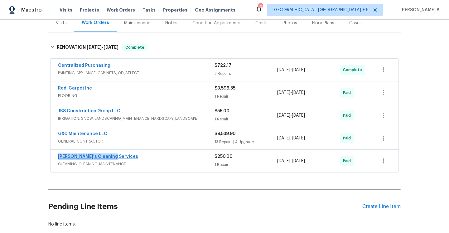
drag, startPoint x: 118, startPoint y: 158, endPoint x: 59, endPoint y: 157, distance: 59.3
click at [59, 157] on div "[PERSON_NAME]'s Cleaning Services" at bounding box center [136, 156] width 157 height 7
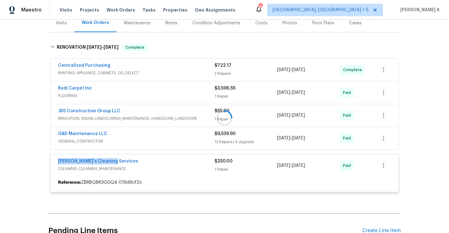
copy link "[PERSON_NAME]'s Cleaning Services"
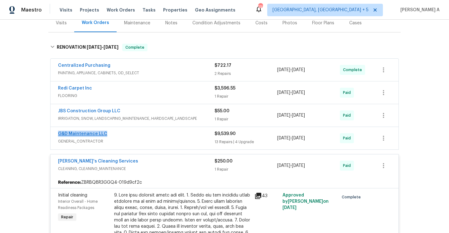
drag, startPoint x: 112, startPoint y: 137, endPoint x: 59, endPoint y: 135, distance: 53.4
click at [59, 135] on div "G&D Maintenance LLC" at bounding box center [136, 134] width 157 height 7
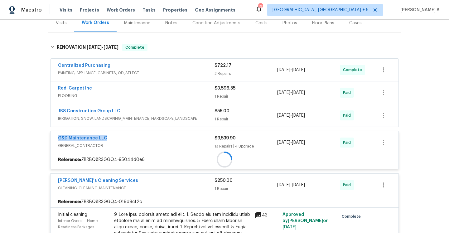
copy link "G&D Maintenance LLC"
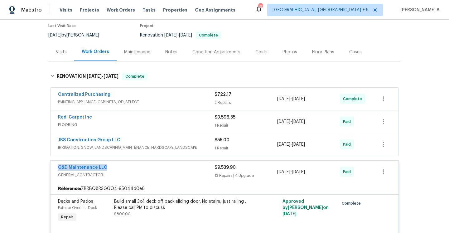
scroll to position [0, 0]
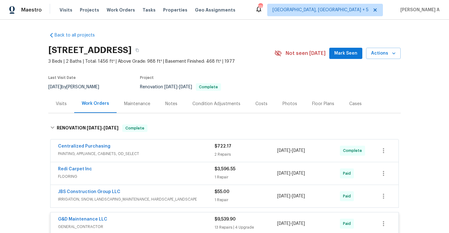
click at [67, 103] on div "Visits" at bounding box center [61, 103] width 26 height 18
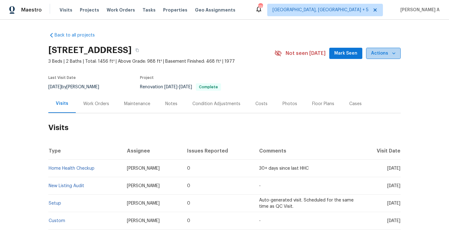
click at [385, 57] on button "Actions" at bounding box center [383, 54] width 35 height 12
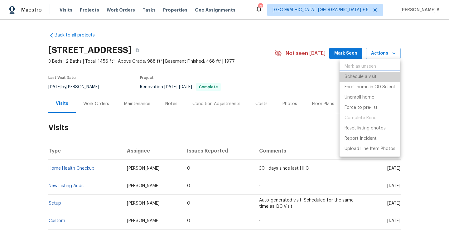
click at [370, 76] on p "Schedule a visit" at bounding box center [361, 77] width 32 height 7
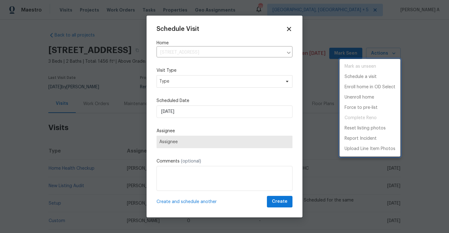
click at [213, 81] on div at bounding box center [224, 116] width 449 height 233
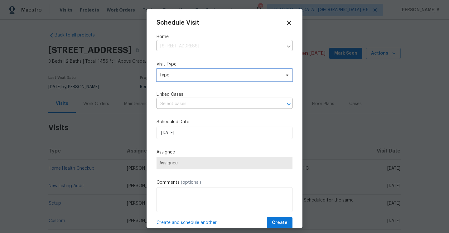
click at [213, 81] on span "Type" at bounding box center [225, 75] width 136 height 12
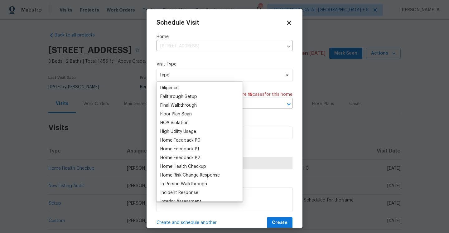
scroll to position [146, 0]
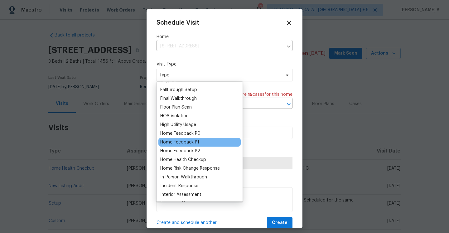
click at [191, 143] on div "Home Feedback P1" at bounding box center [179, 142] width 39 height 6
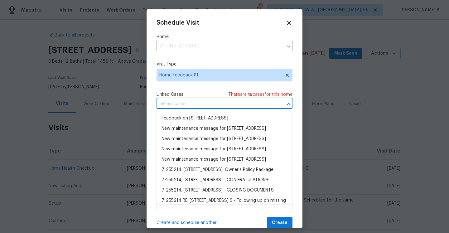
click at [189, 109] on input "text" at bounding box center [216, 104] width 119 height 10
click at [191, 118] on li "Feedback on [STREET_ADDRESS]" at bounding box center [225, 118] width 136 height 10
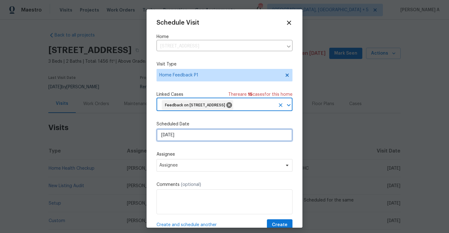
click at [191, 141] on input "[DATE]" at bounding box center [225, 135] width 136 height 12
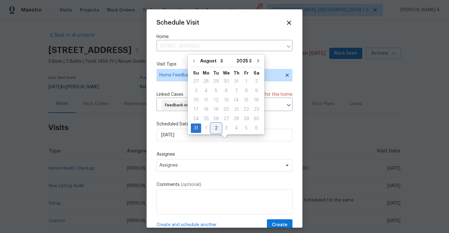
click at [212, 130] on div "2" at bounding box center [216, 128] width 10 height 9
type input "[DATE]"
select select "8"
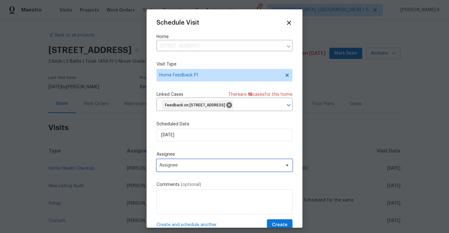
click at [199, 169] on span "Assignee" at bounding box center [225, 165] width 136 height 12
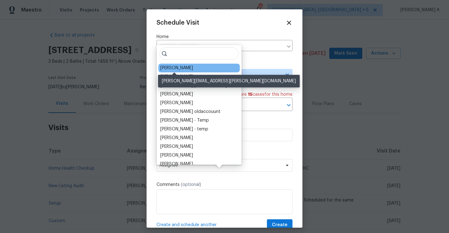
click at [174, 66] on div "[PERSON_NAME]" at bounding box center [176, 68] width 33 height 6
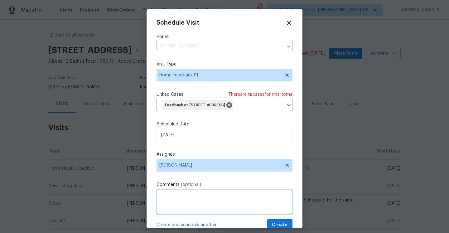
click at [200, 208] on textarea at bounding box center [225, 201] width 136 height 25
paste textarea "[PERSON_NAME] reached us to report that there is is no keypad on the door, we c…"
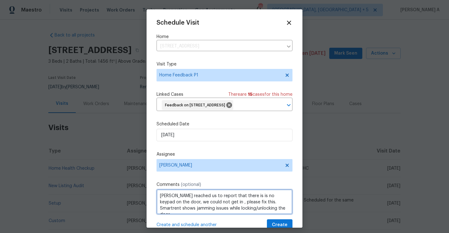
type textarea "[PERSON_NAME] reached us to report that there is is no keypad on the door, we c…"
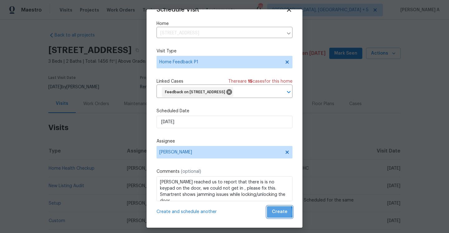
click at [271, 215] on button "Create" at bounding box center [280, 212] width 26 height 12
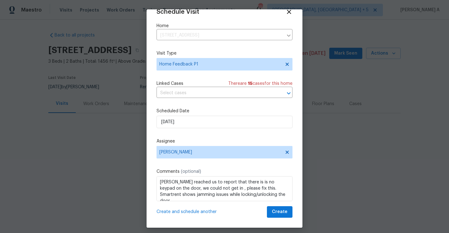
scroll to position [11, 0]
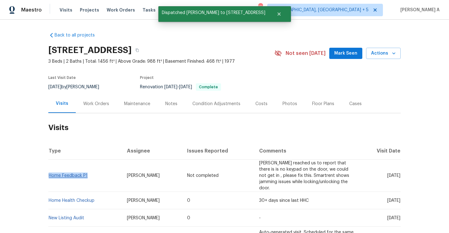
drag, startPoint x: 90, startPoint y: 174, endPoint x: 50, endPoint y: 172, distance: 40.3
click at [50, 172] on td "Home Feedback P1" at bounding box center [85, 176] width 74 height 32
copy link "Home Feedback P1"
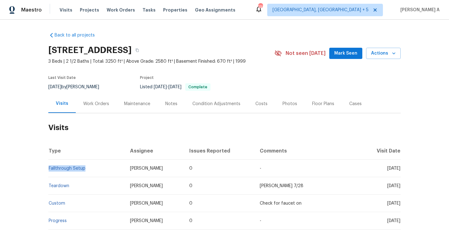
drag, startPoint x: 93, startPoint y: 169, endPoint x: 56, endPoint y: 163, distance: 37.6
click at [49, 167] on td "Fallthrough Setup" at bounding box center [86, 168] width 77 height 17
copy link "Fallthrough Setup"
click at [94, 107] on div "Work Orders" at bounding box center [96, 103] width 41 height 18
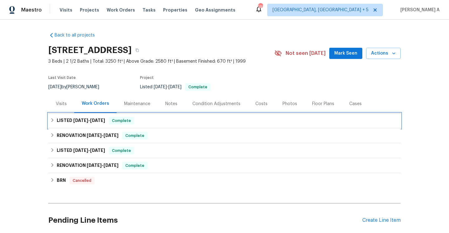
click at [101, 125] on div "LISTED [DATE] - [DATE] Complete" at bounding box center [224, 120] width 352 height 15
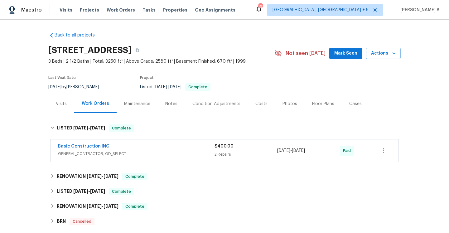
click at [111, 148] on div "Basic Construction INC" at bounding box center [136, 146] width 157 height 7
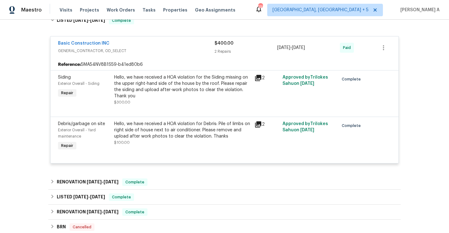
scroll to position [68, 0]
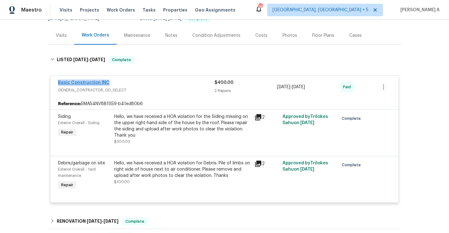
drag, startPoint x: 109, startPoint y: 86, endPoint x: 58, endPoint y: 85, distance: 50.8
click at [58, 85] on div "Basic Construction INC" at bounding box center [136, 83] width 157 height 7
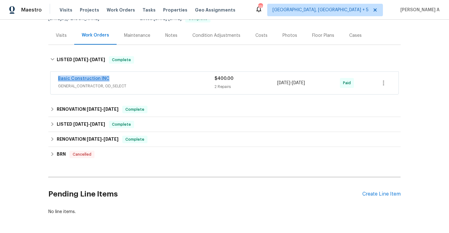
copy link "Basic Construction INC"
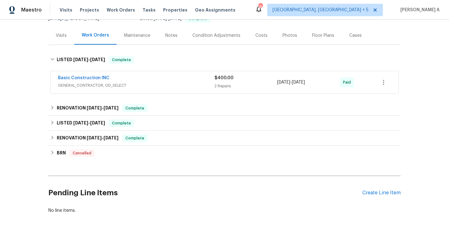
click at [60, 38] on div "Visits" at bounding box center [61, 35] width 11 height 6
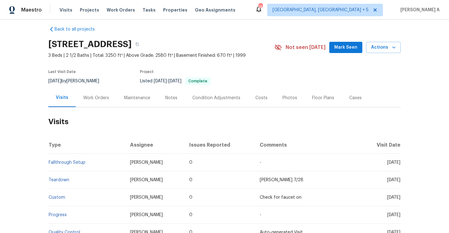
scroll to position [2, 0]
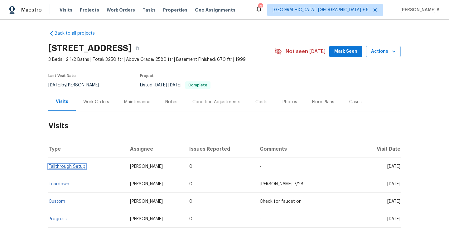
click at [82, 167] on link "Fallthrough Setup" at bounding box center [67, 166] width 37 height 4
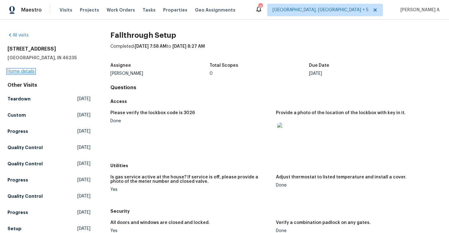
click at [29, 72] on link "Home details" at bounding box center [20, 71] width 27 height 4
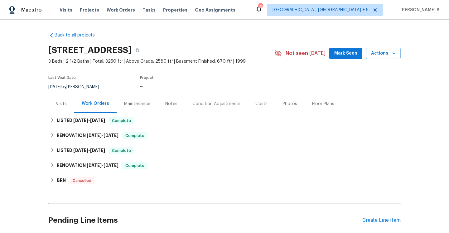
click at [64, 99] on div "Visits" at bounding box center [61, 103] width 26 height 18
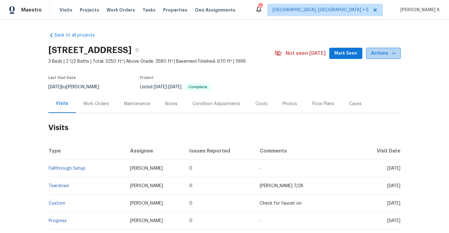
click at [388, 54] on span "Actions" at bounding box center [383, 54] width 25 height 8
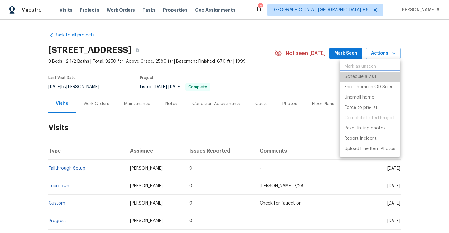
click at [376, 80] on p "Schedule a visit" at bounding box center [361, 77] width 32 height 7
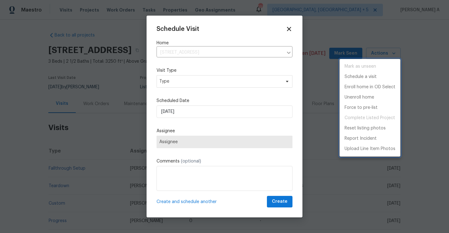
click at [196, 85] on div at bounding box center [224, 116] width 449 height 233
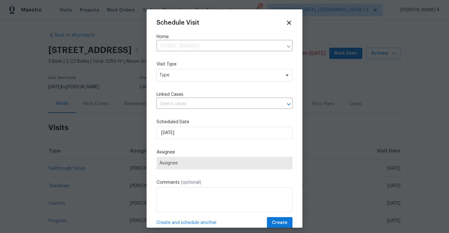
click at [196, 85] on div "Schedule Visit Home [STREET_ADDRESS] ​ Visit Type Type Linked Cases ​ Scheduled…" at bounding box center [225, 123] width 136 height 209
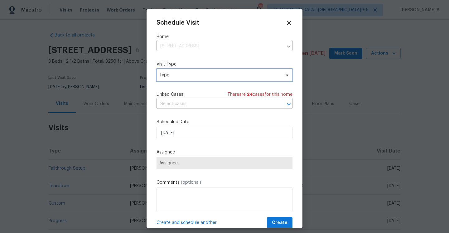
click at [195, 78] on span "Type" at bounding box center [219, 75] width 121 height 6
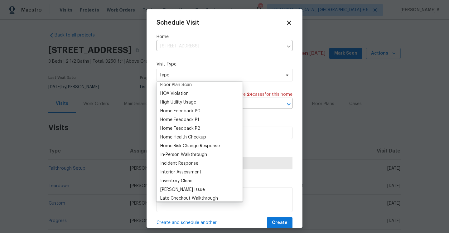
scroll to position [195, 0]
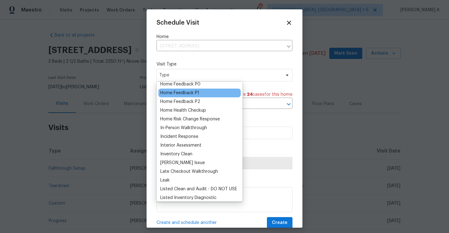
click at [188, 92] on div "Home Feedback P1" at bounding box center [179, 93] width 39 height 6
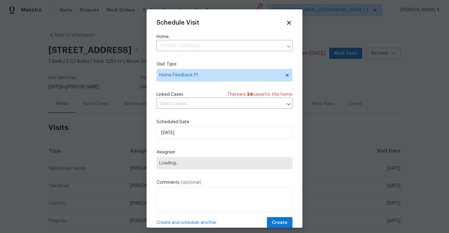
click at [188, 92] on div "Linked Cases There are 24 case s for this home" at bounding box center [225, 94] width 136 height 6
click at [190, 100] on input "text" at bounding box center [216, 104] width 119 height 10
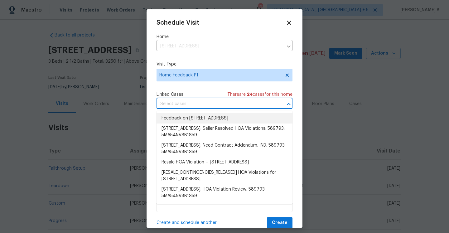
click at [191, 121] on li "Feedback on [STREET_ADDRESS]" at bounding box center [225, 118] width 136 height 10
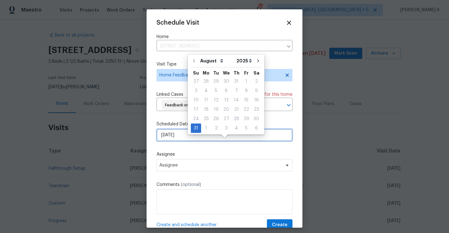
click at [191, 141] on input "[DATE]" at bounding box center [225, 135] width 136 height 12
click at [215, 126] on div "2" at bounding box center [216, 128] width 10 height 9
type input "[DATE]"
select select "8"
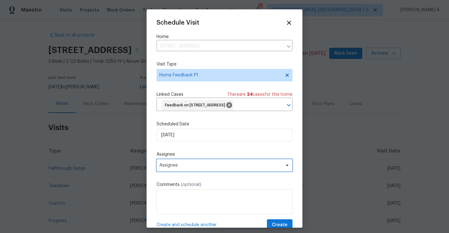
click at [204, 172] on span "Assignee" at bounding box center [225, 165] width 136 height 12
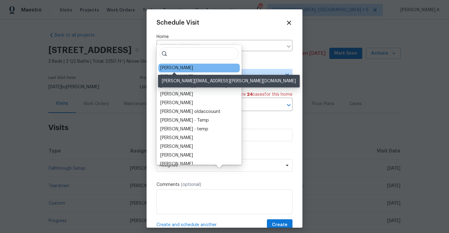
click at [176, 66] on div "[PERSON_NAME]" at bounding box center [176, 68] width 33 height 6
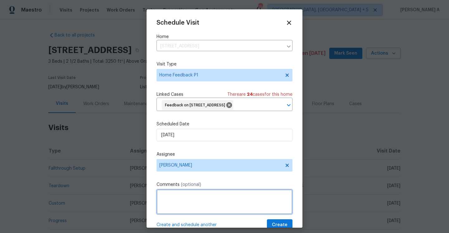
click at [178, 207] on textarea at bounding box center [225, 201] width 136 height 25
paste textarea "AGENT REPORTED THE PROPERTY DOESNT HAVE A KEYPAD"
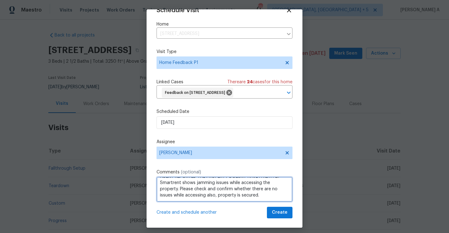
scroll to position [19, 0]
type textarea "AGENT REPORTED THE PROPERTY DOESNT HAVE A KEYPAD. Smartrent shows jamming issue…"
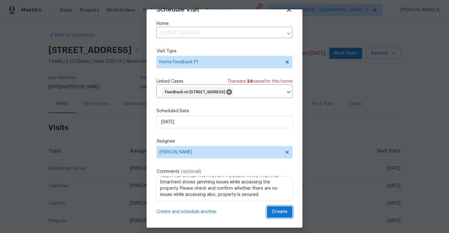
click at [276, 211] on button "Create" at bounding box center [280, 212] width 26 height 12
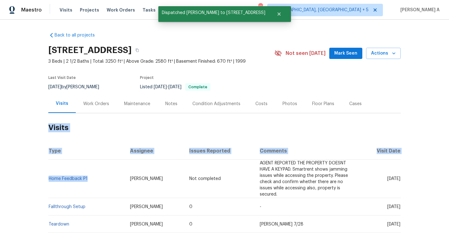
drag, startPoint x: 91, startPoint y: 178, endPoint x: 48, endPoint y: 176, distance: 43.1
click at [48, 176] on div "Back to all projects [STREET_ADDRESS] 3 Beds | 2 1/2 Baths | Total: 3250 ft² | …" at bounding box center [224, 126] width 449 height 213
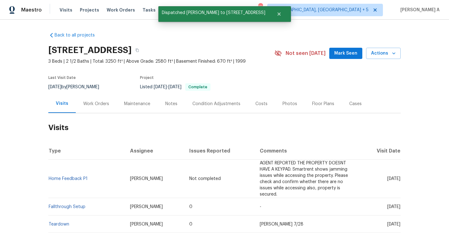
click at [80, 128] on h2 "Visits" at bounding box center [224, 127] width 352 height 29
drag, startPoint x: 89, startPoint y: 176, endPoint x: 49, endPoint y: 175, distance: 39.9
click at [49, 175] on td "Home Feedback P1" at bounding box center [86, 179] width 77 height 38
copy link "Home Feedback P1"
